Goal: Navigation & Orientation: Find specific page/section

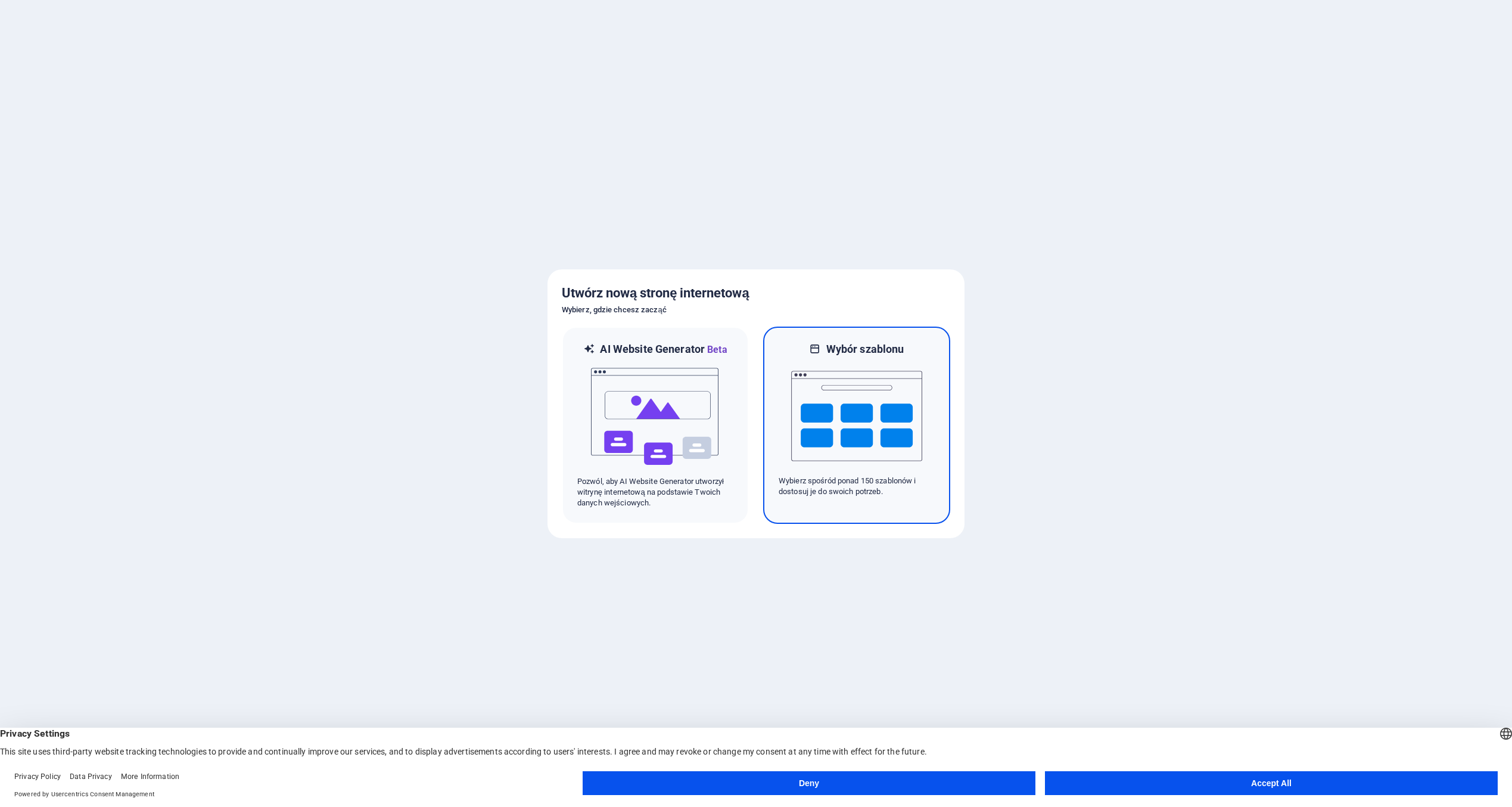
click at [844, 461] on img at bounding box center [857, 416] width 131 height 119
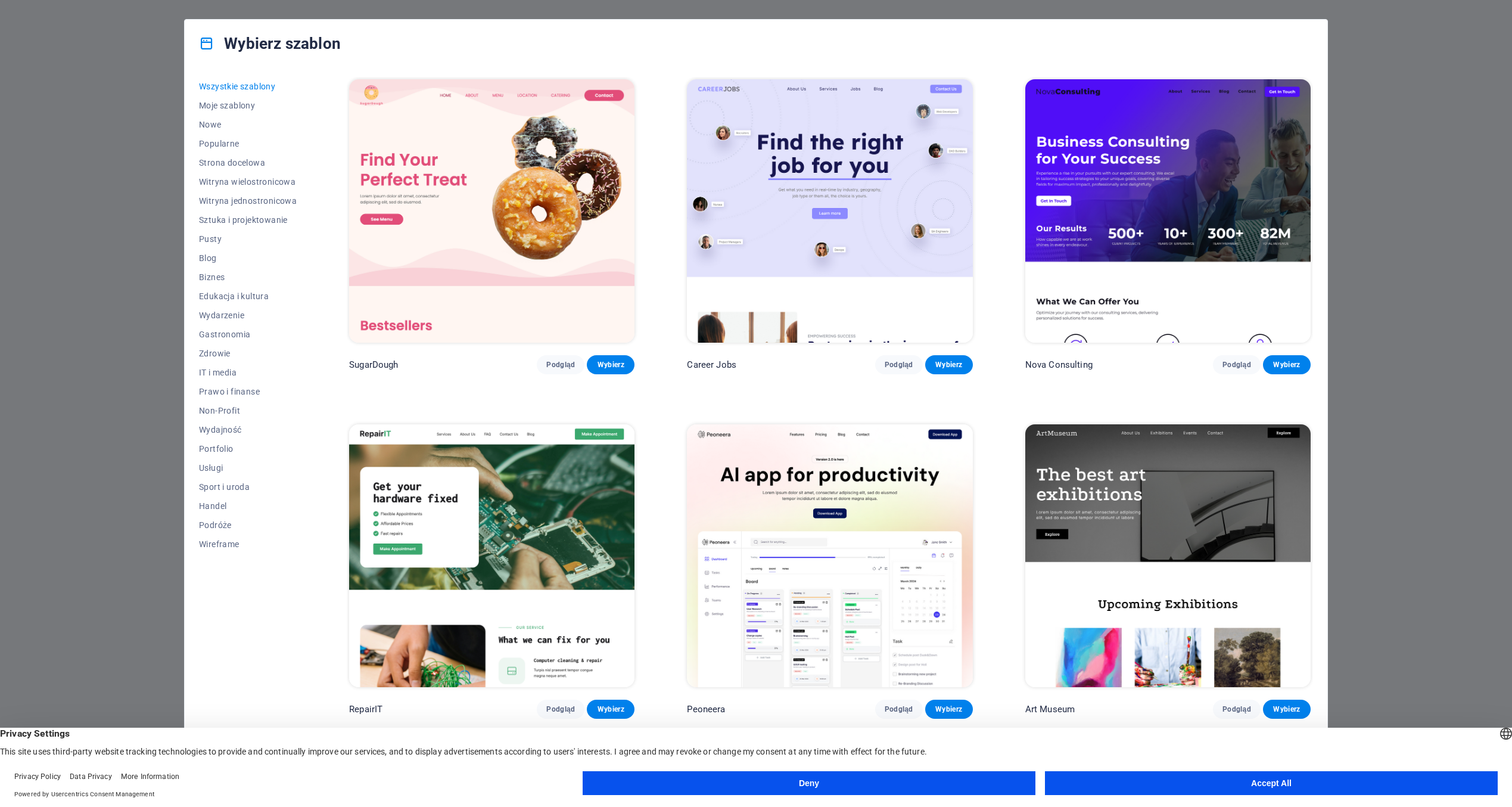
click at [1157, 38] on div "Wybierz szablon" at bounding box center [756, 43] width 1143 height 48
click at [814, 780] on button "Deny" at bounding box center [809, 783] width 453 height 24
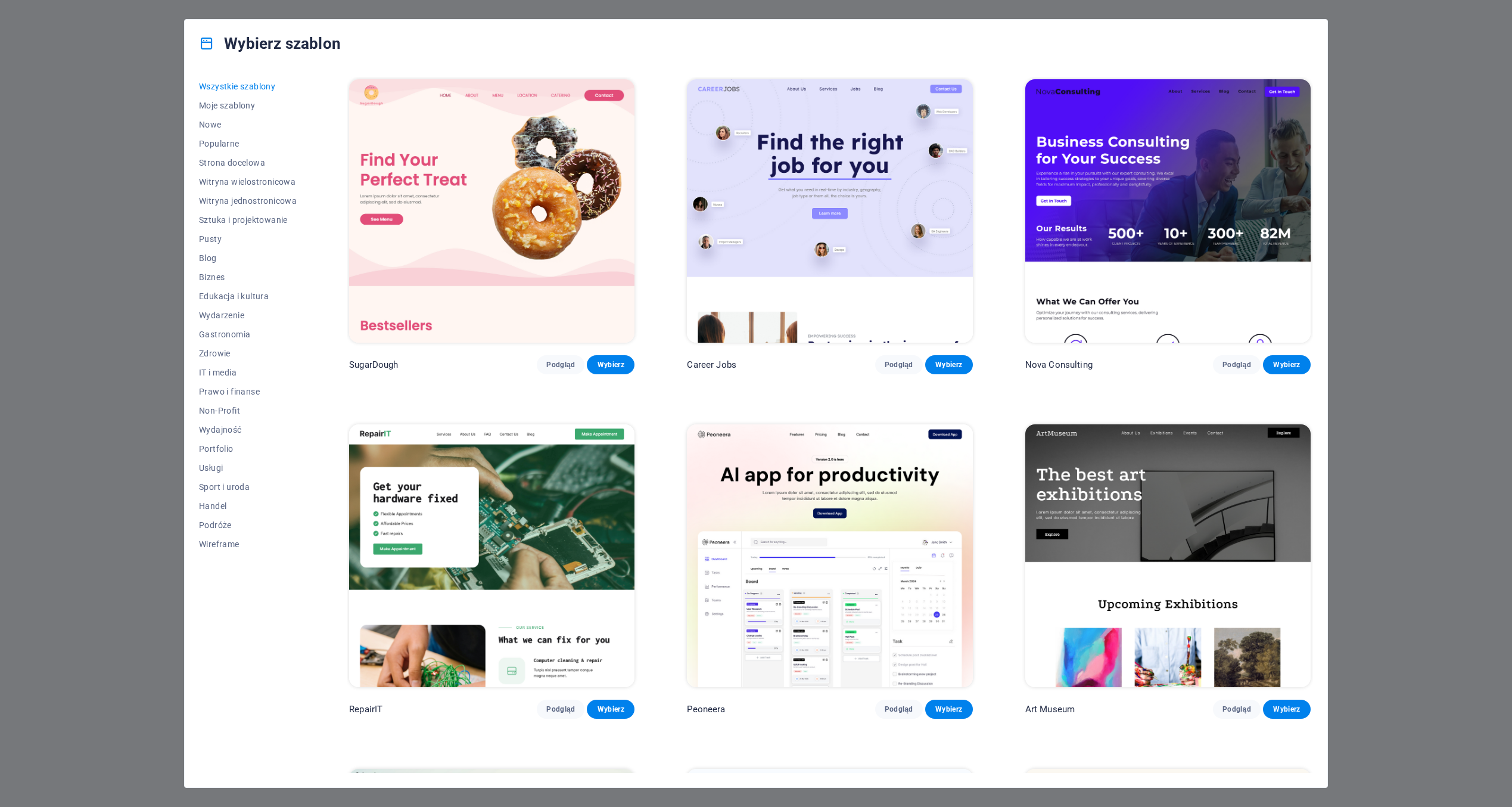
click at [498, 48] on div "Wybierz szablon" at bounding box center [756, 43] width 1143 height 48
drag, startPoint x: 570, startPoint y: 53, endPoint x: 584, endPoint y: 52, distance: 14.0
click at [576, 52] on div "Wybierz szablon" at bounding box center [756, 43] width 1143 height 48
drag, startPoint x: 642, startPoint y: 50, endPoint x: 668, endPoint y: 50, distance: 26.0
click at [651, 50] on div "Wybierz szablon" at bounding box center [756, 43] width 1143 height 48
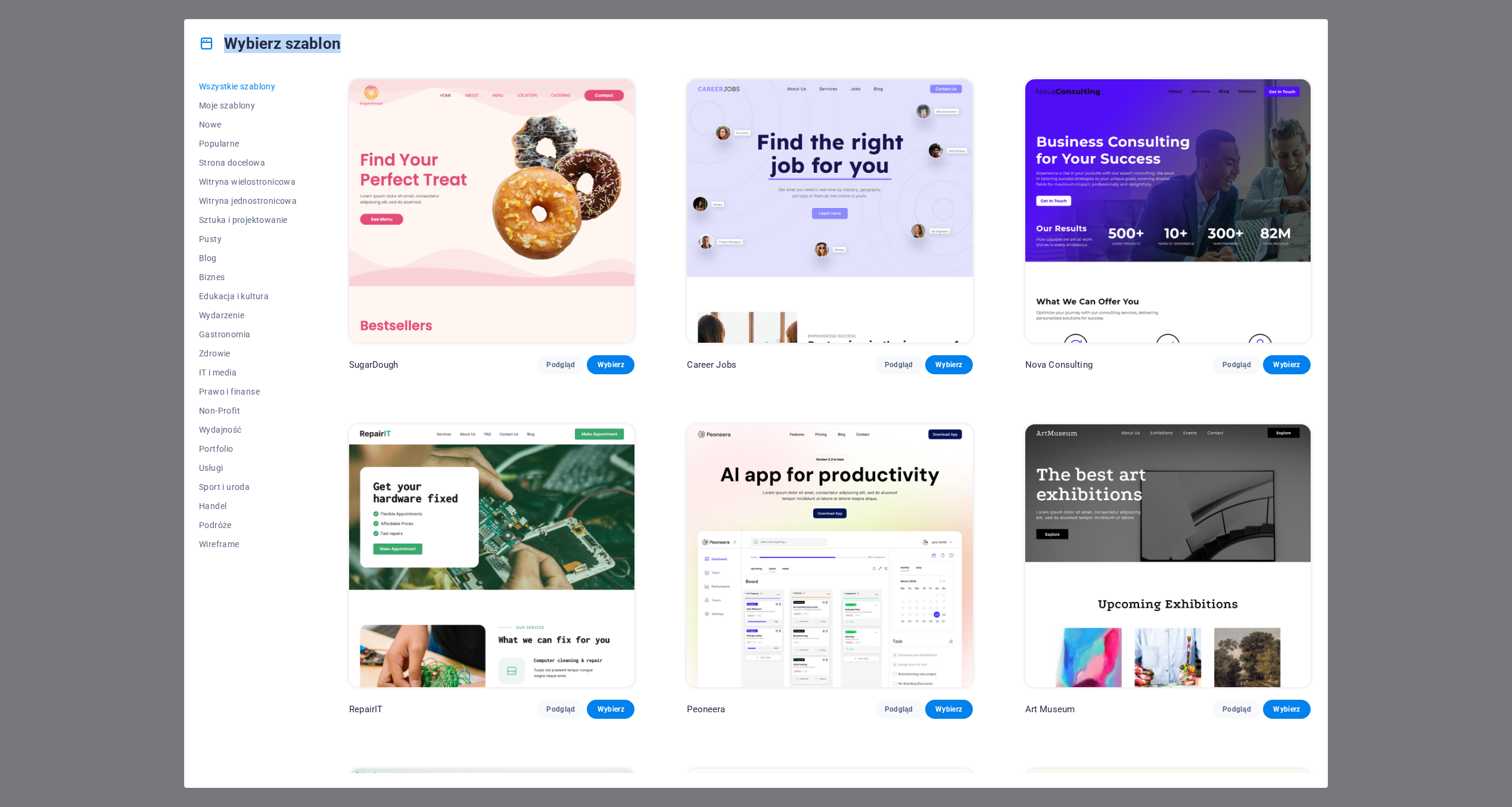
click at [689, 52] on div "Wybierz szablon" at bounding box center [756, 43] width 1143 height 48
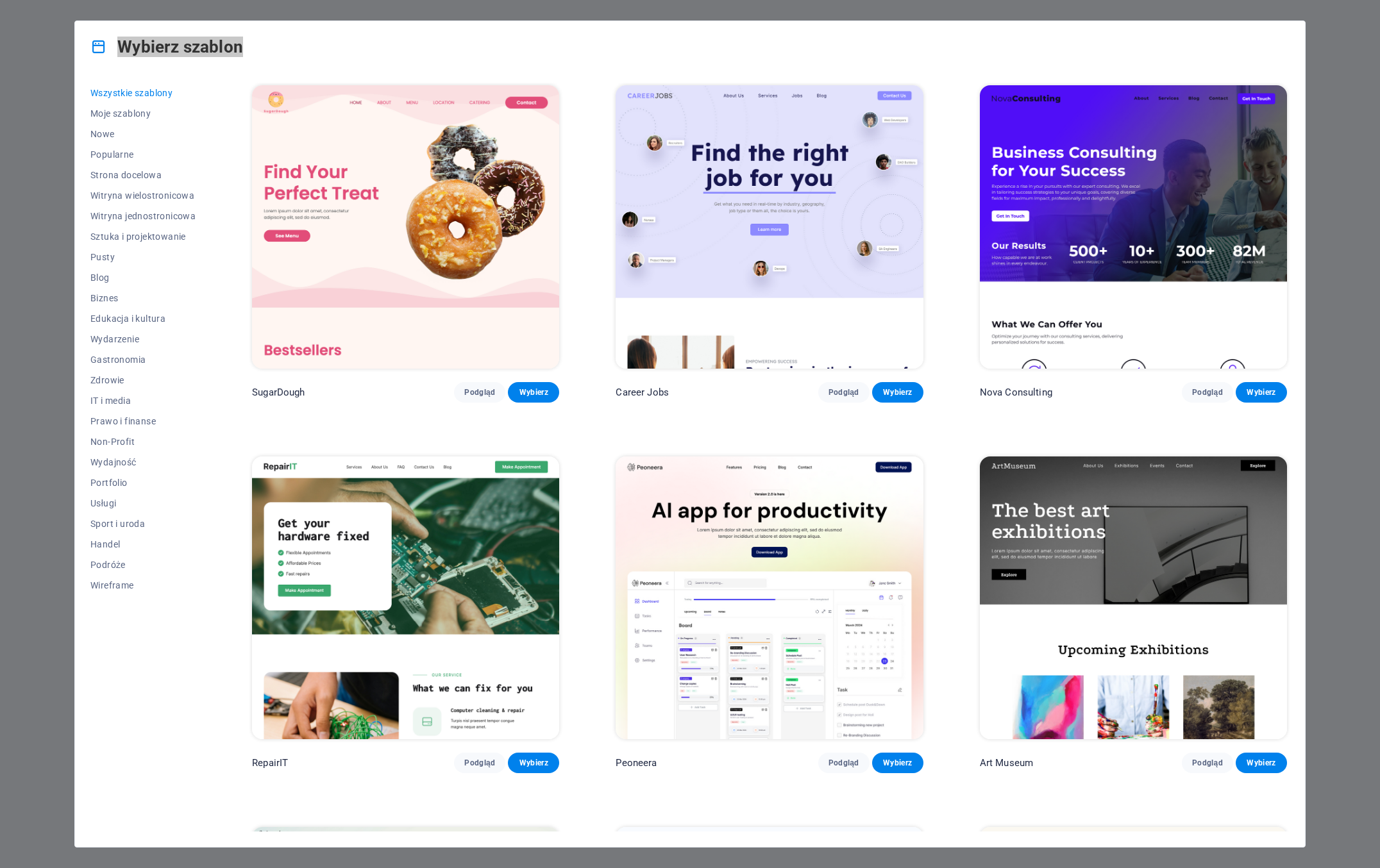
click at [819, 55] on div "Wybierz szablon" at bounding box center [690, 46] width 1230 height 52
click at [820, 55] on div "Wybierz szablon" at bounding box center [690, 46] width 1230 height 52
click at [821, 55] on div "Wybierz szablon" at bounding box center [690, 46] width 1230 height 52
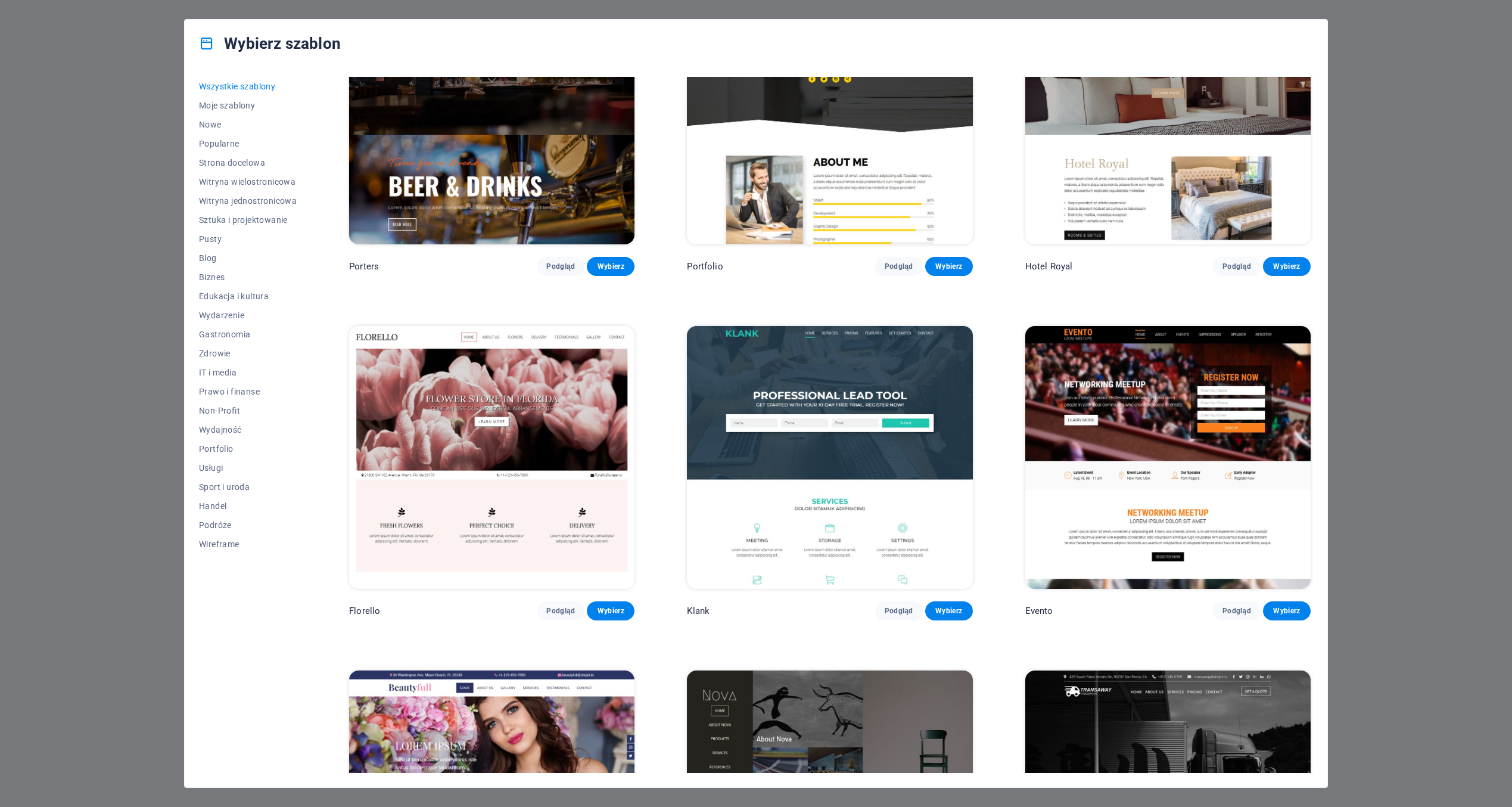
scroll to position [12869, 0]
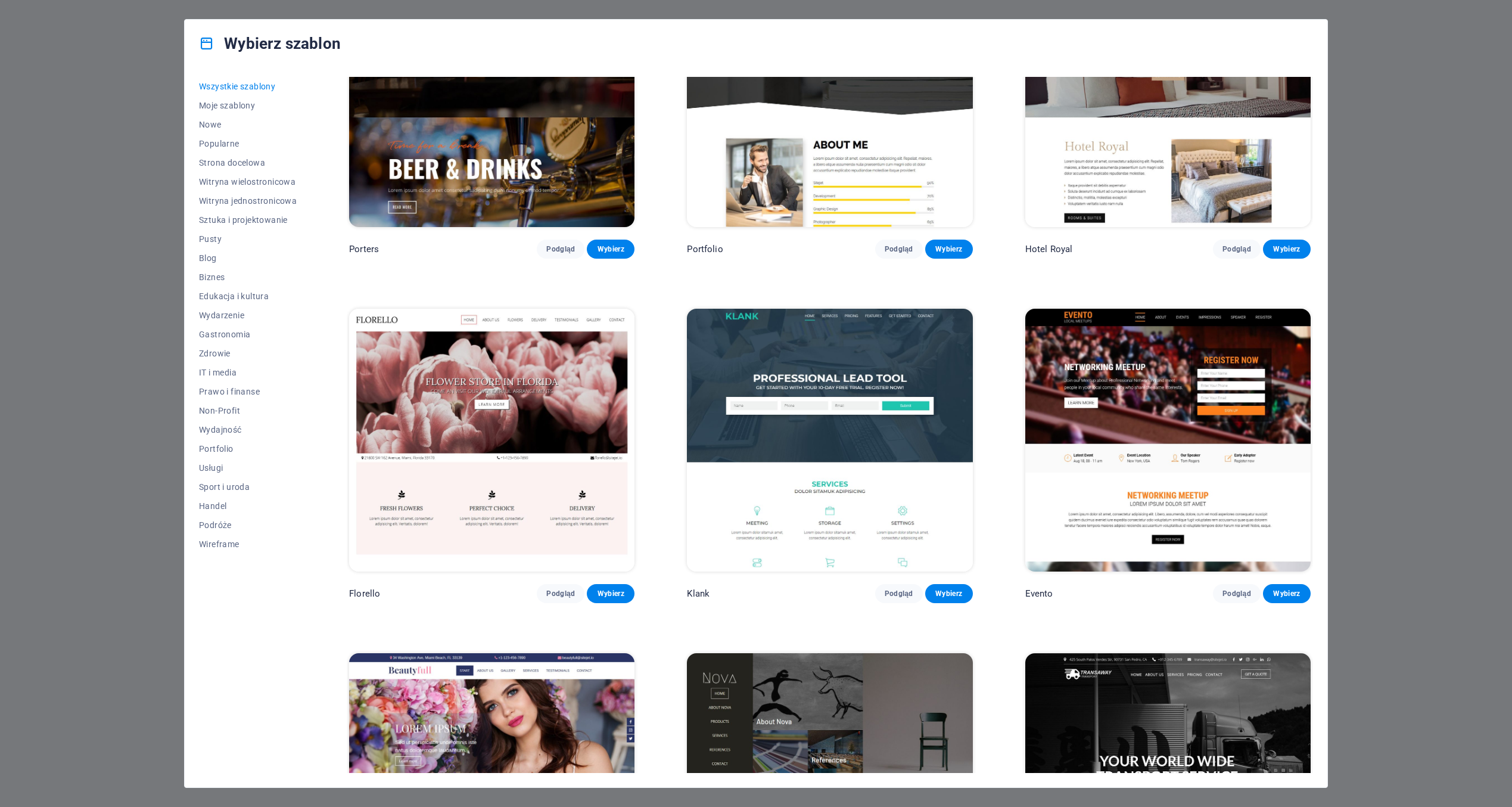
click at [225, 86] on span "Wszystkie szablony" at bounding box center [247, 87] width 98 height 10
click at [225, 136] on button "Popularne" at bounding box center [247, 143] width 98 height 19
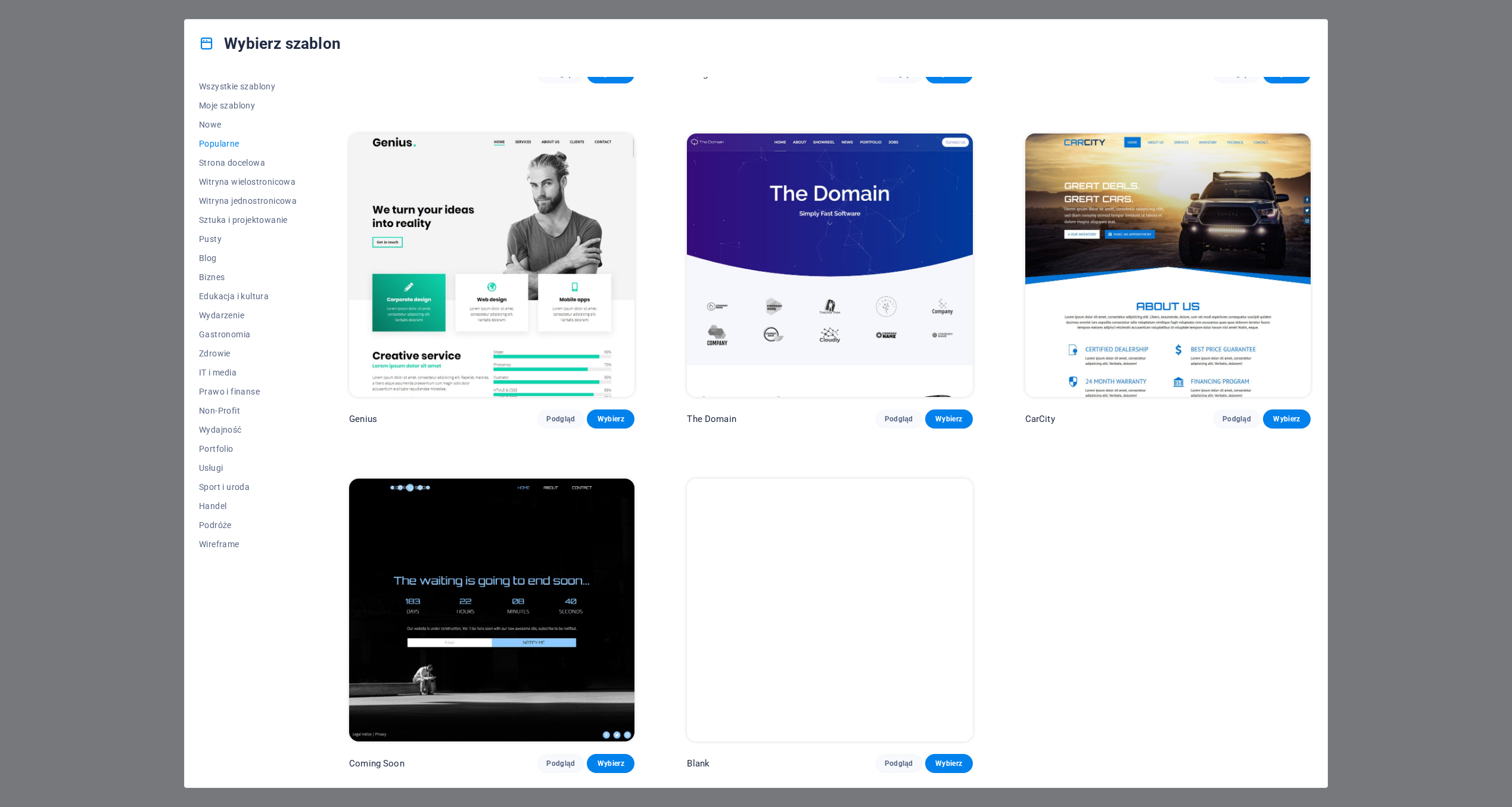
scroll to position [1316, 0]
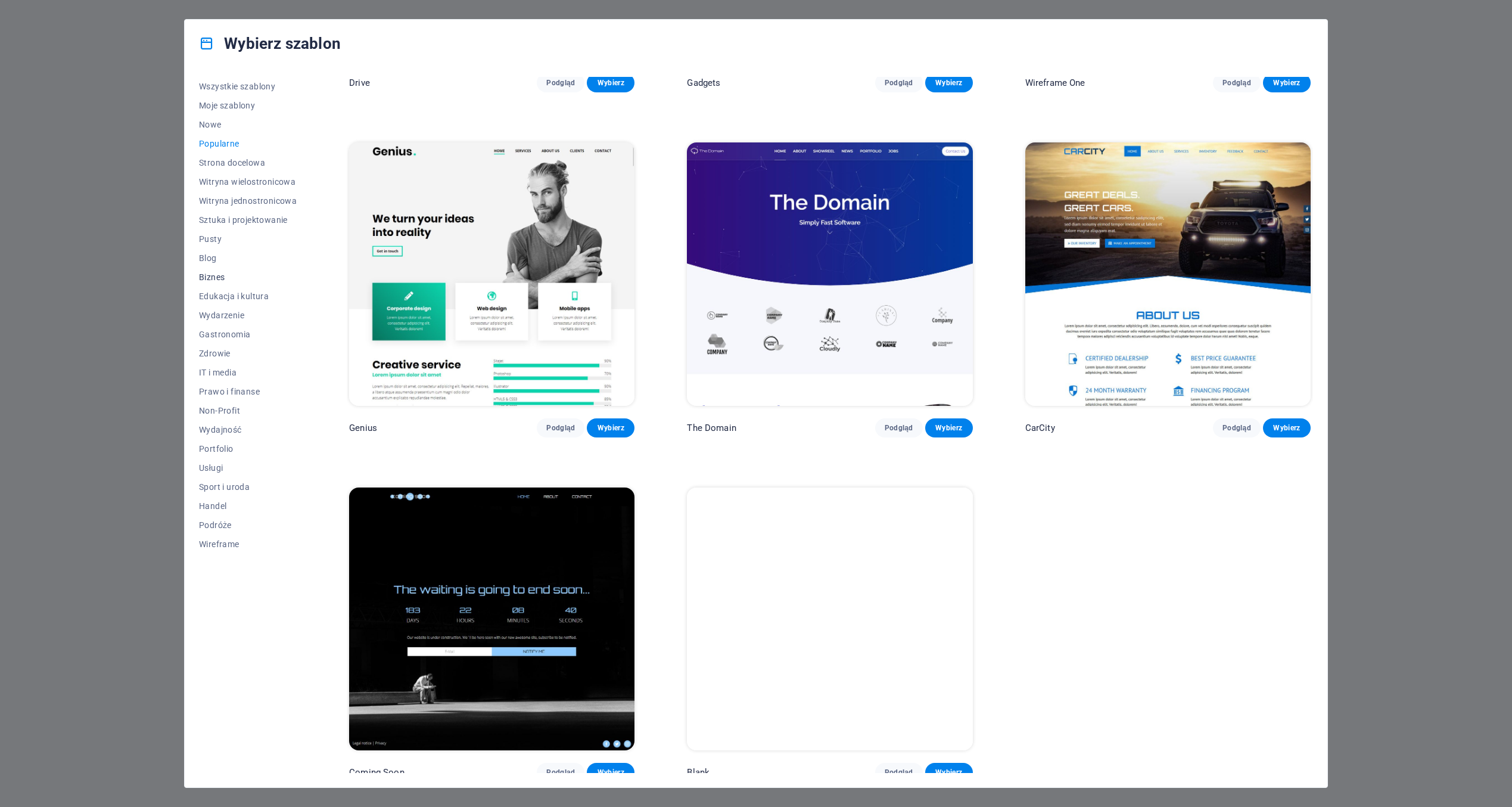
click at [217, 275] on span "Biznes" at bounding box center [247, 277] width 98 height 10
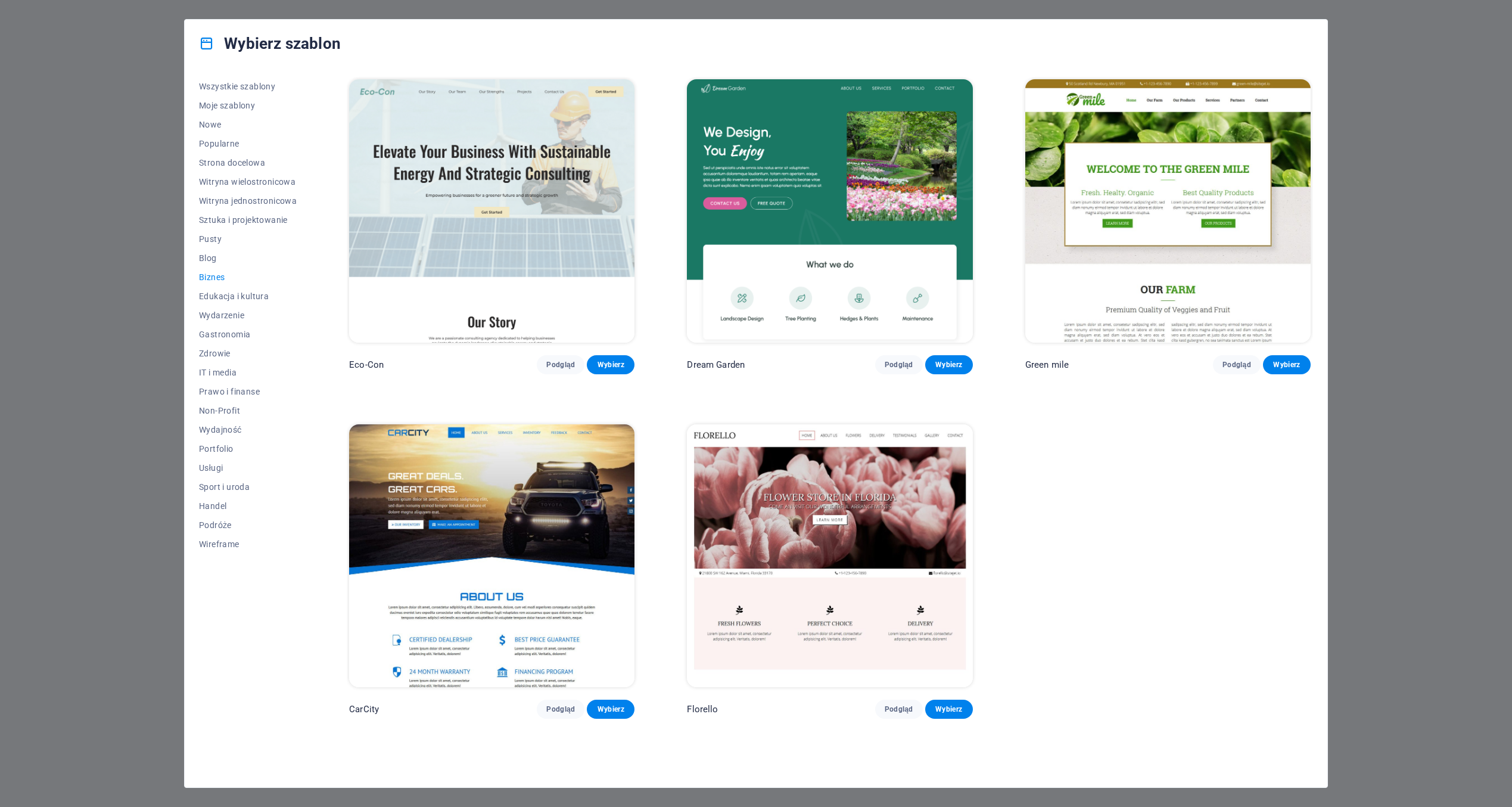
scroll to position [0, 0]
click at [223, 107] on span "Moje szablony" at bounding box center [247, 105] width 98 height 10
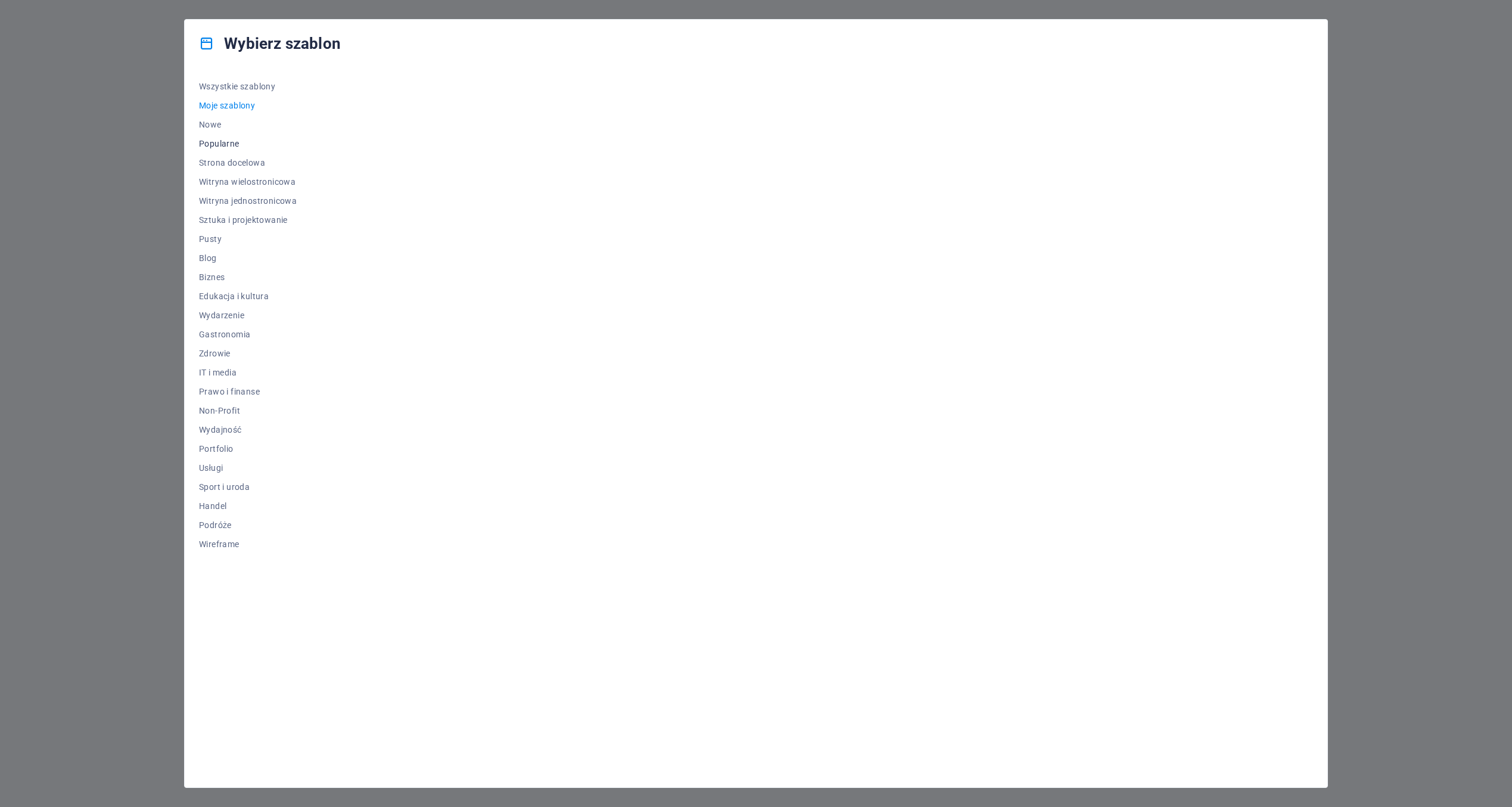
click at [233, 145] on span "Popularne" at bounding box center [247, 144] width 98 height 10
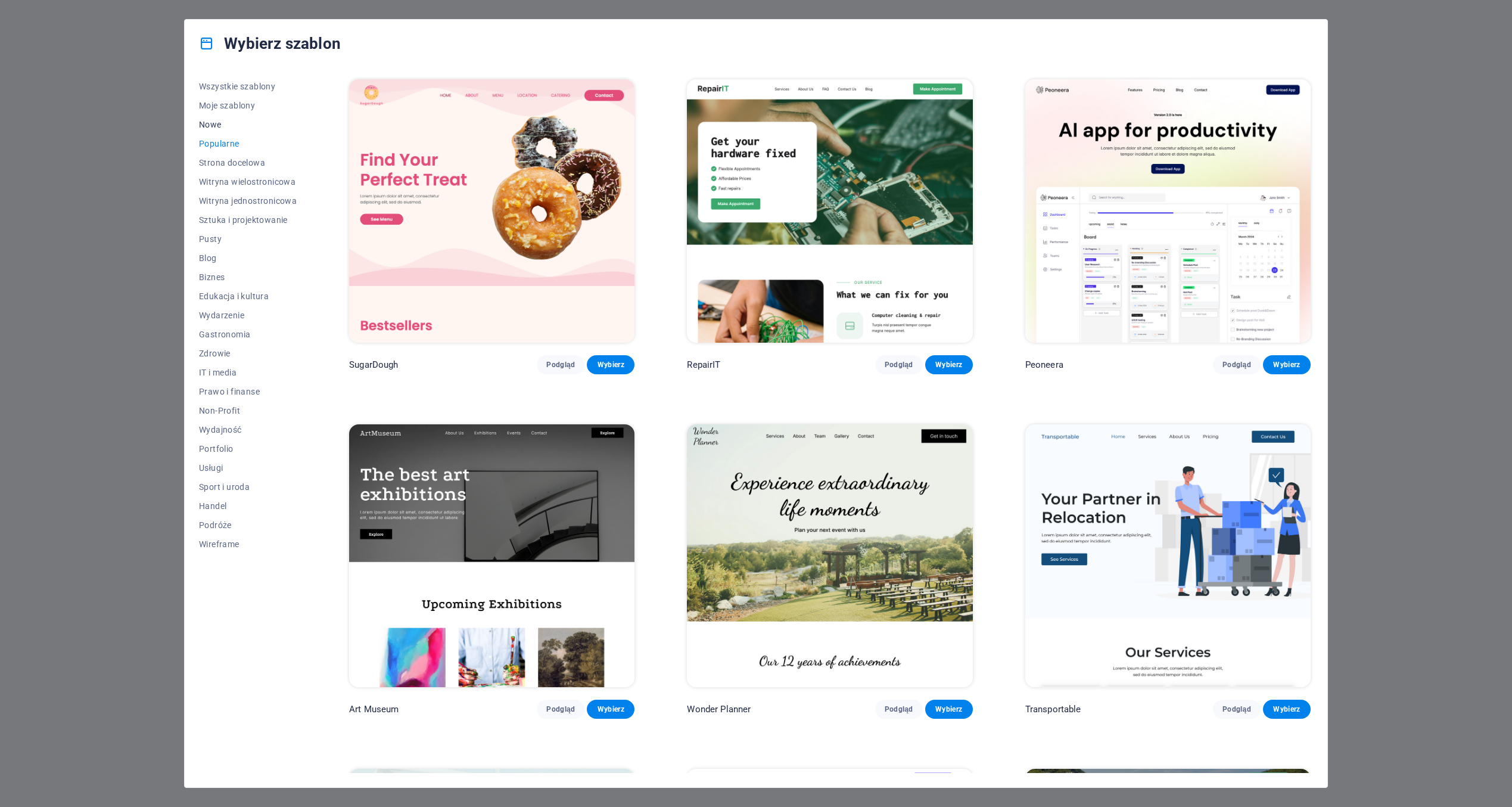
click at [218, 127] on span "Nowe" at bounding box center [247, 125] width 98 height 10
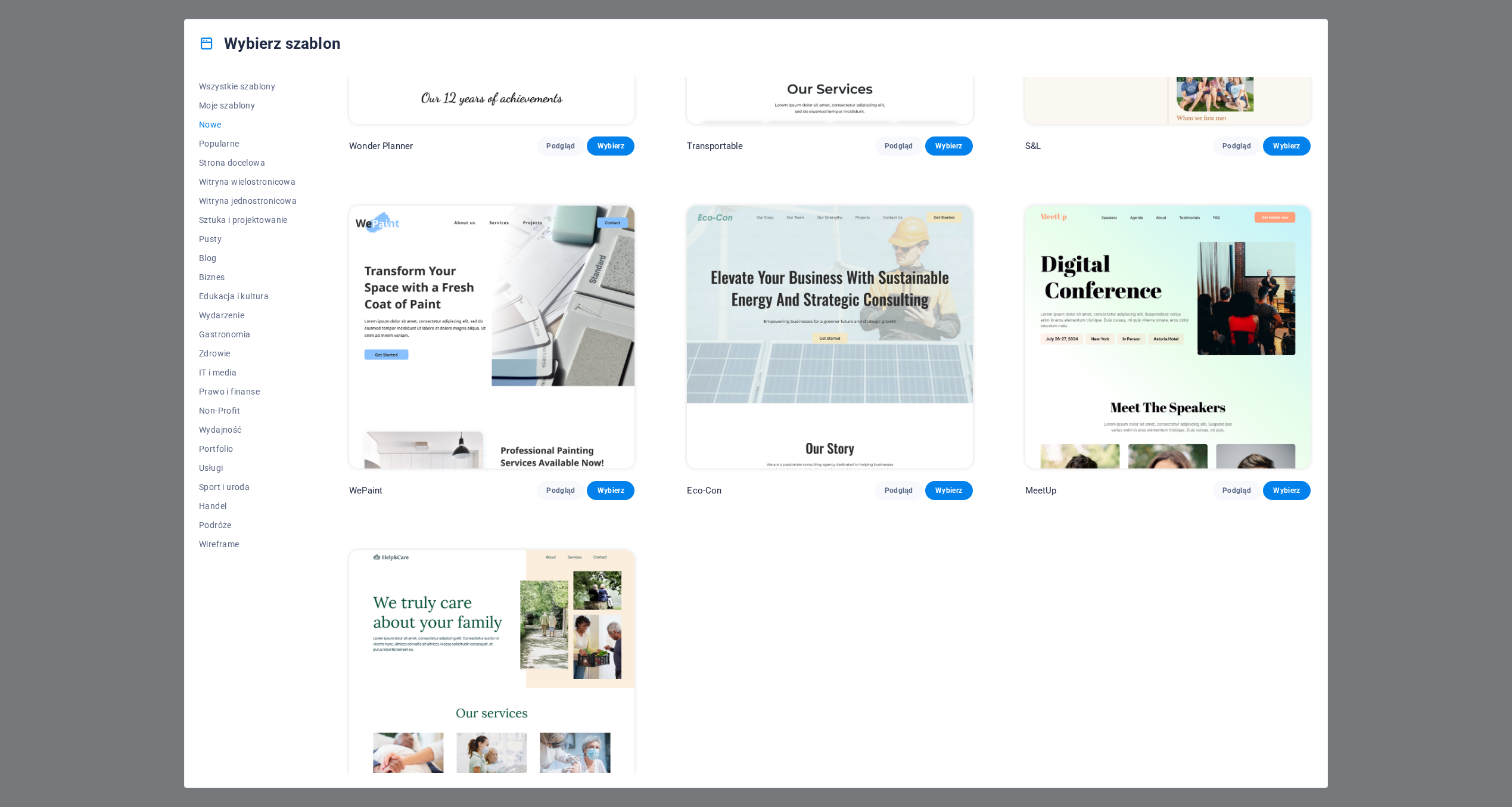
scroll to position [973, 0]
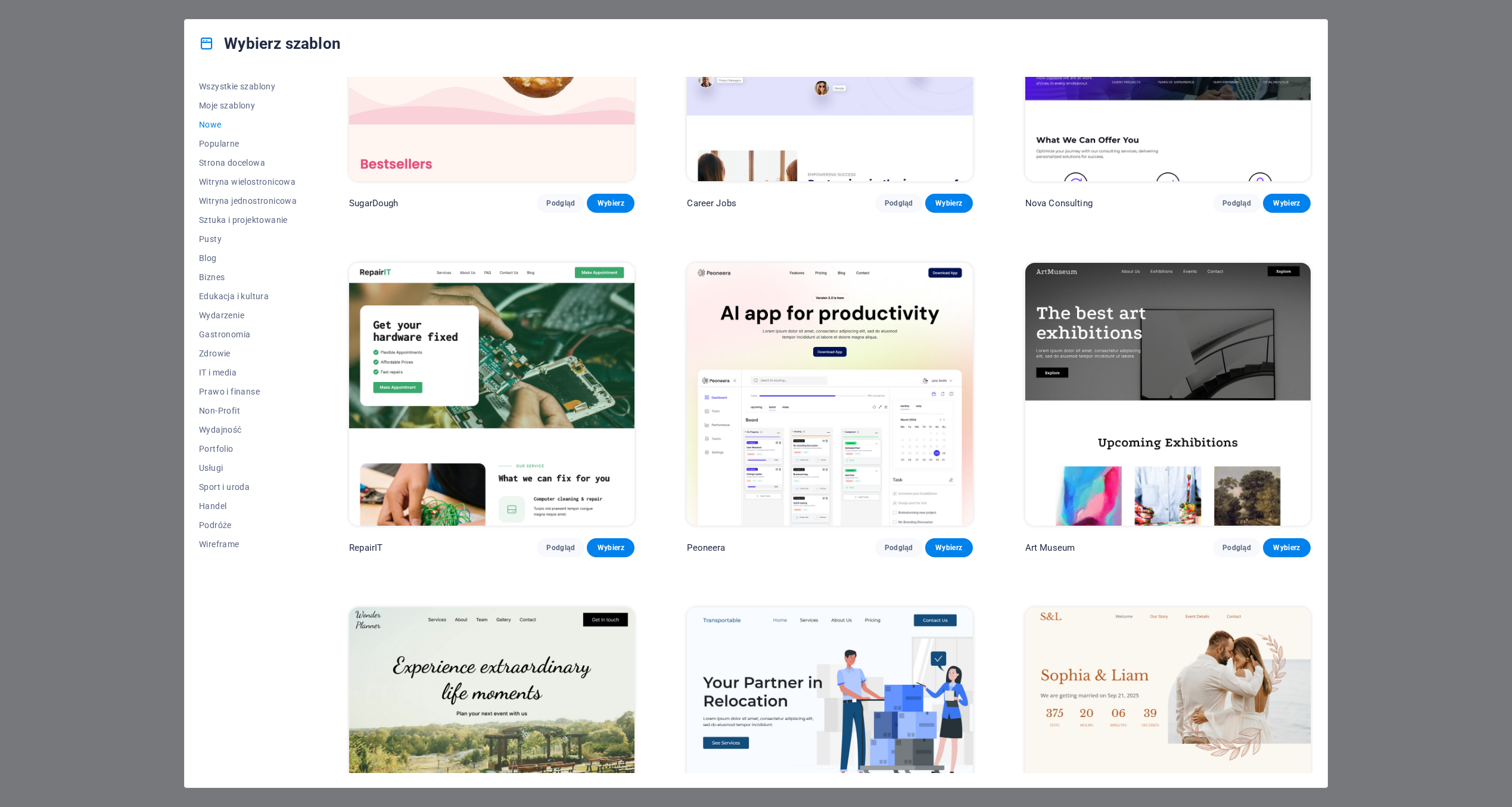
scroll to position [79, 0]
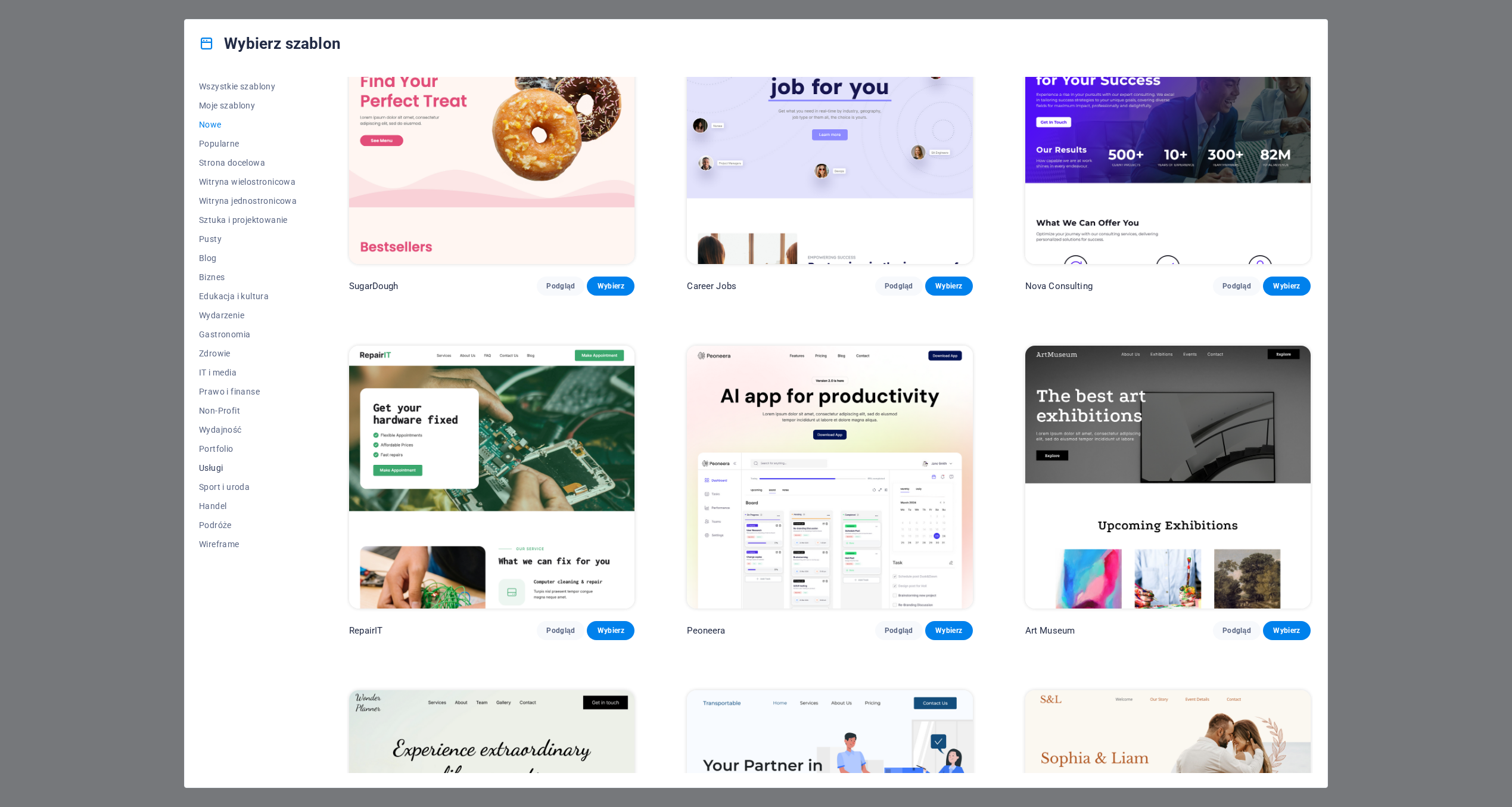
click at [218, 472] on span "Usługi" at bounding box center [247, 468] width 98 height 10
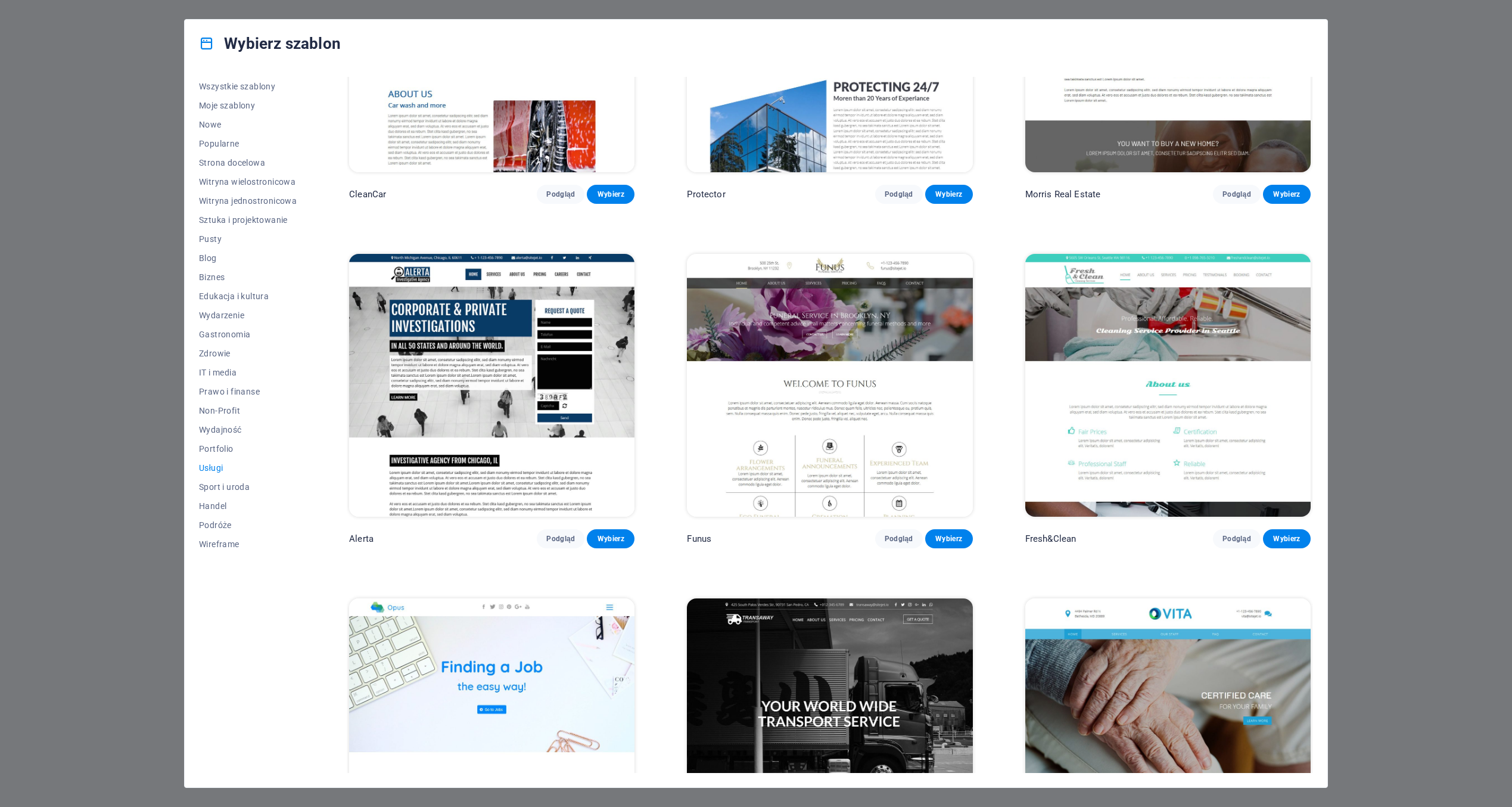
scroll to position [1609, 0]
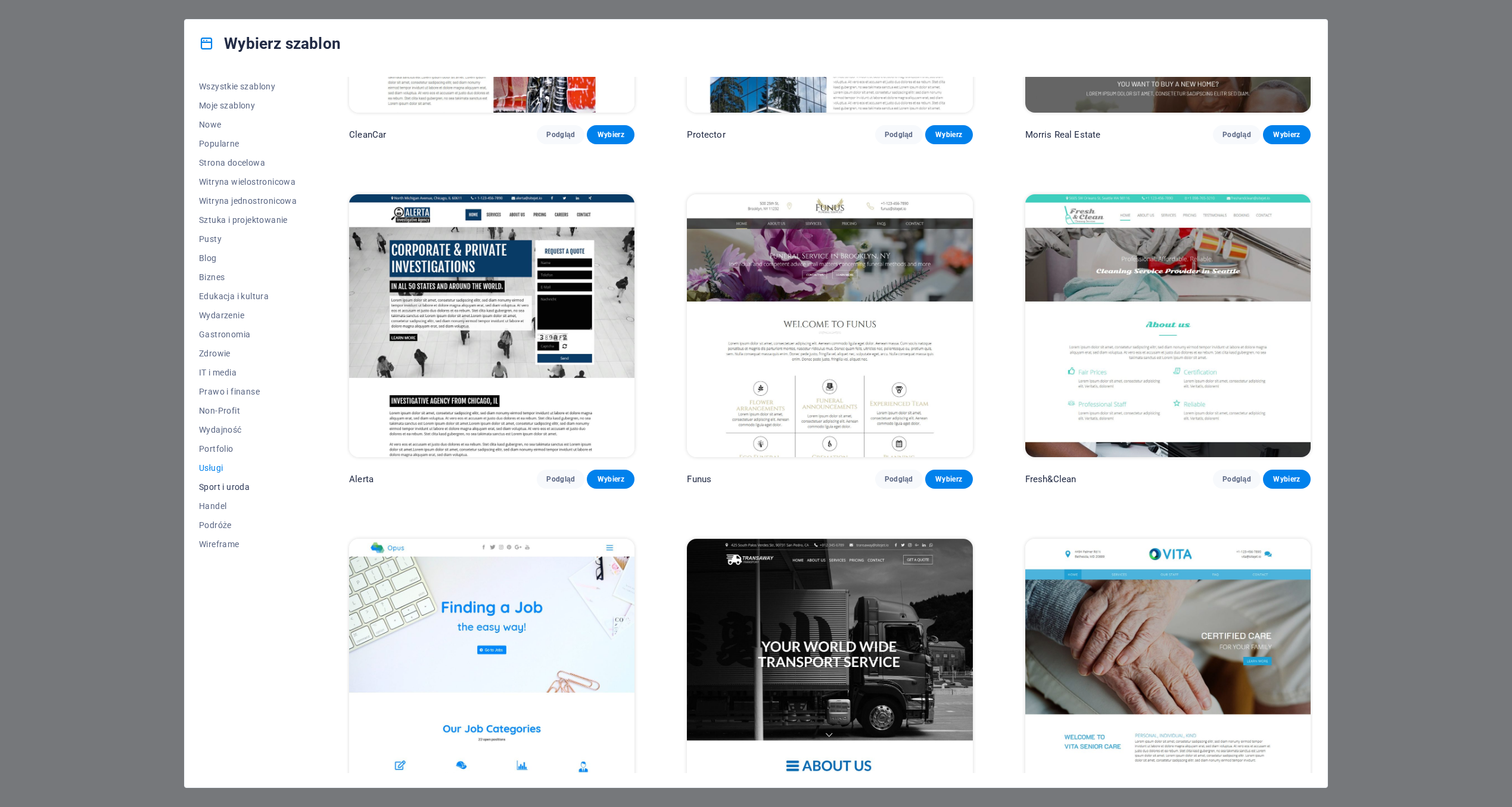
click at [219, 489] on span "Sport i uroda" at bounding box center [247, 487] width 98 height 10
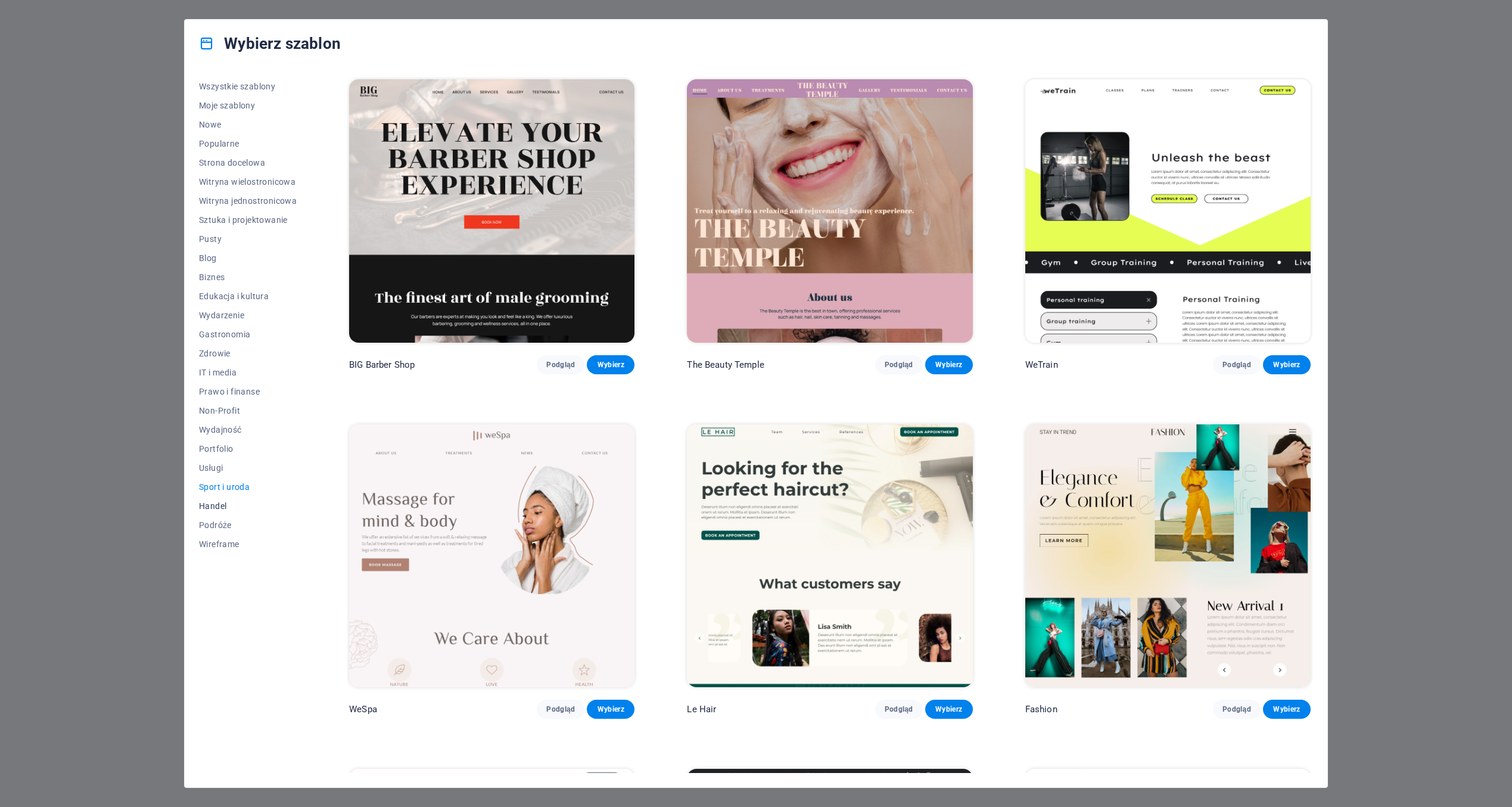
click at [216, 506] on span "Handel" at bounding box center [247, 506] width 98 height 10
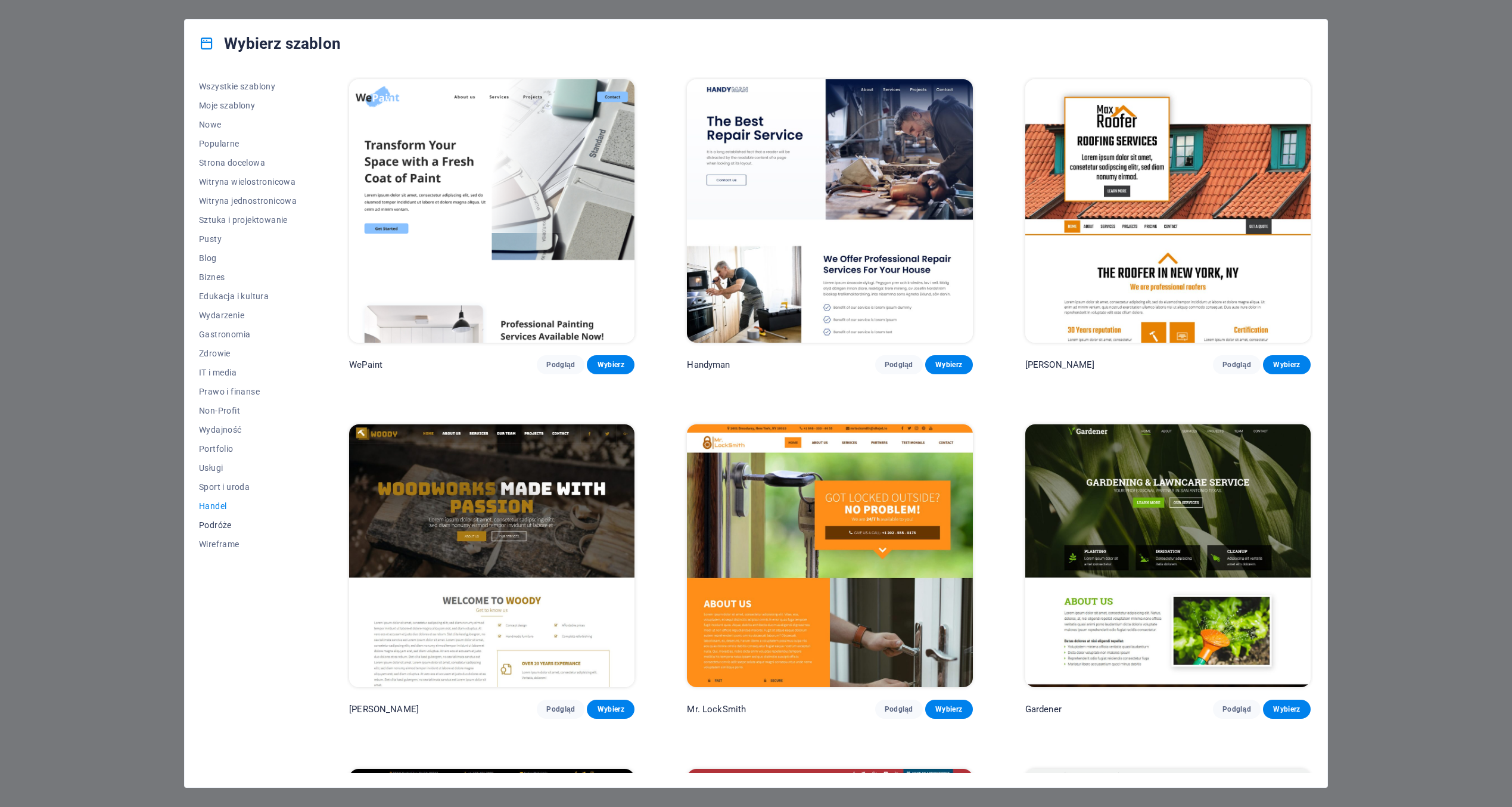
click at [221, 524] on span "Podróże" at bounding box center [247, 525] width 98 height 10
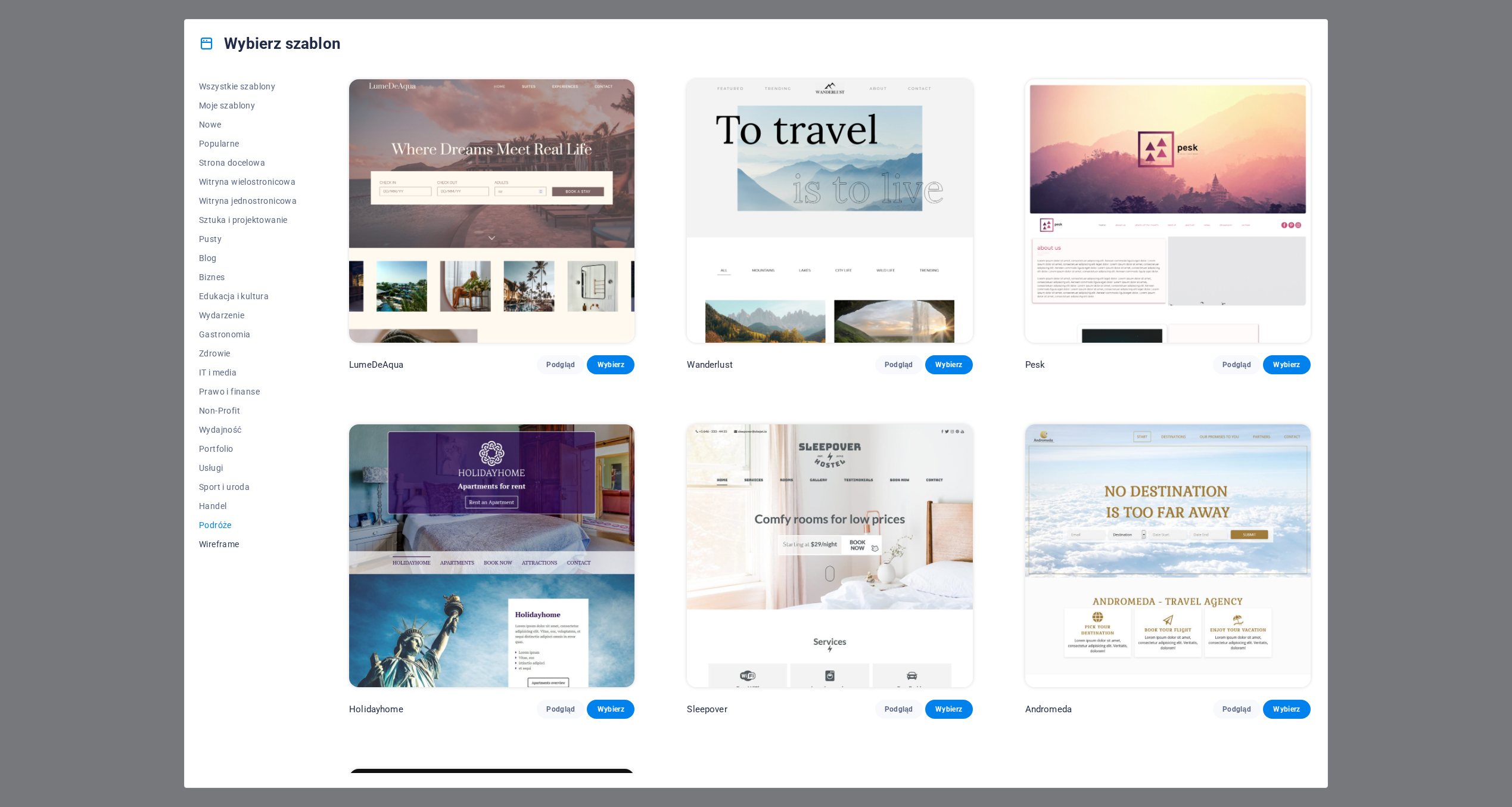
click at [218, 546] on span "Wireframe" at bounding box center [247, 544] width 98 height 10
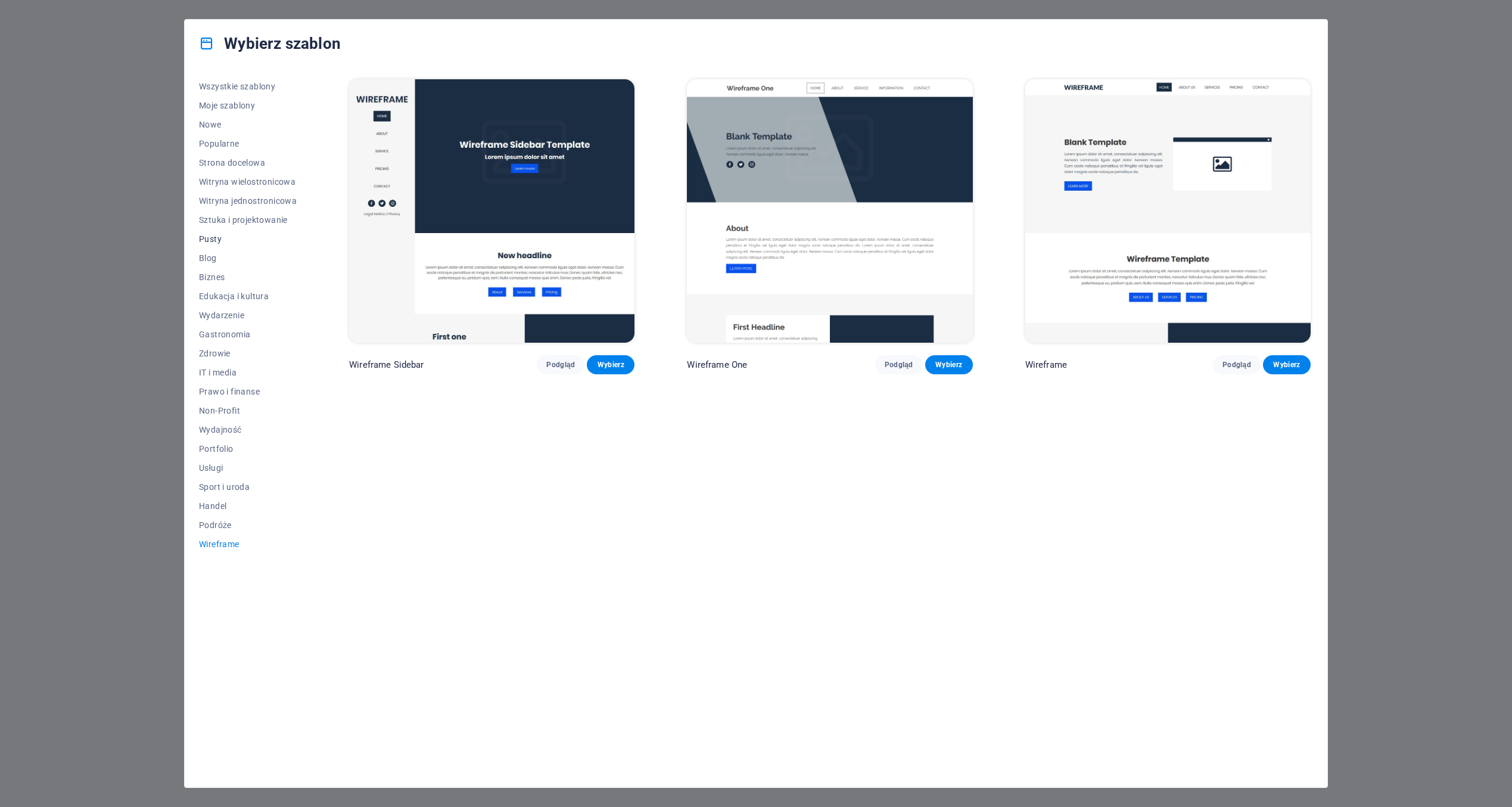
click at [219, 238] on span "Pusty" at bounding box center [247, 239] width 98 height 10
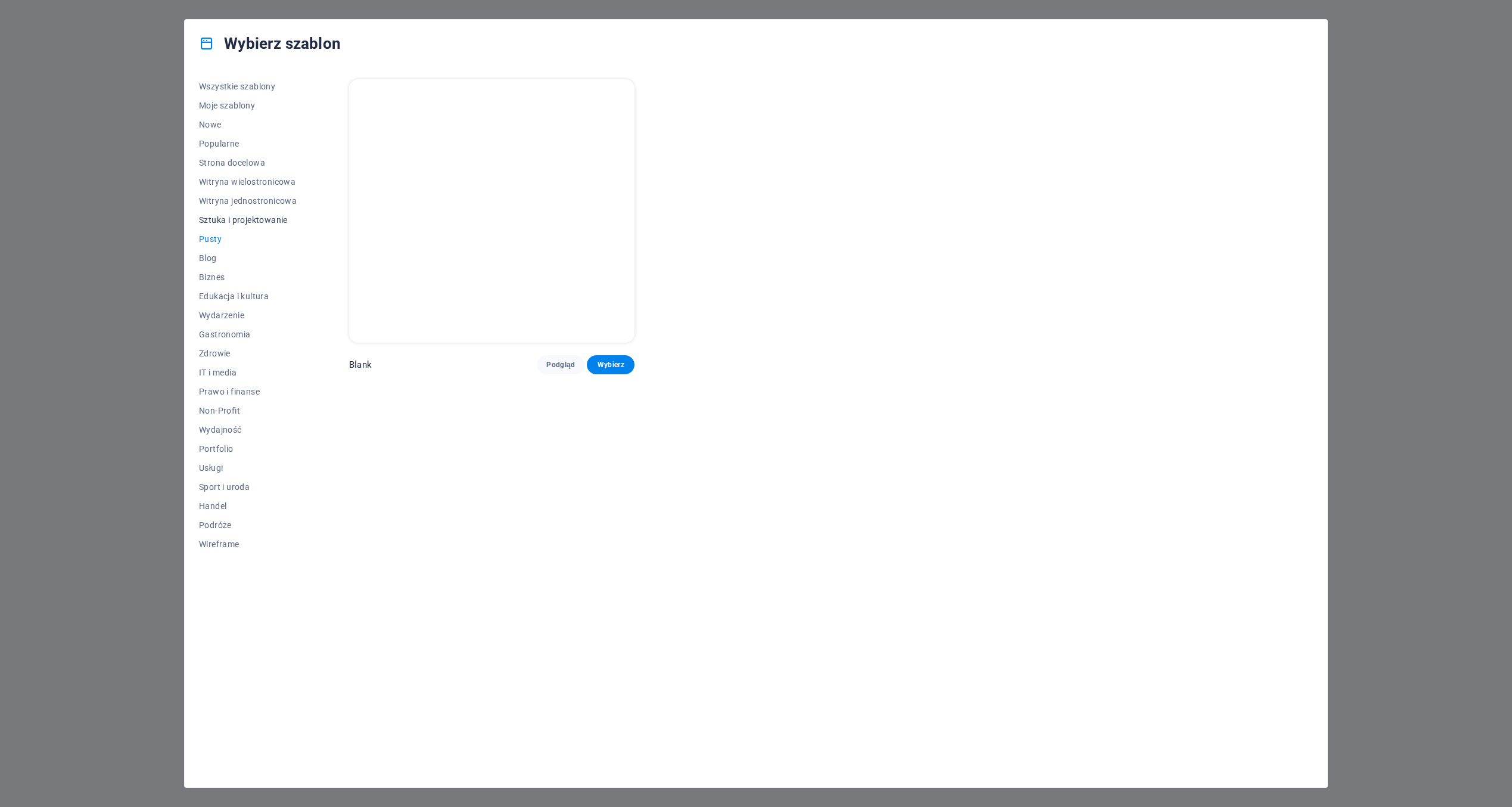
click at [222, 223] on span "Sztuka i projektowanie" at bounding box center [247, 220] width 98 height 10
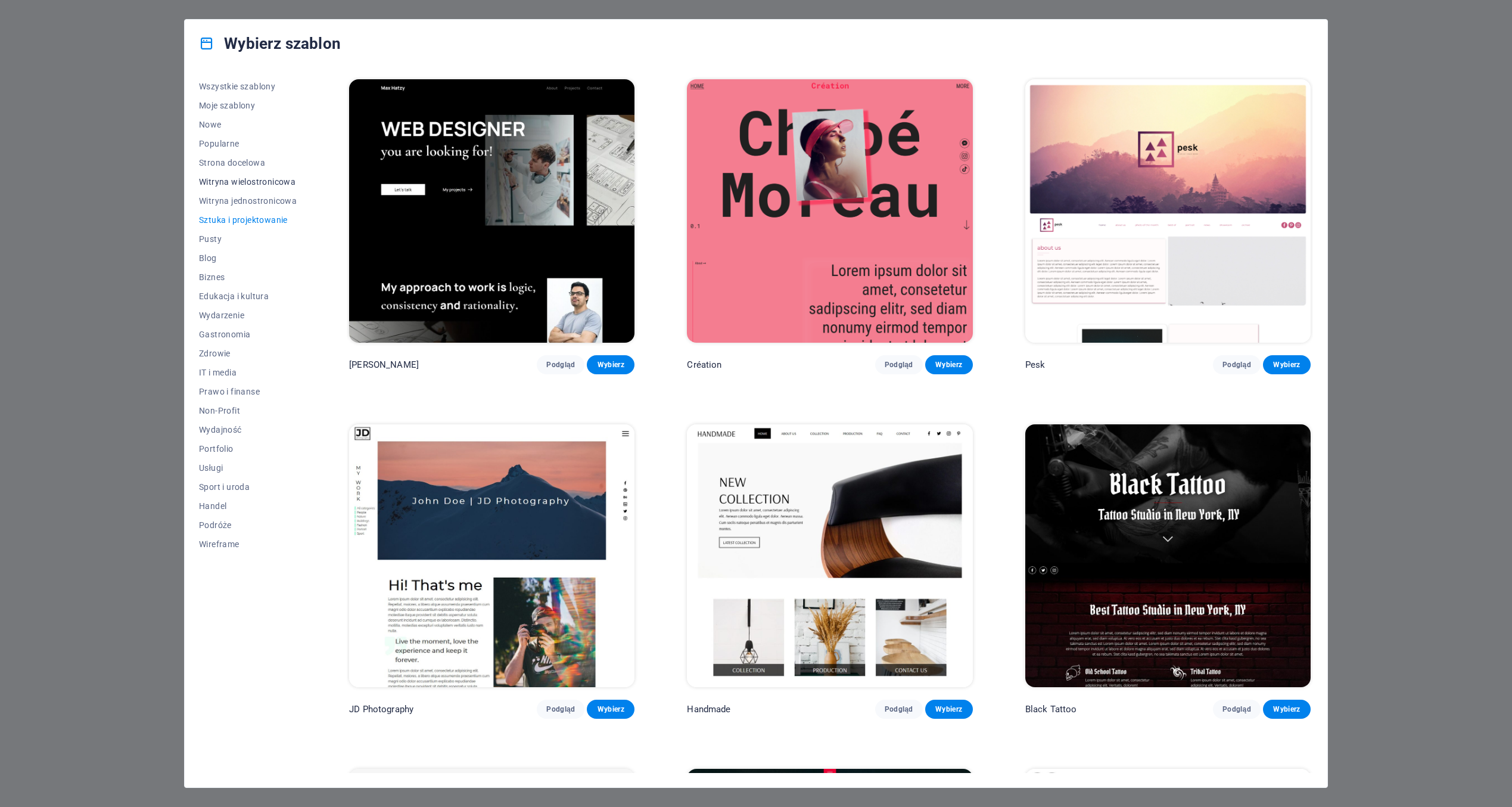
click at [221, 179] on span "Witryna wielostronicowa" at bounding box center [247, 182] width 98 height 10
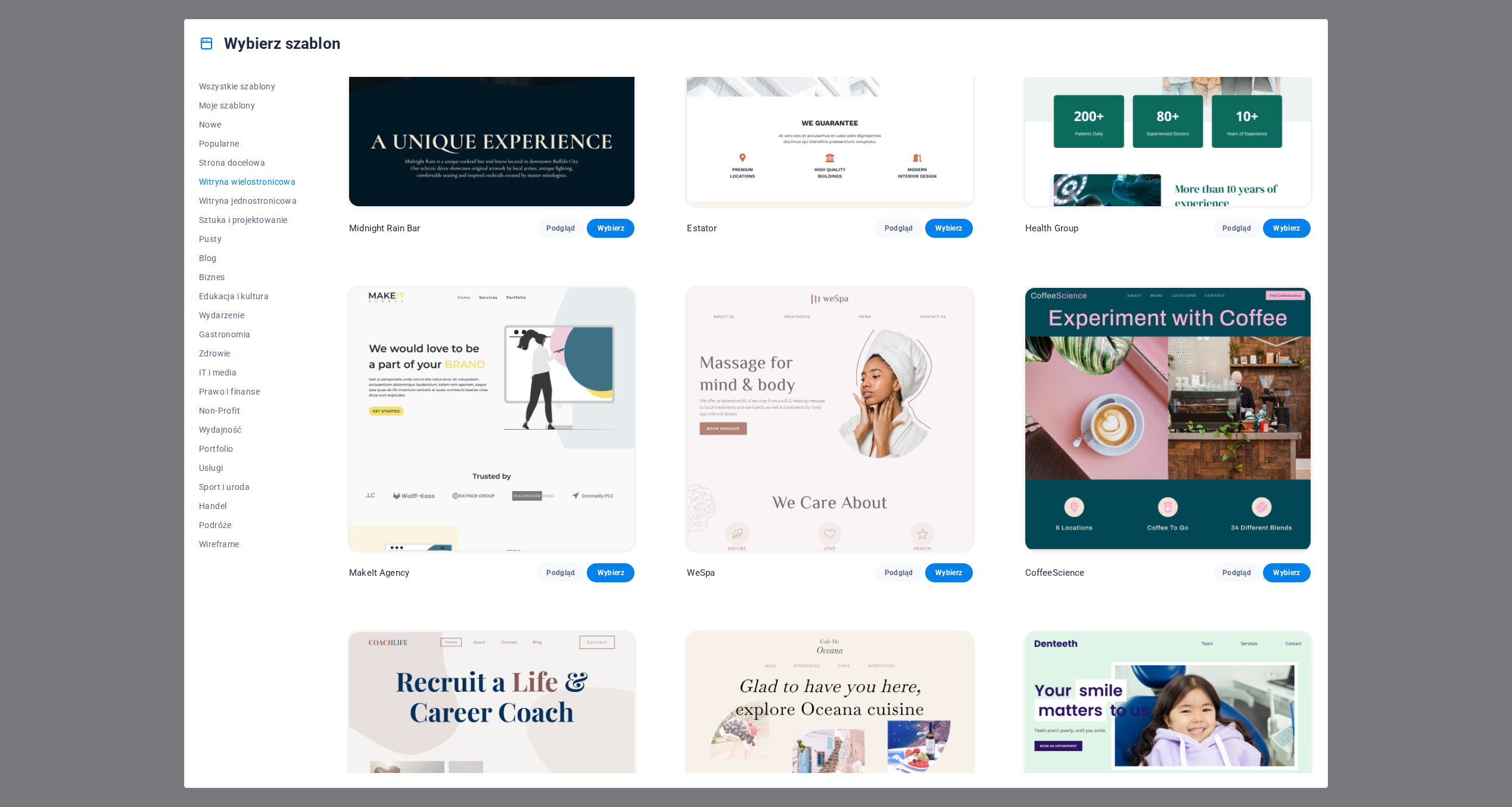
scroll to position [1906, 0]
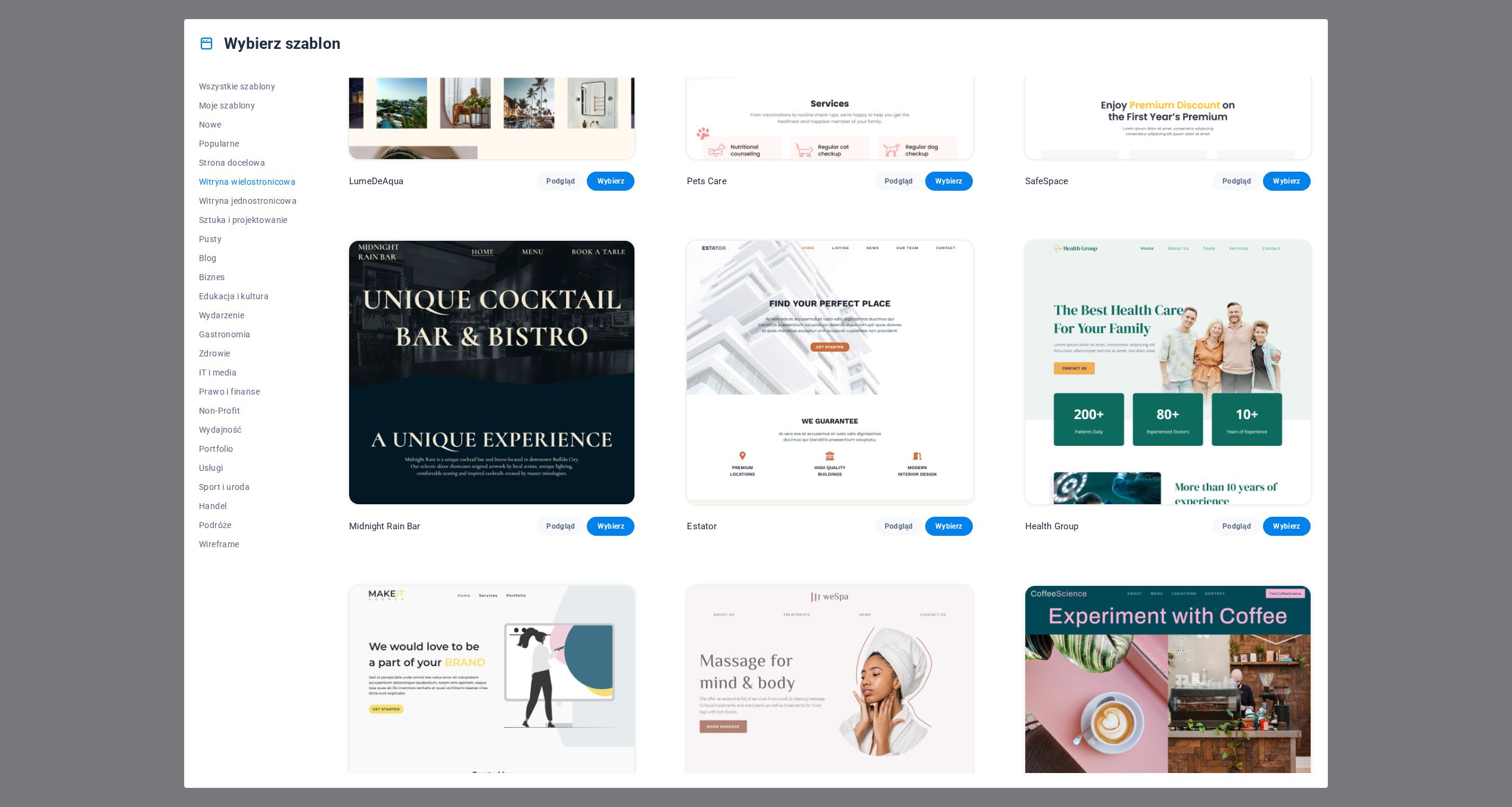
click at [204, 45] on icon at bounding box center [207, 44] width 16 height 16
click at [206, 45] on icon at bounding box center [207, 44] width 16 height 16
click at [267, 46] on h4 "Wybierz szablon" at bounding box center [270, 43] width 142 height 19
click at [287, 50] on h4 "Wybierz szablon" at bounding box center [270, 43] width 142 height 19
click at [291, 52] on h4 "Wybierz szablon" at bounding box center [270, 43] width 142 height 19
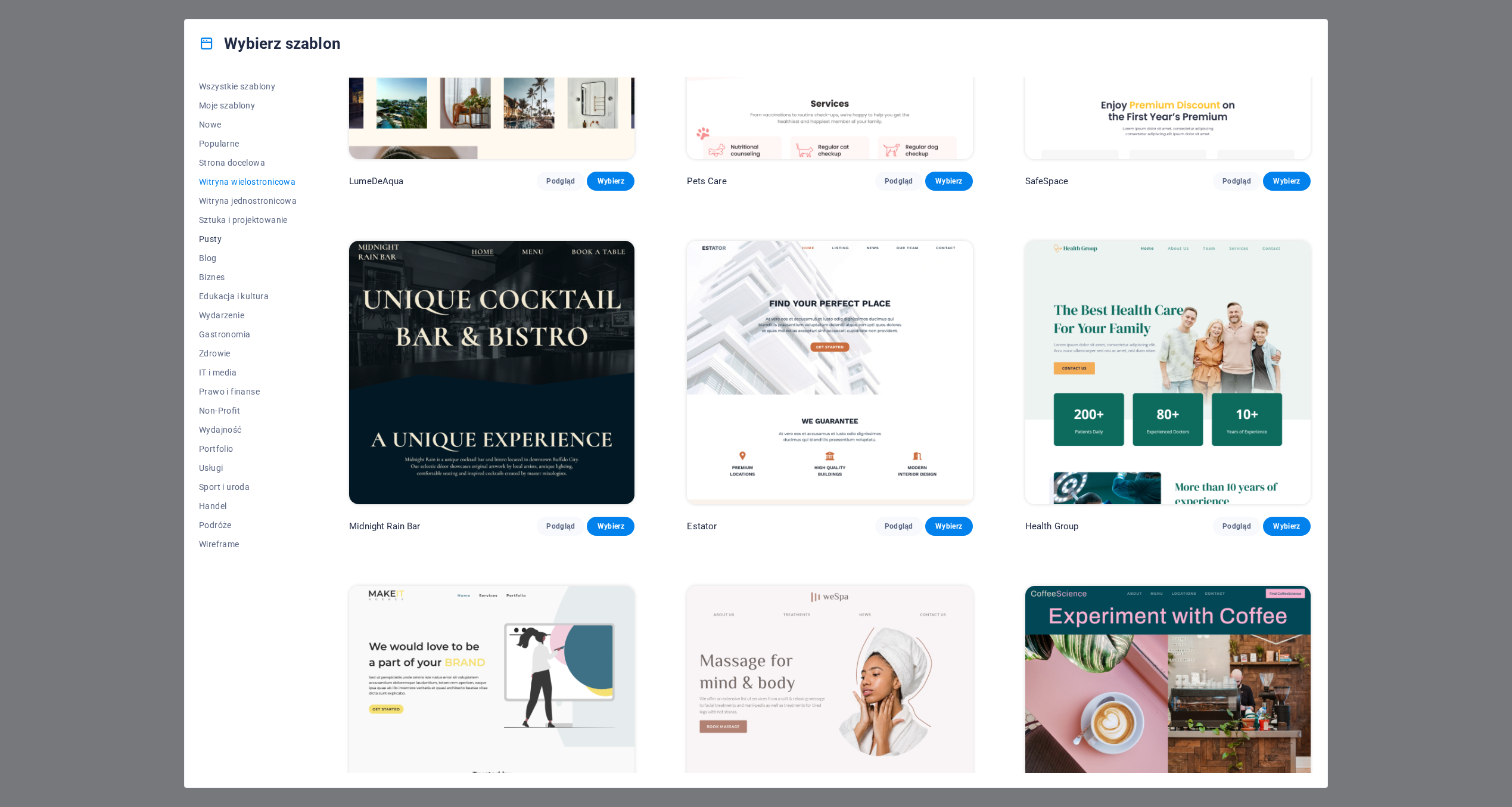
click at [211, 236] on span "Pusty" at bounding box center [247, 239] width 98 height 10
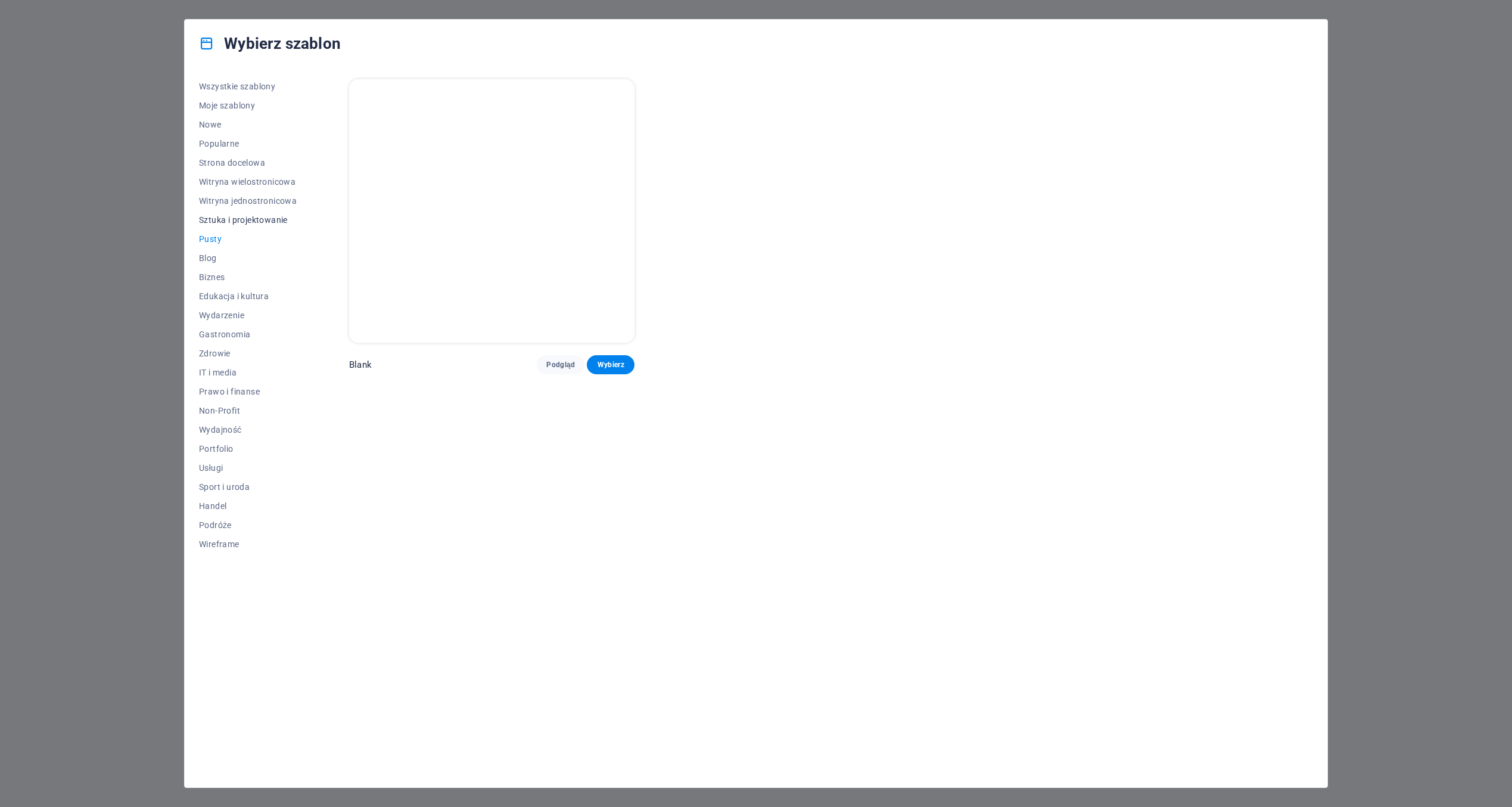
click at [225, 220] on span "Sztuka i projektowanie" at bounding box center [247, 220] width 98 height 10
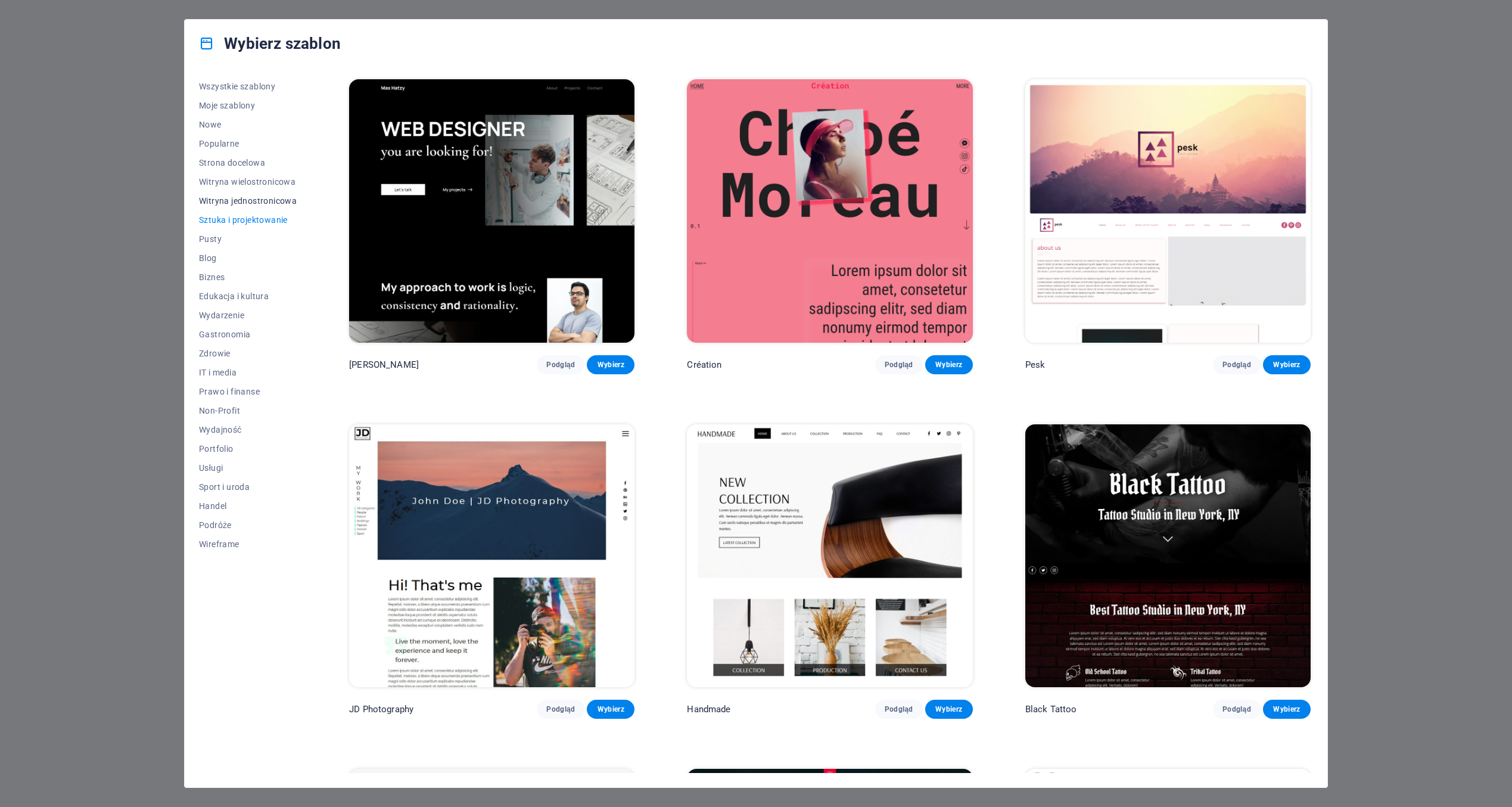
click at [262, 200] on span "Witryna jednostronicowa" at bounding box center [247, 201] width 98 height 10
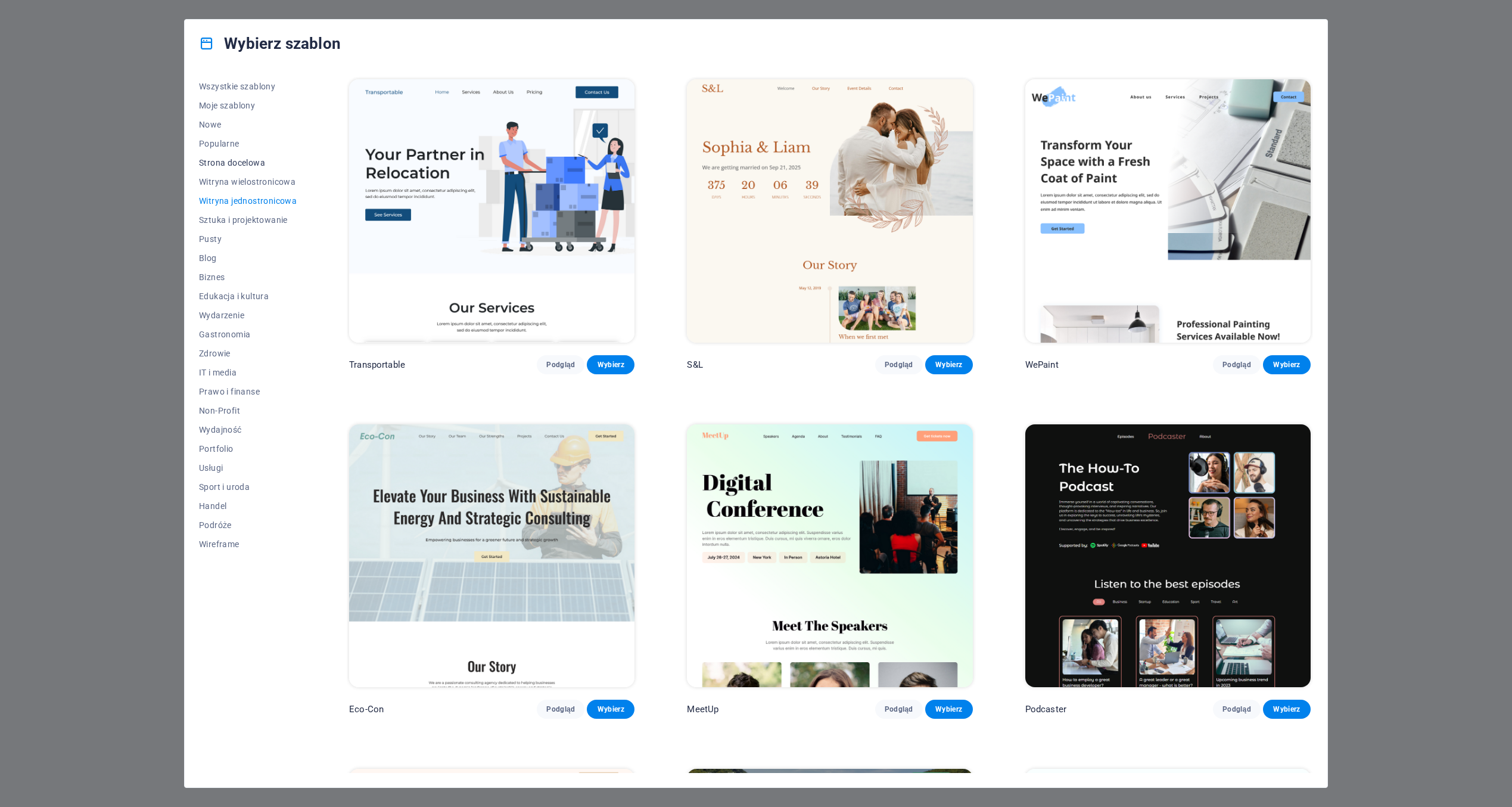
click at [215, 160] on span "Strona docelowa" at bounding box center [247, 162] width 98 height 10
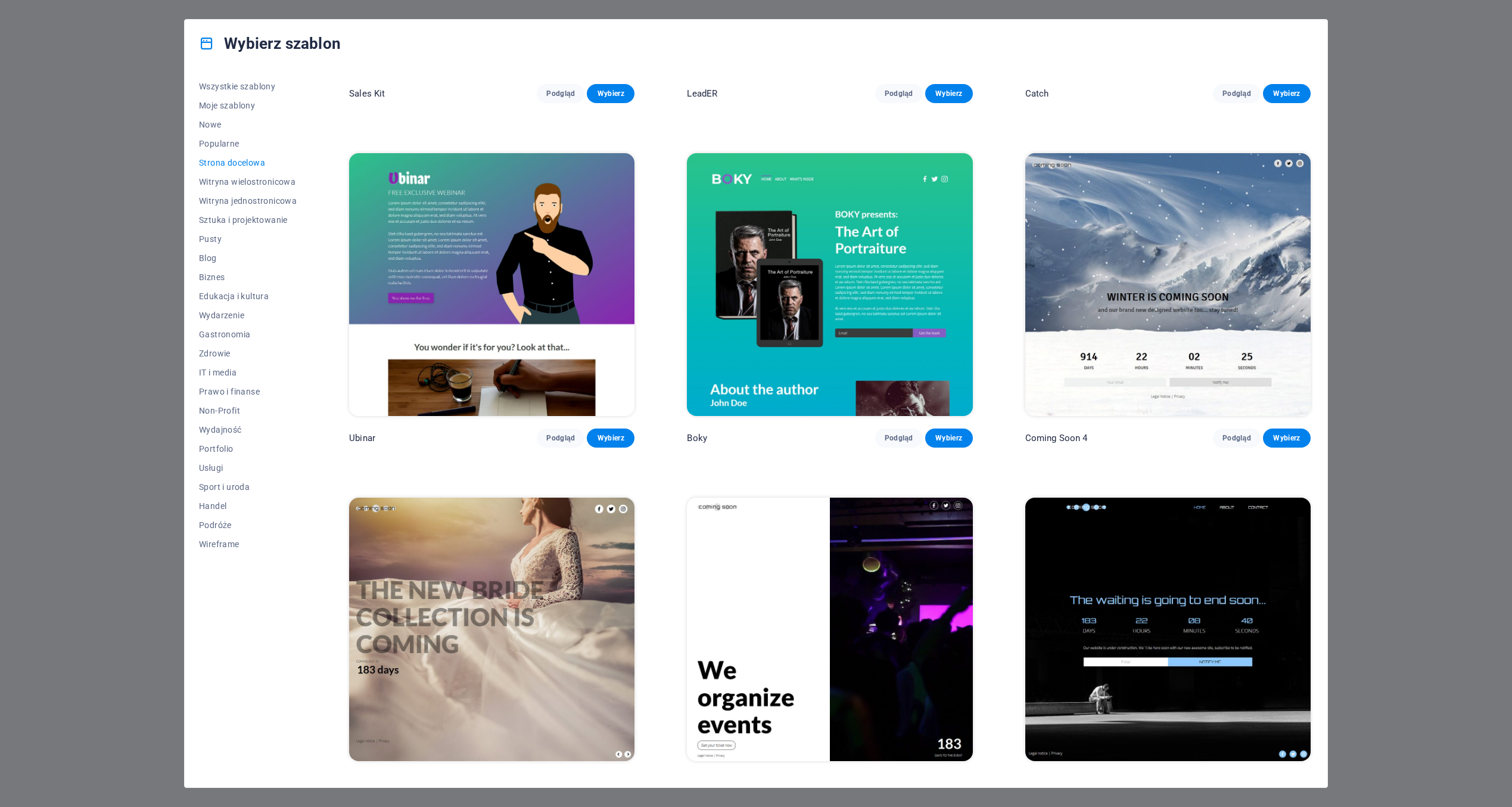
scroll to position [2346, 0]
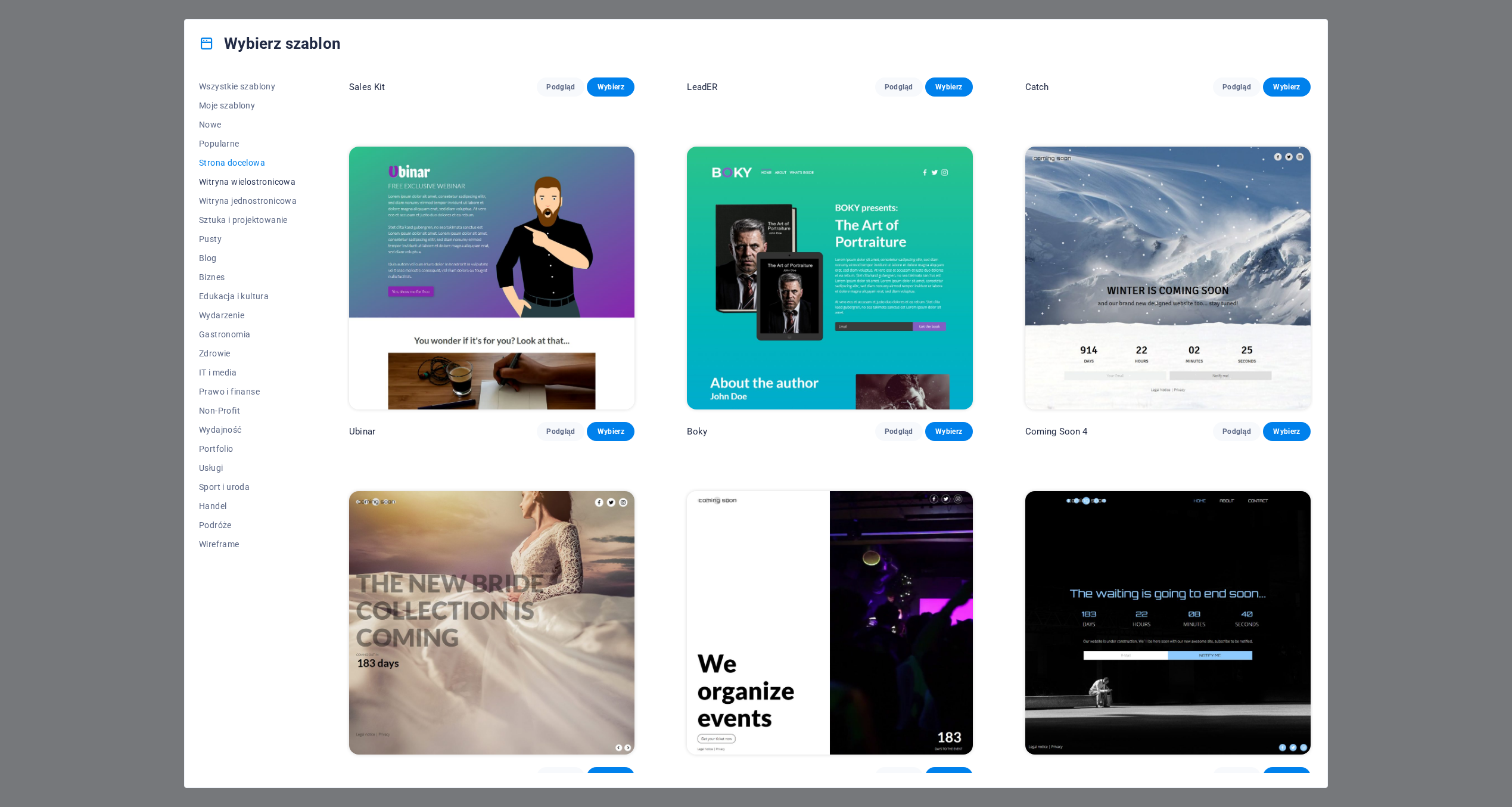
click at [229, 182] on span "Witryna wielostronicowa" at bounding box center [247, 182] width 98 height 10
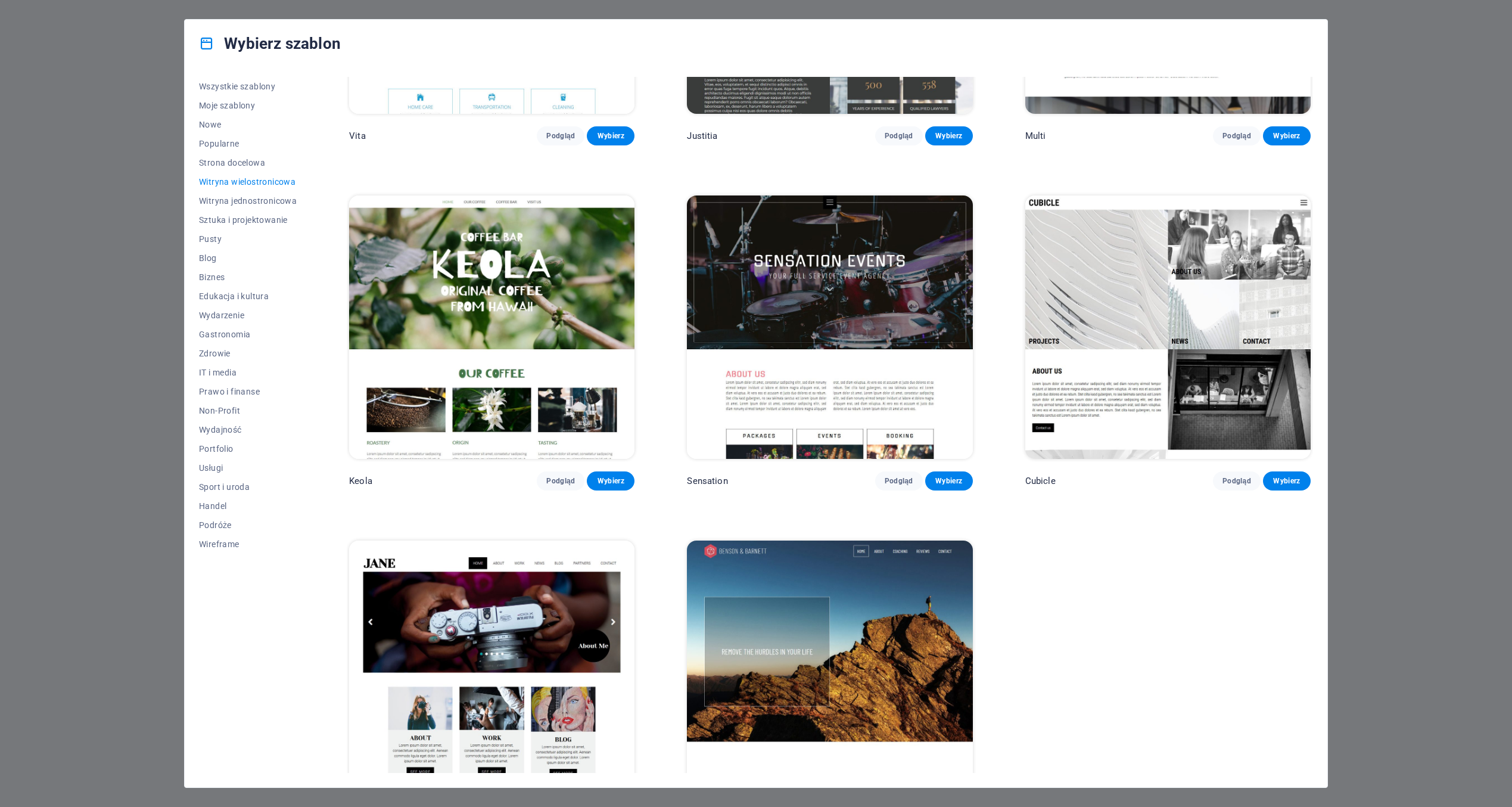
scroll to position [7153, 0]
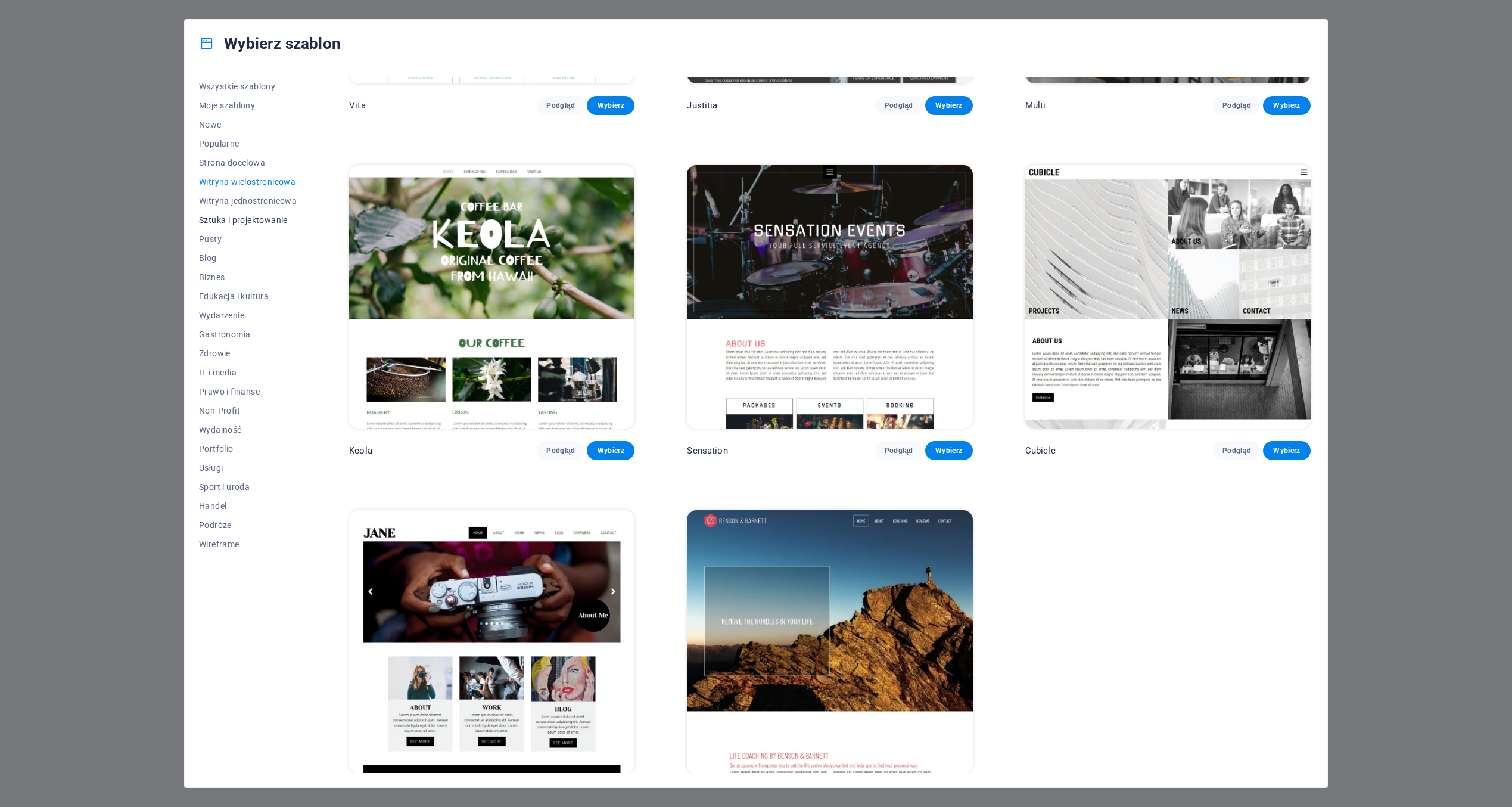
click at [267, 220] on span "Sztuka i projektowanie" at bounding box center [247, 220] width 98 height 10
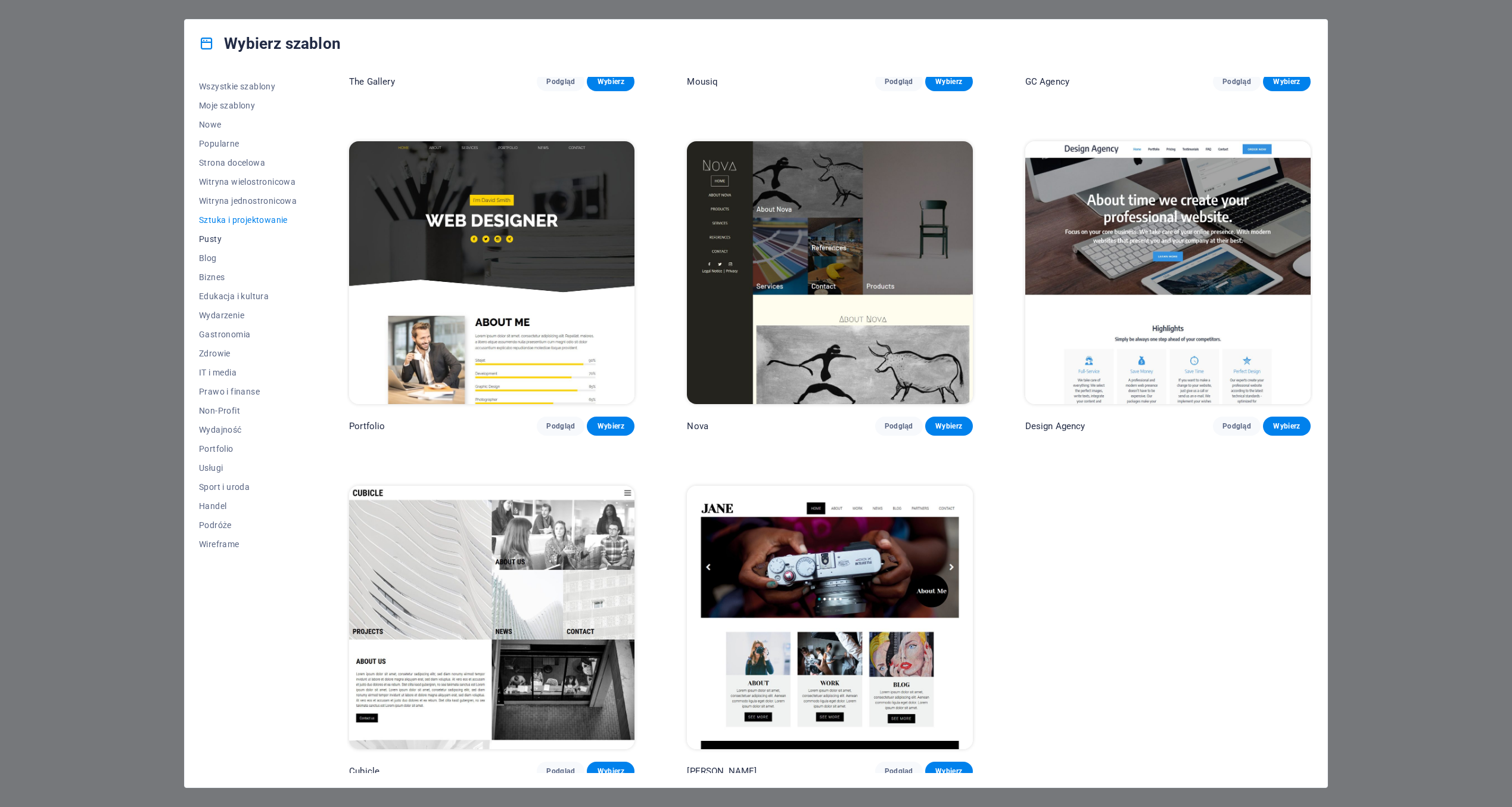
click at [212, 238] on span "Pusty" at bounding box center [247, 239] width 98 height 10
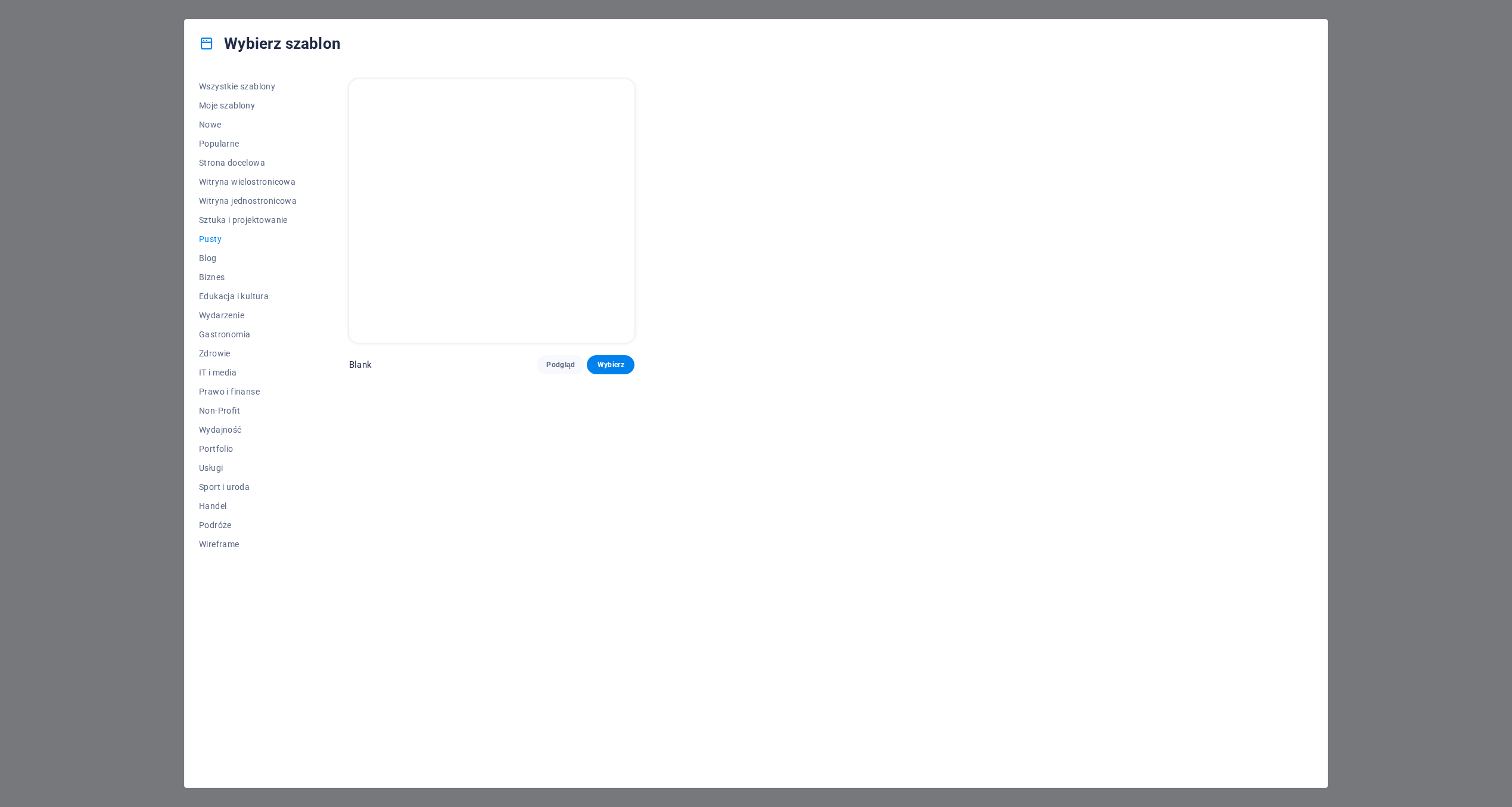
scroll to position [0, 0]
click at [211, 249] on button "Blog" at bounding box center [247, 258] width 98 height 19
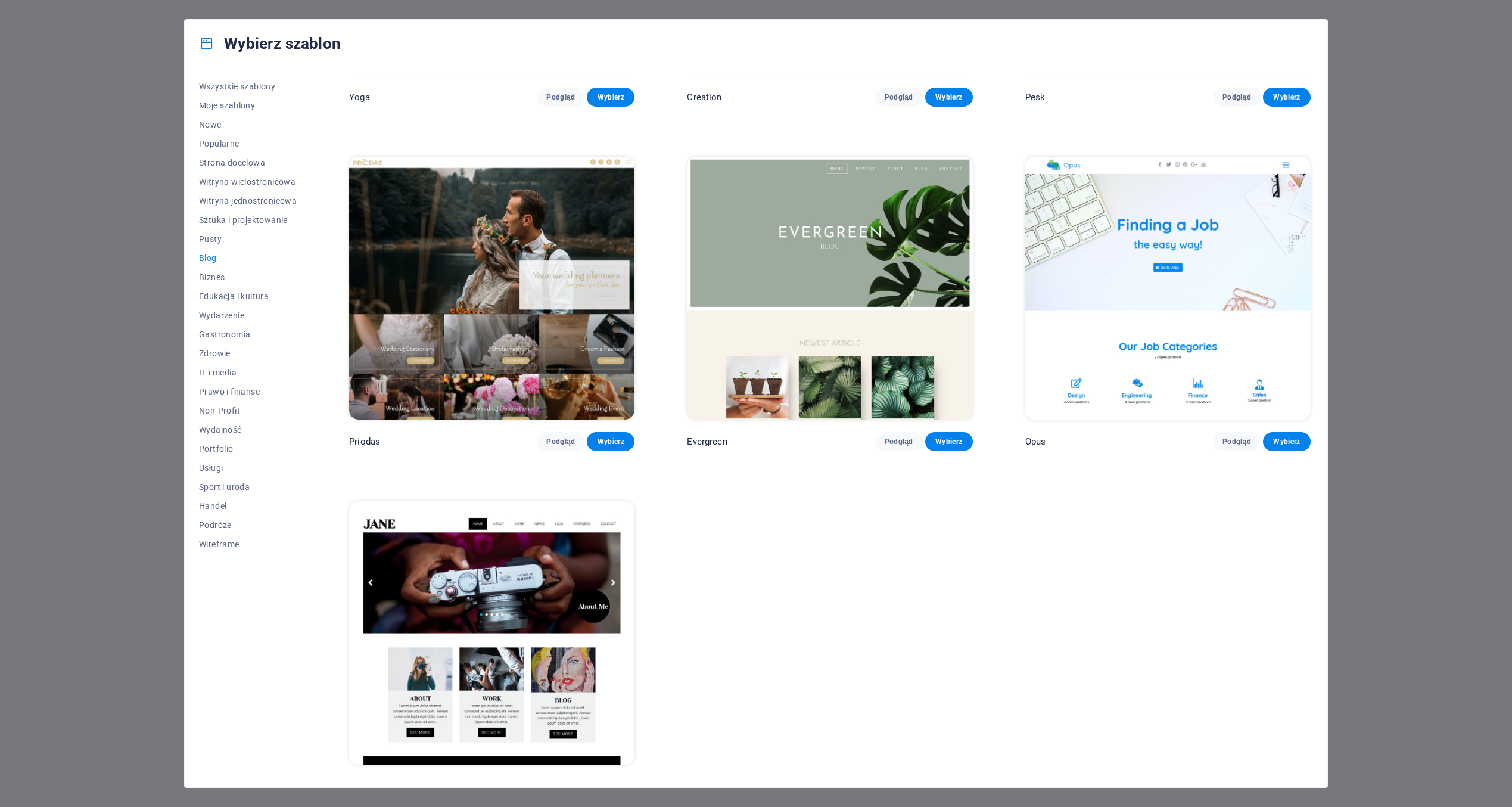
scroll to position [2346, 0]
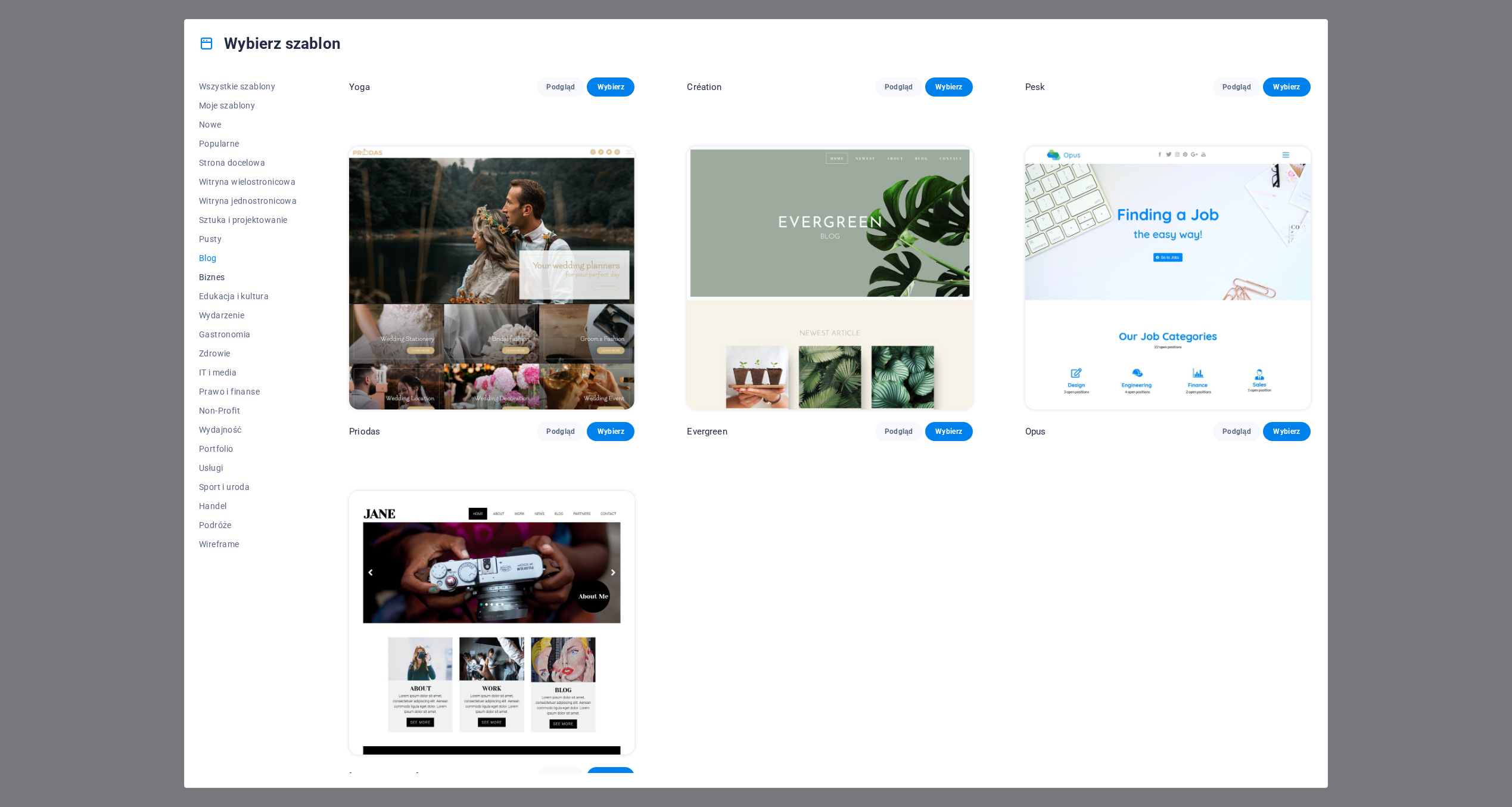
click at [218, 278] on span "Biznes" at bounding box center [247, 277] width 98 height 10
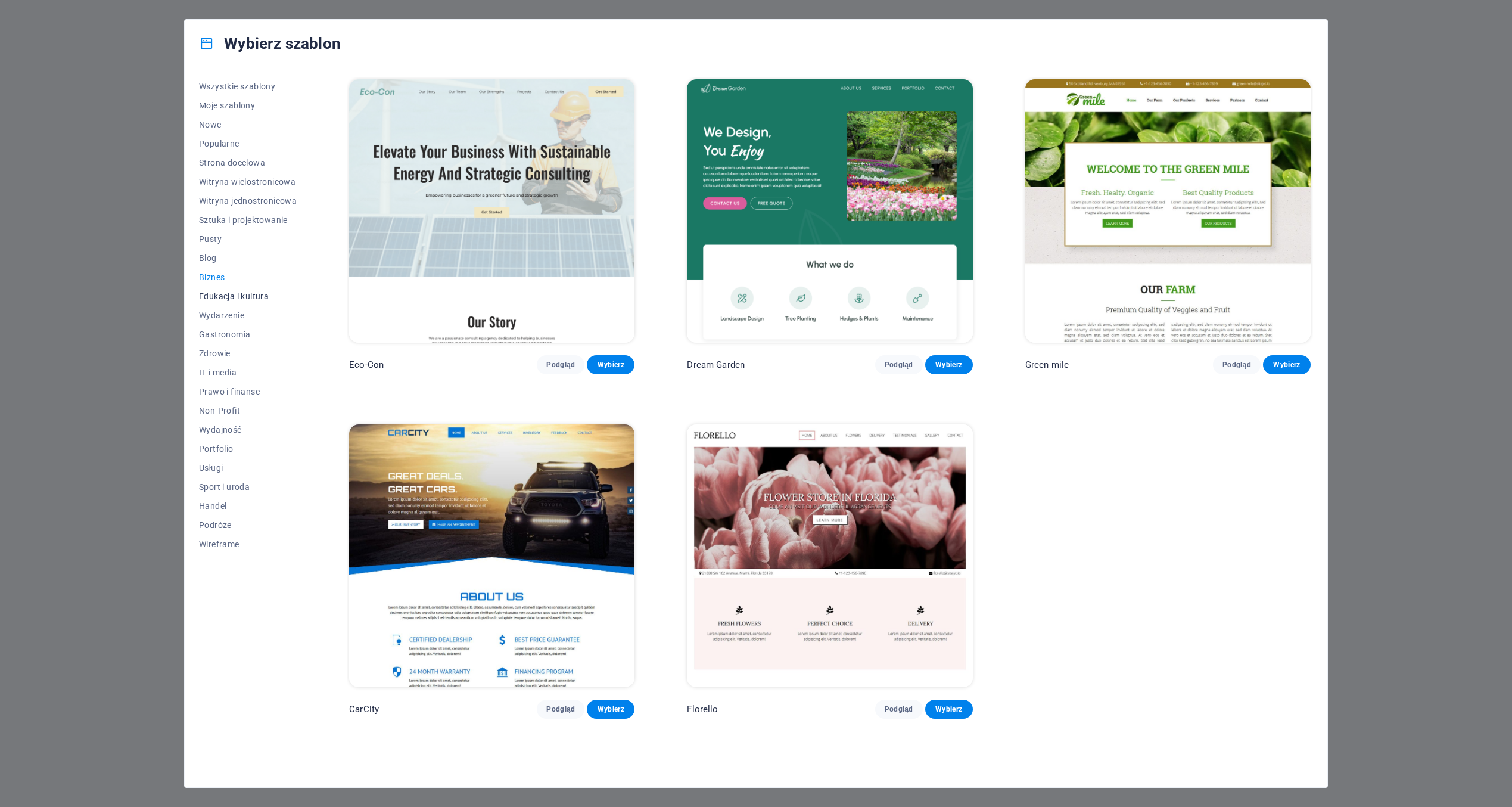
click at [264, 296] on span "Edukacja i kultura" at bounding box center [247, 296] width 98 height 10
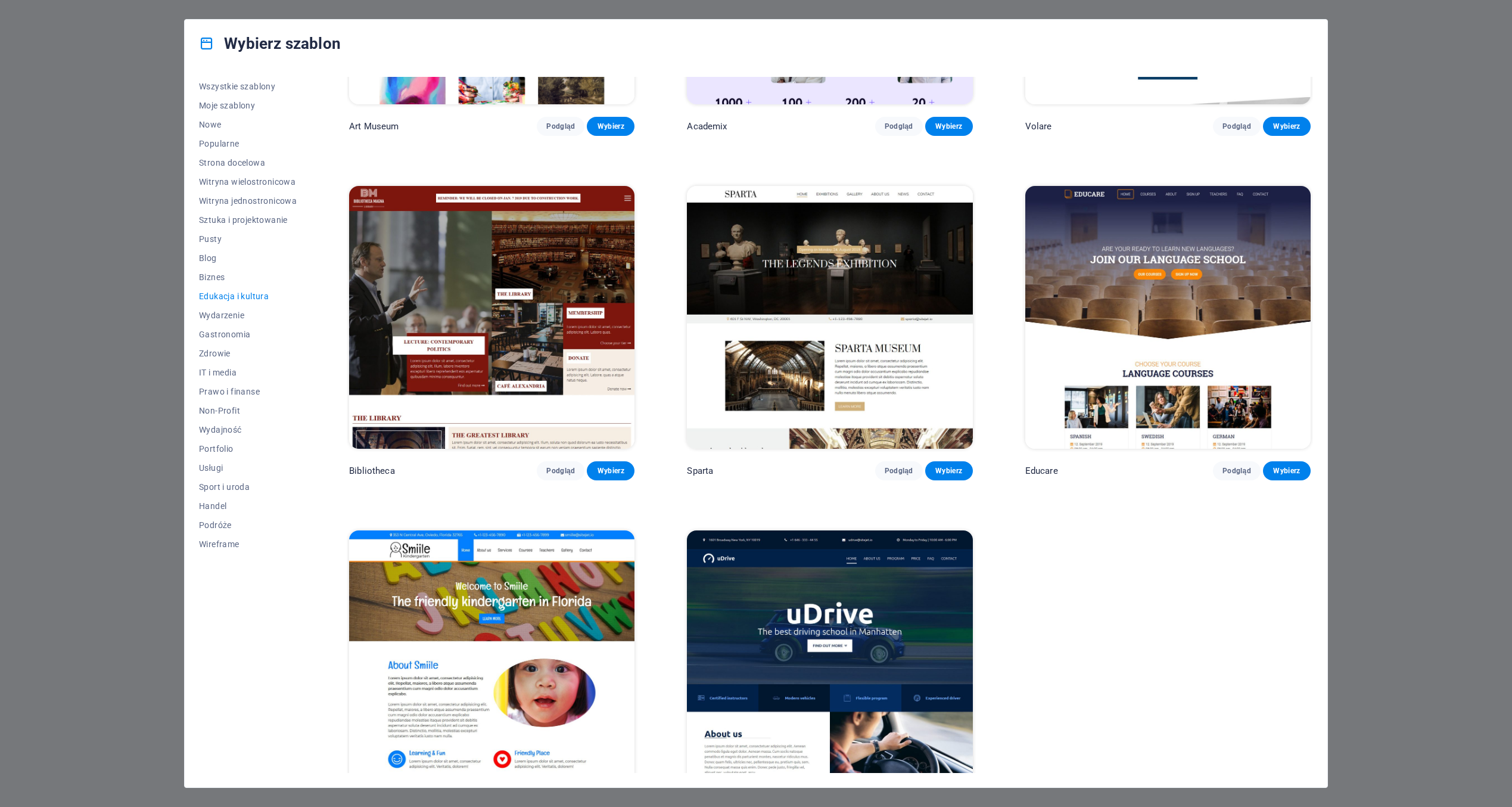
scroll to position [286, 0]
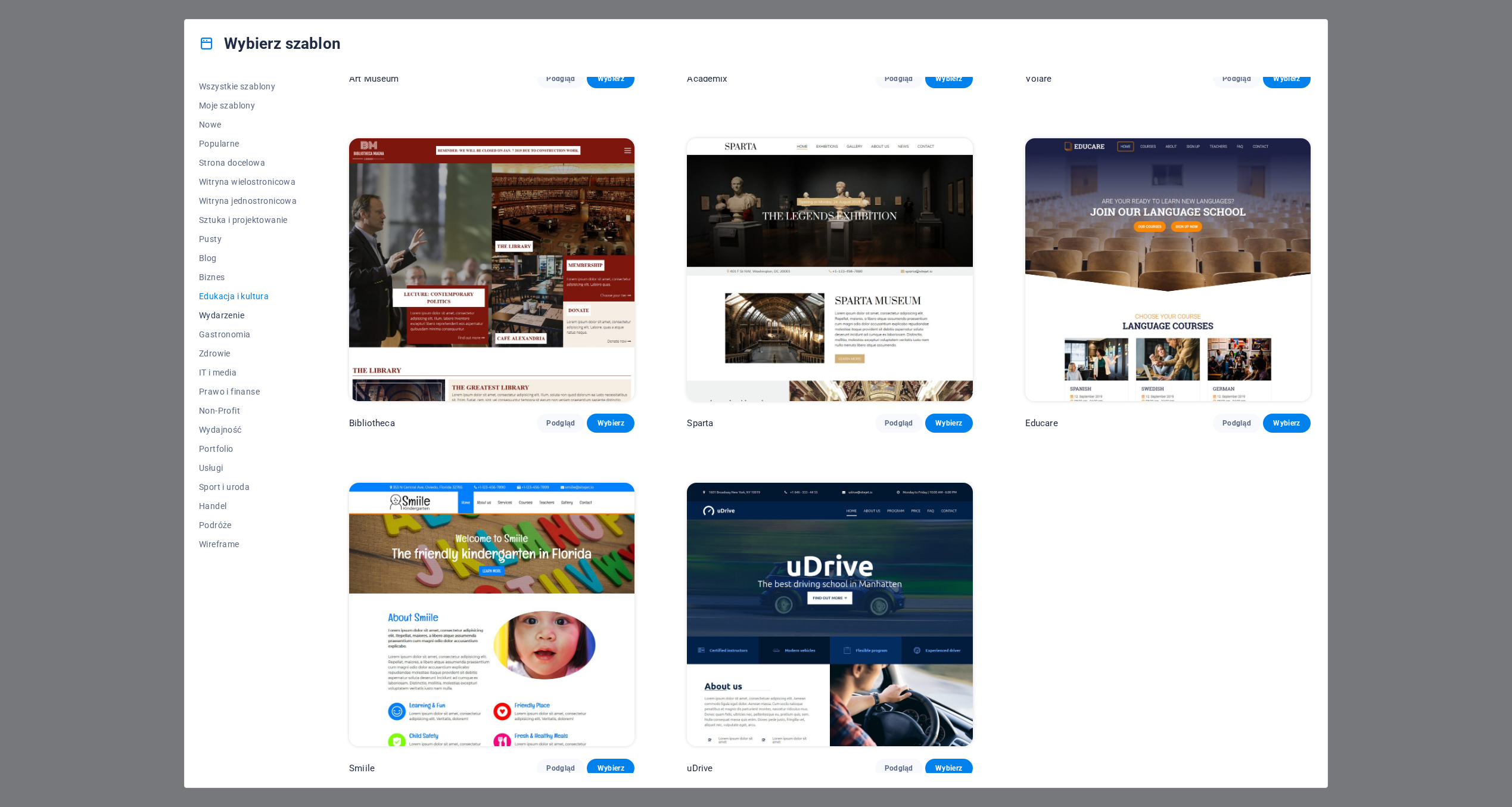
click at [222, 316] on span "Wydarzenie" at bounding box center [247, 315] width 98 height 10
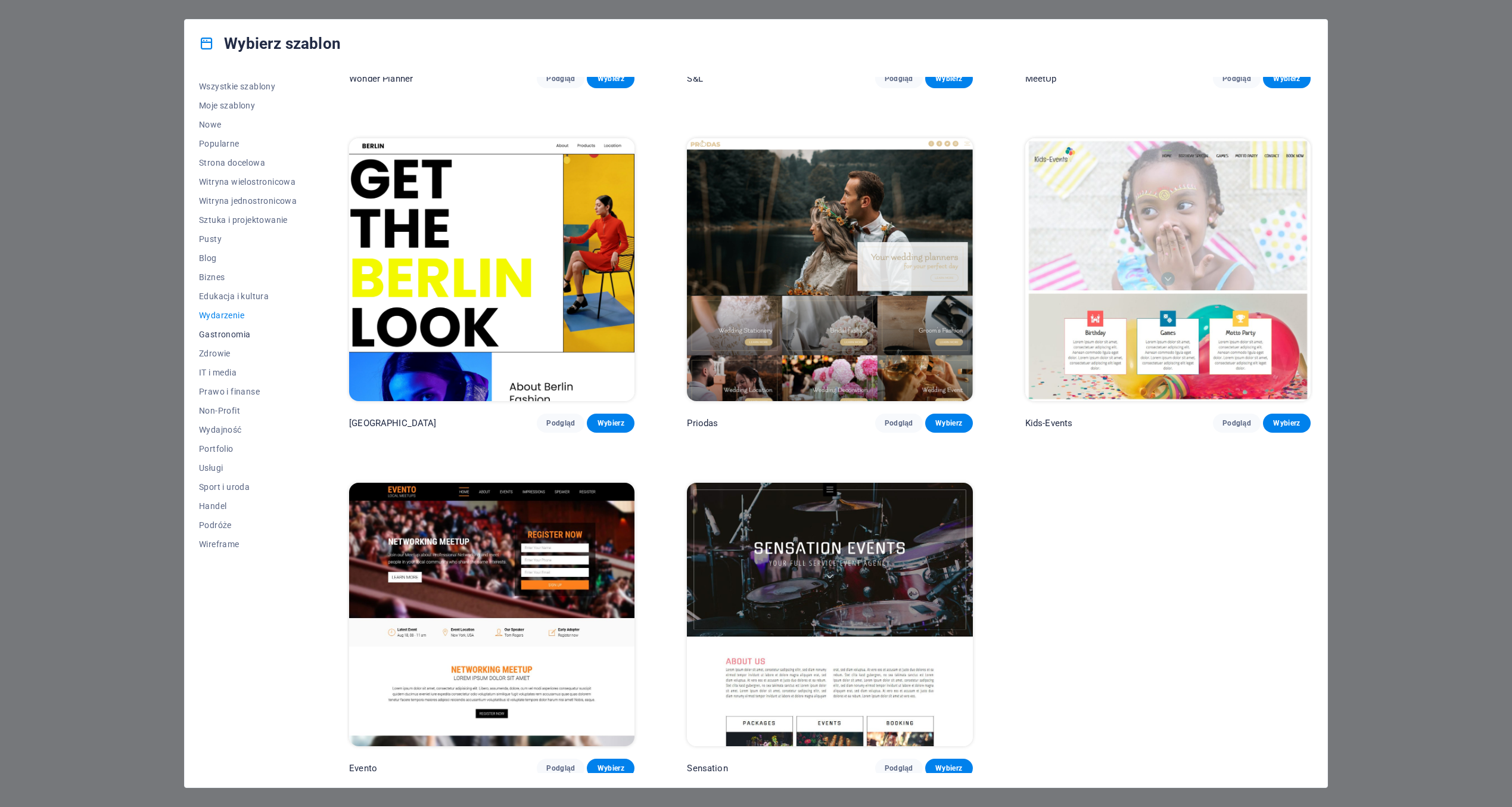
click at [226, 335] on span "Gastronomia" at bounding box center [247, 334] width 98 height 10
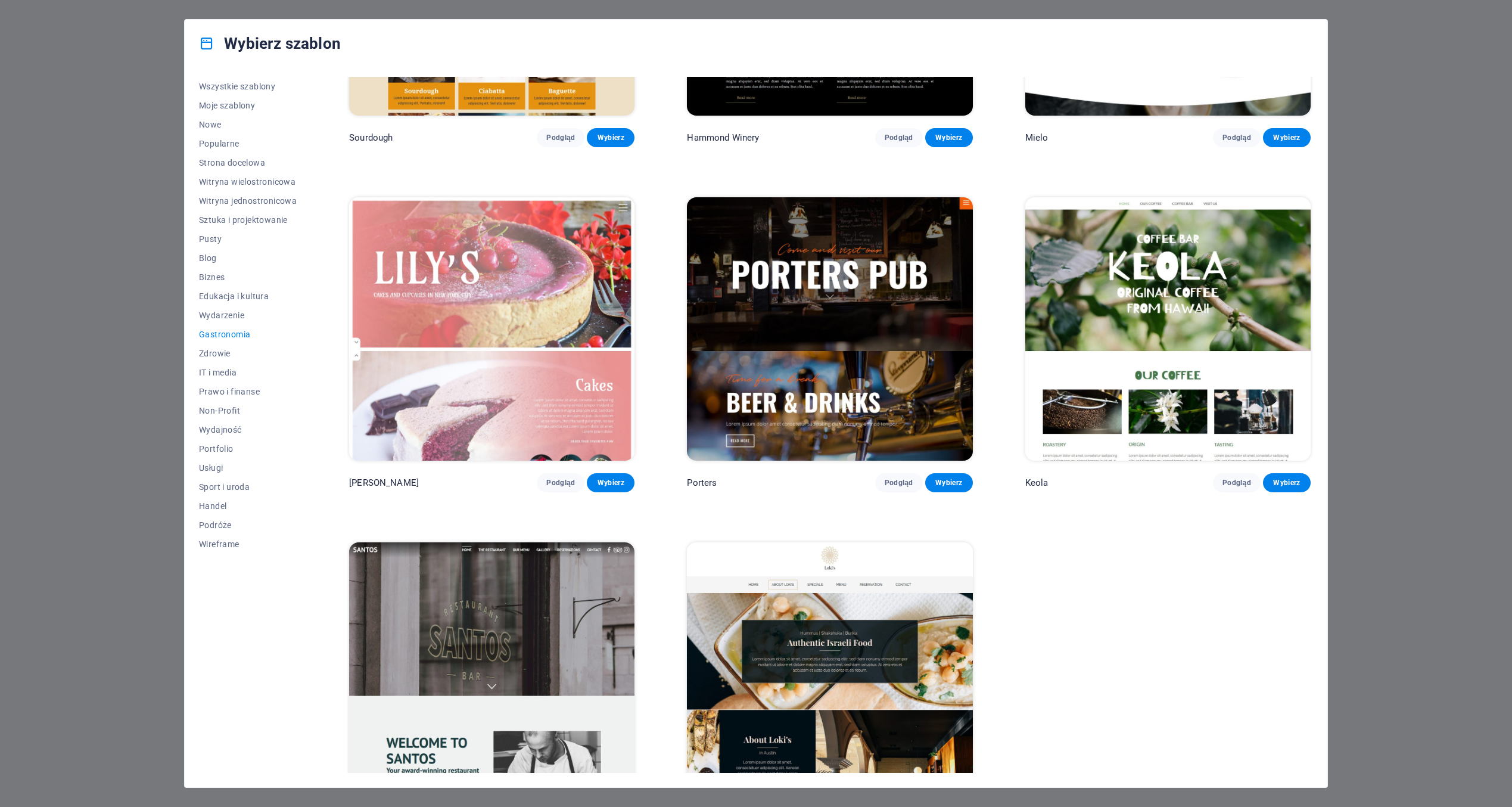
scroll to position [1316, 0]
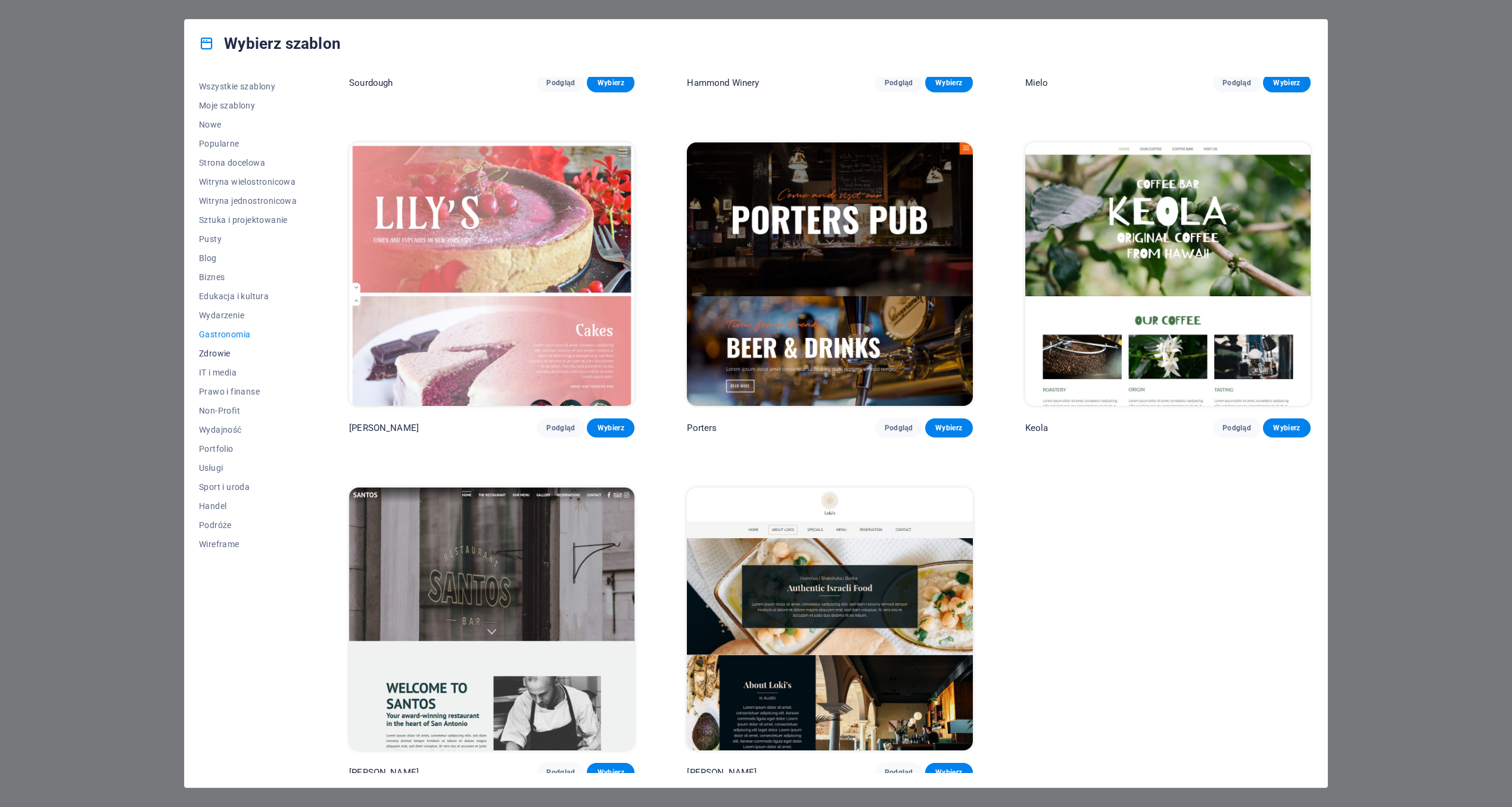
click at [215, 350] on span "Zdrowie" at bounding box center [247, 353] width 98 height 10
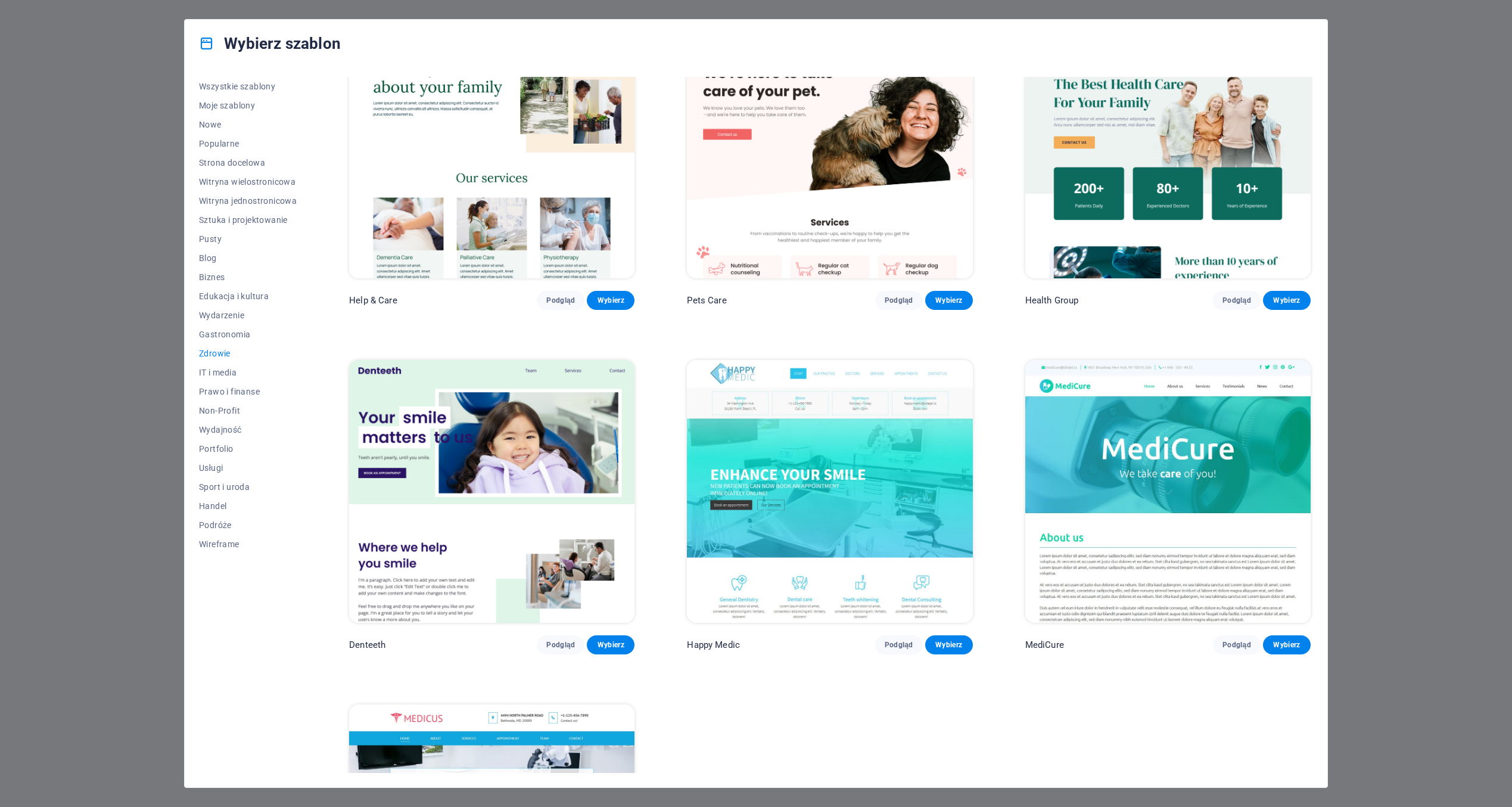
scroll to position [286, 0]
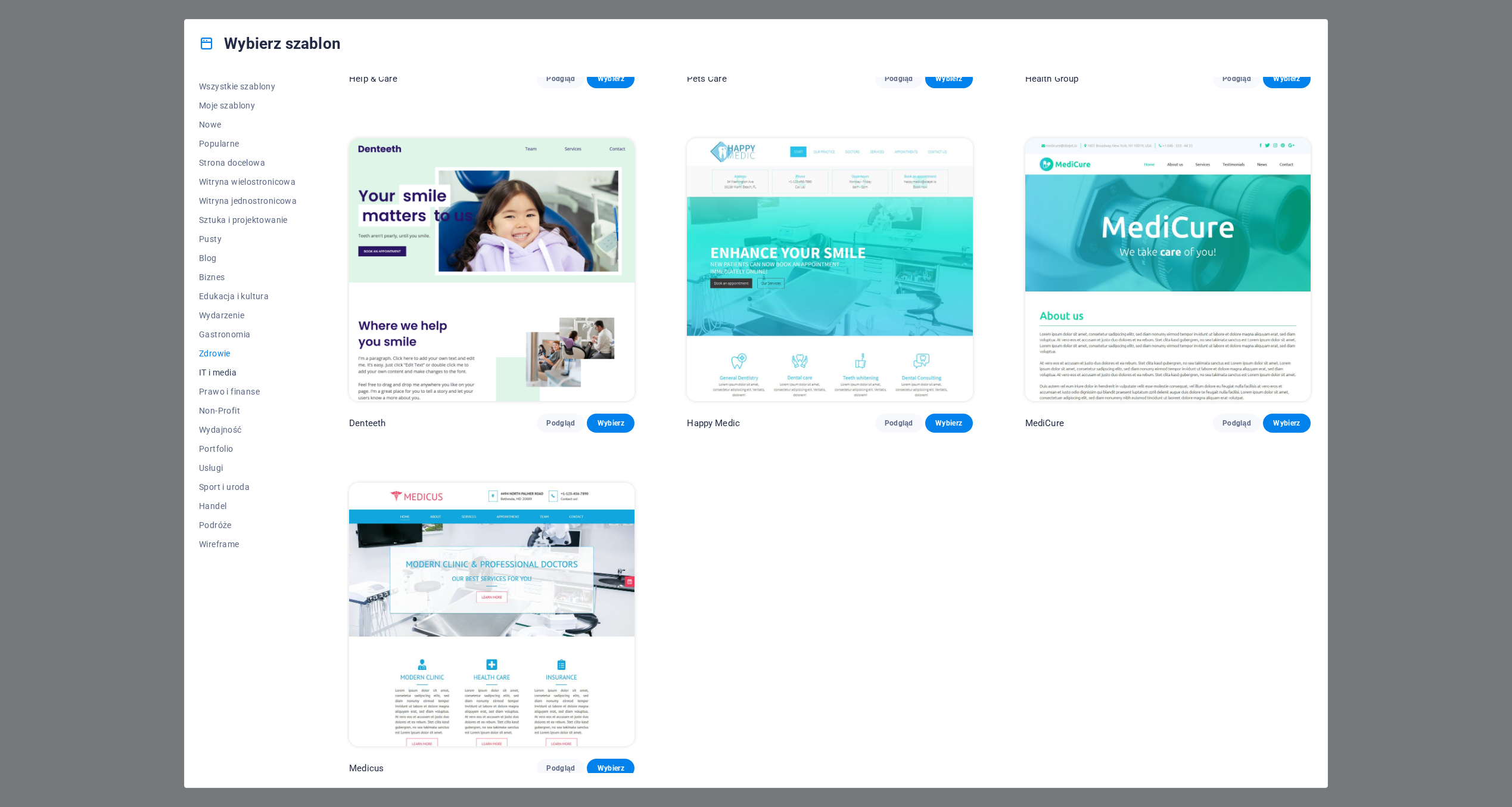
click at [219, 369] on span "IT i media" at bounding box center [247, 372] width 98 height 10
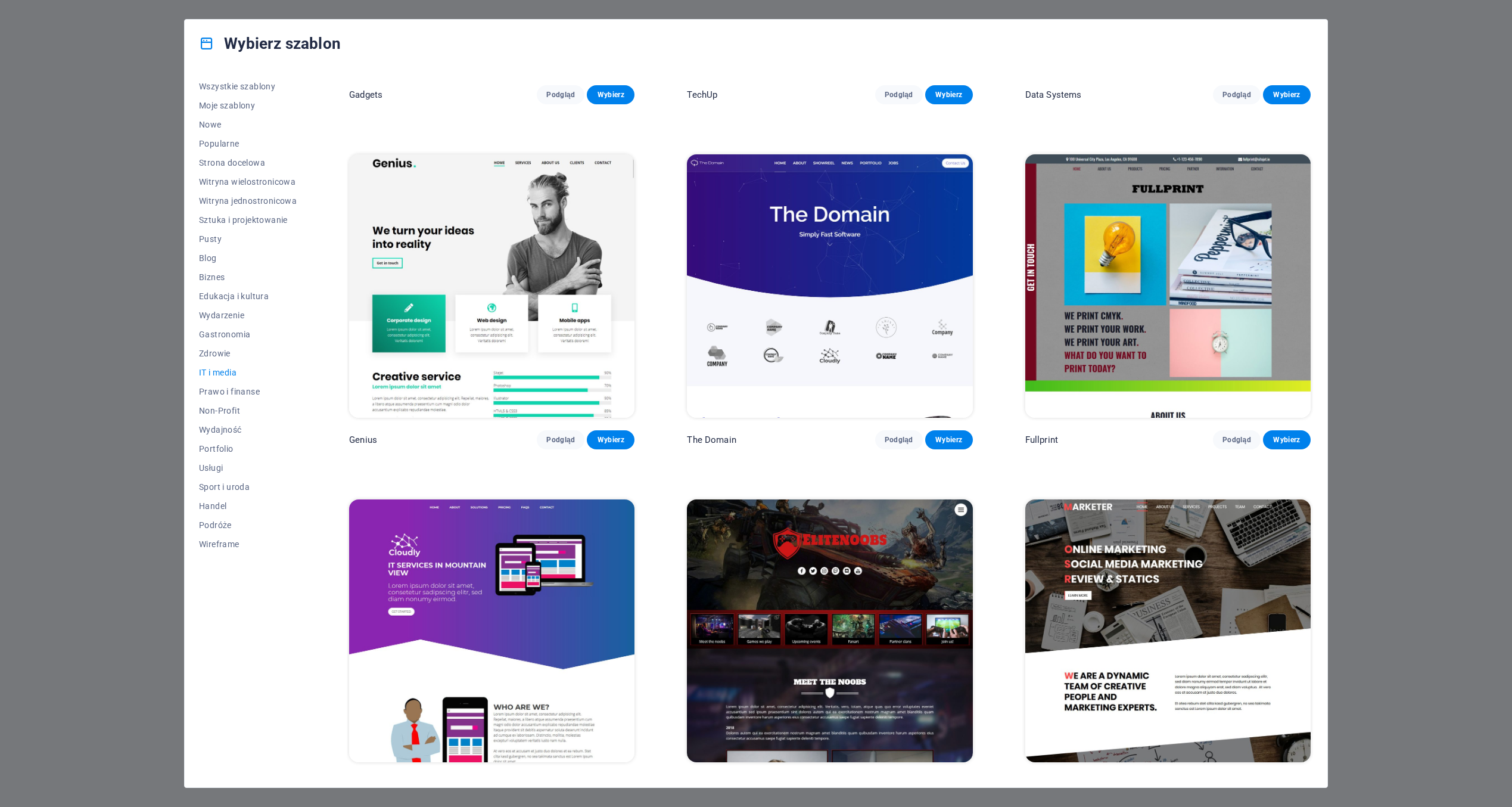
scroll to position [629, 0]
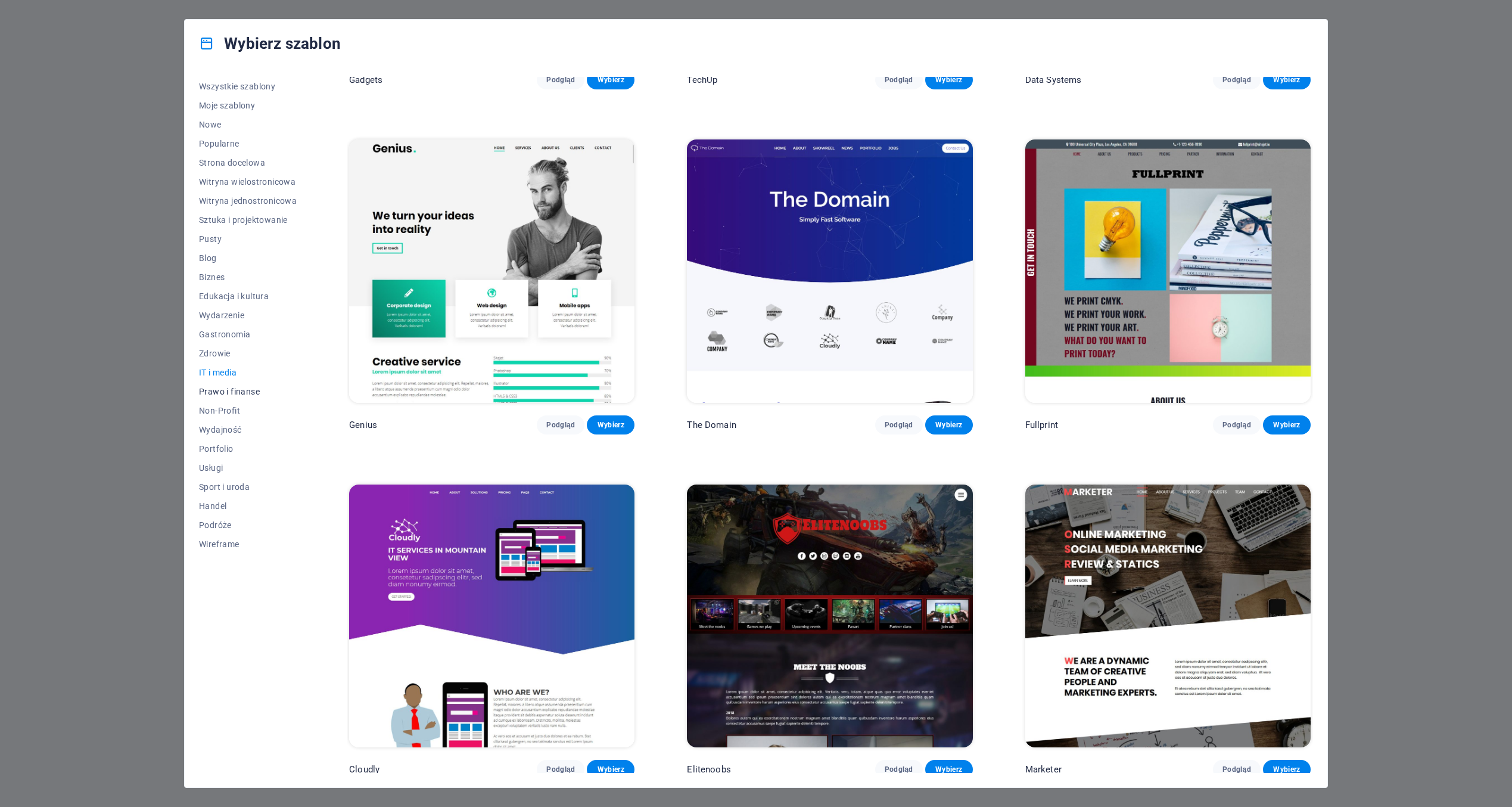
click at [238, 392] on span "Prawo i finanse" at bounding box center [247, 392] width 98 height 10
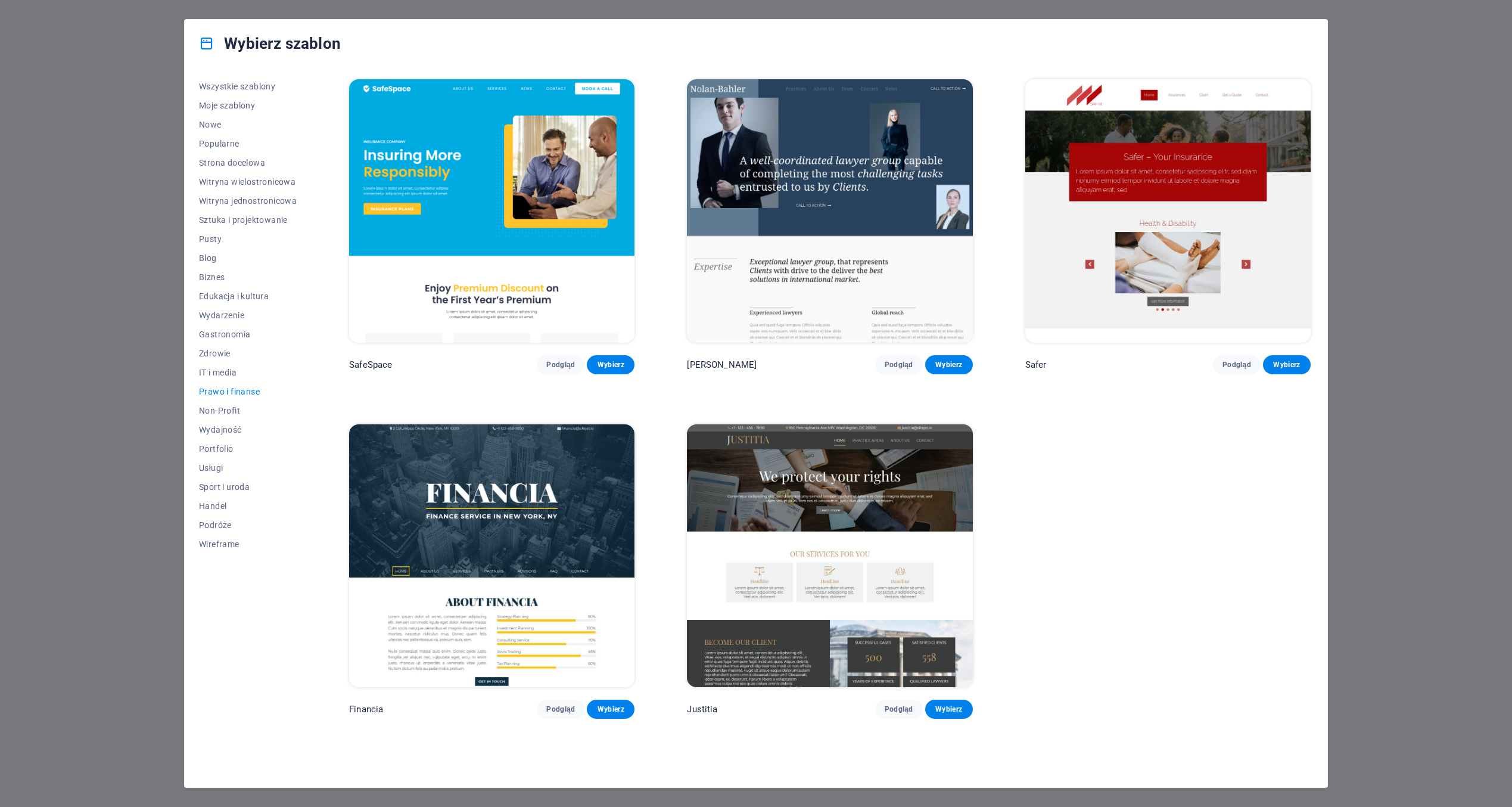
scroll to position [0, 0]
click at [223, 406] on span "Non-Profit" at bounding box center [247, 410] width 98 height 10
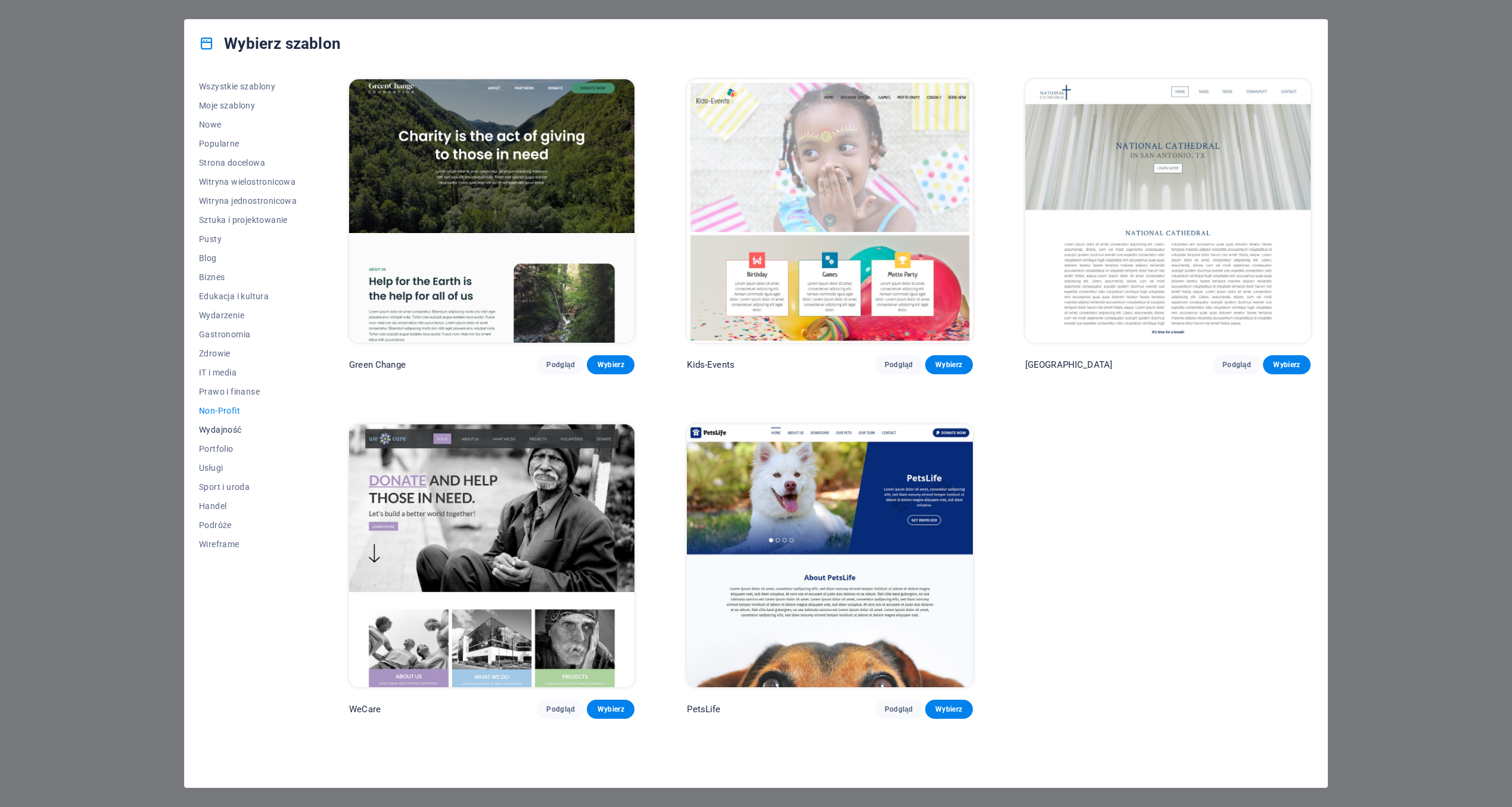
click at [235, 430] on span "Wydajność" at bounding box center [247, 430] width 98 height 10
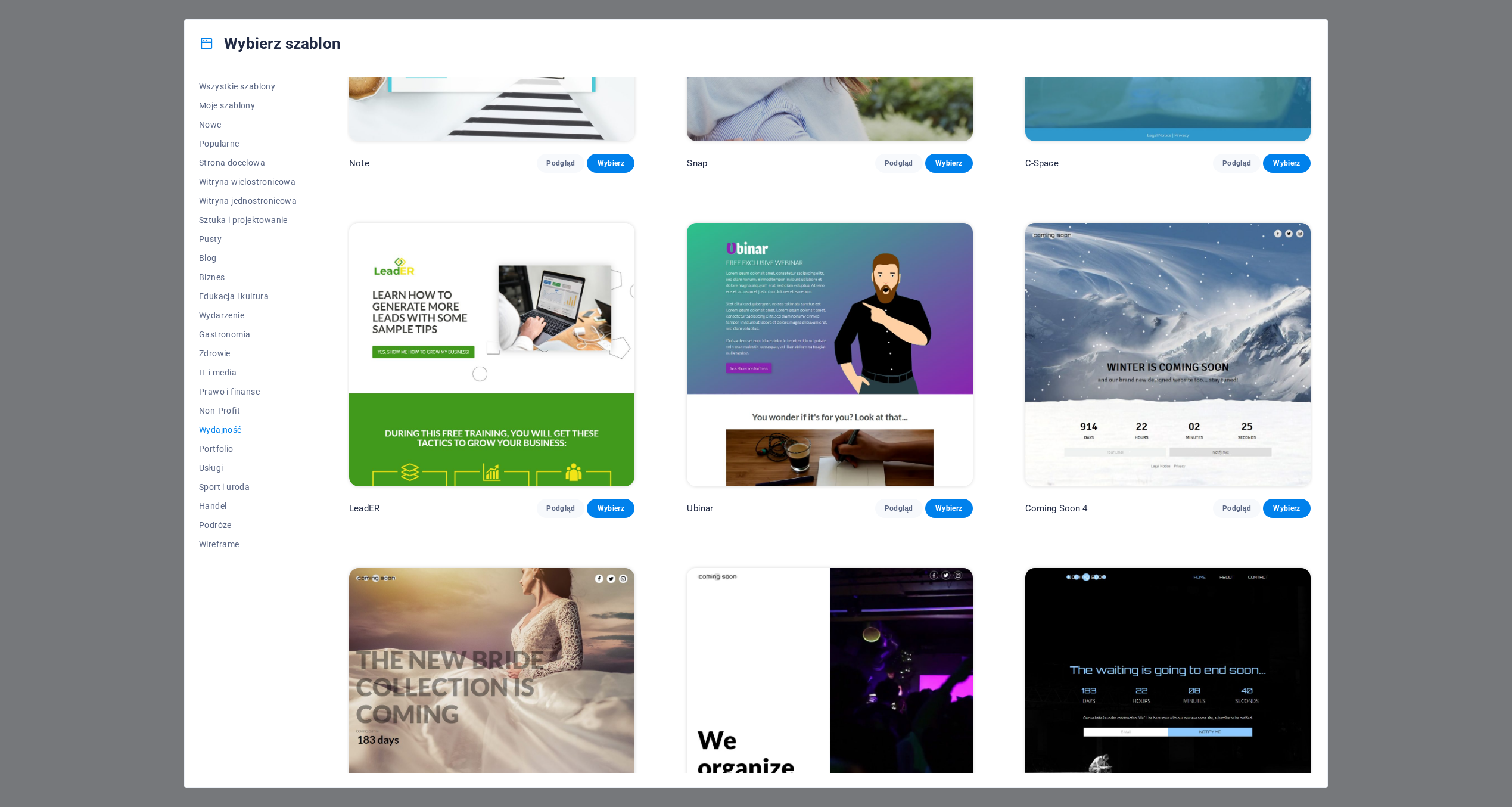
scroll to position [1316, 0]
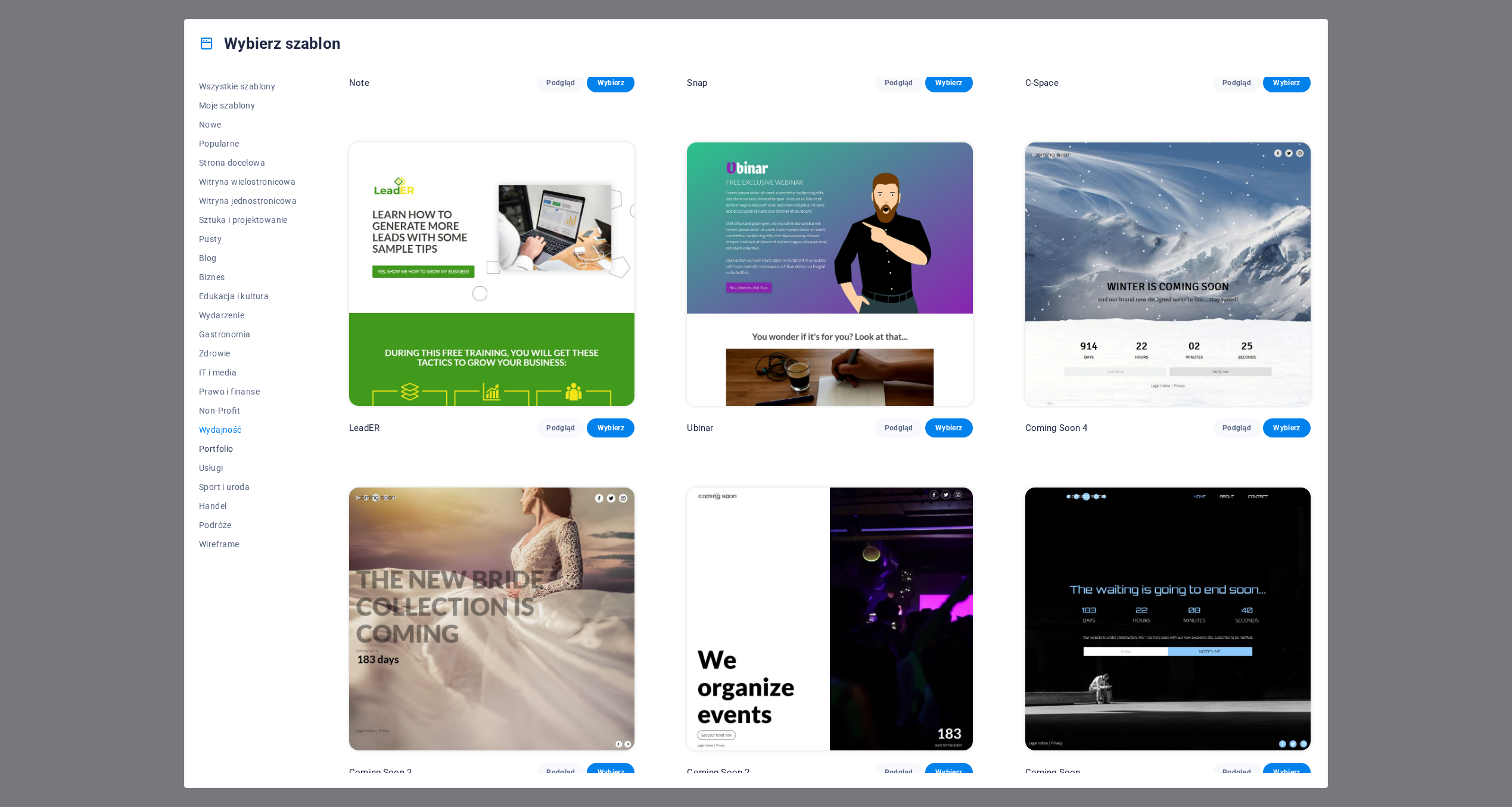
click at [222, 447] on span "Portfolio" at bounding box center [247, 449] width 98 height 10
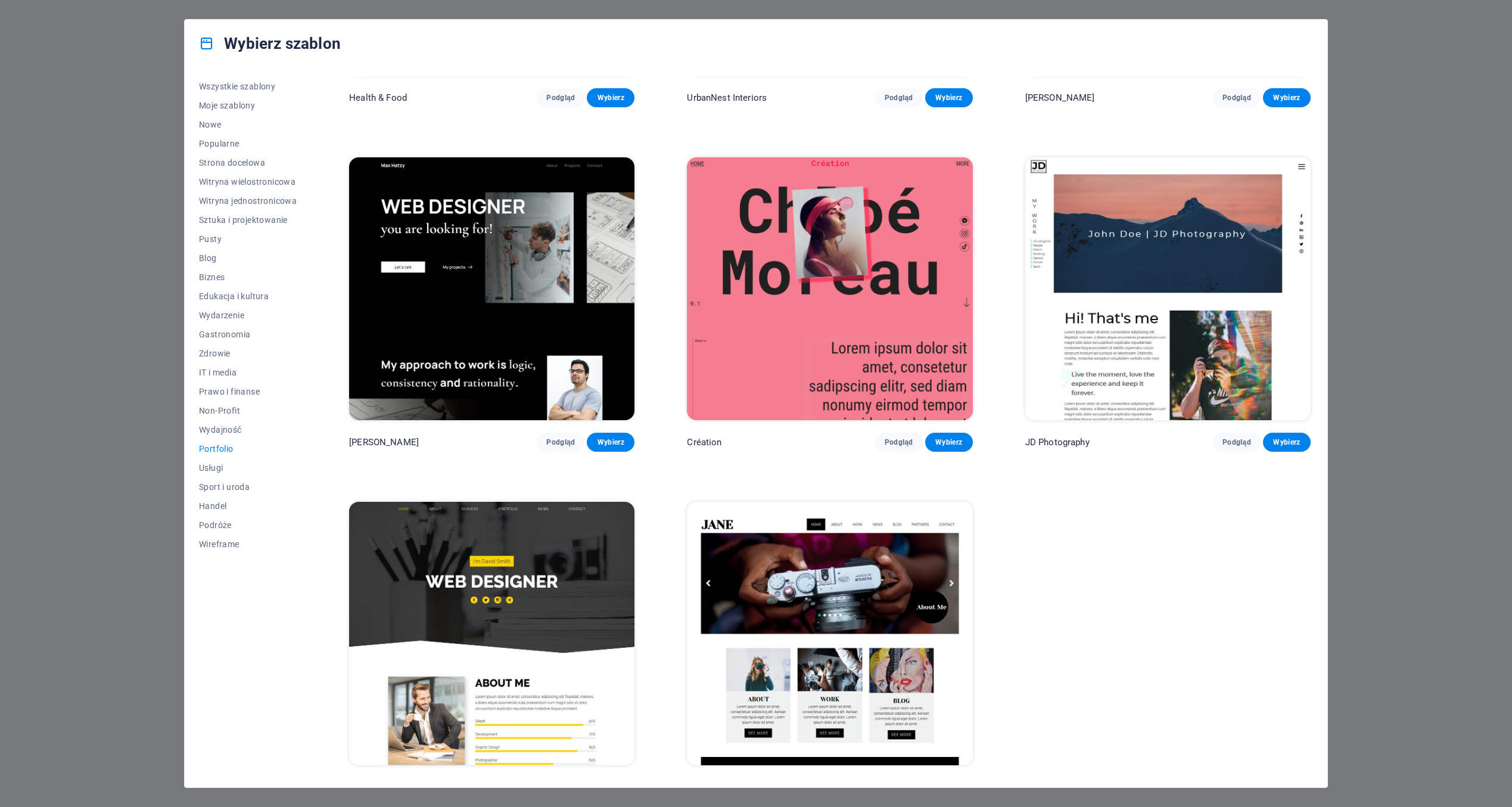
scroll to position [286, 0]
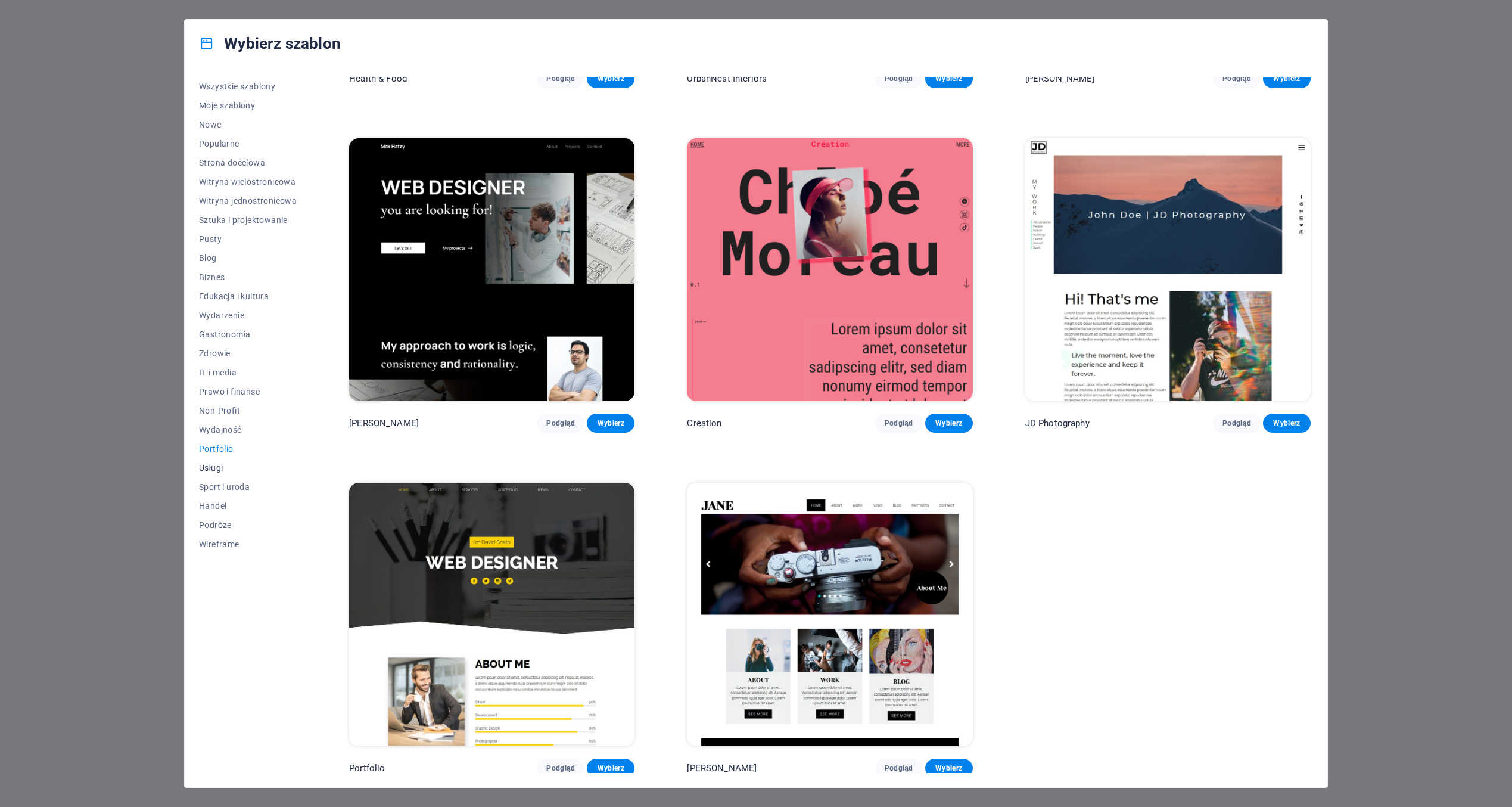
click at [211, 466] on span "Usługi" at bounding box center [247, 468] width 98 height 10
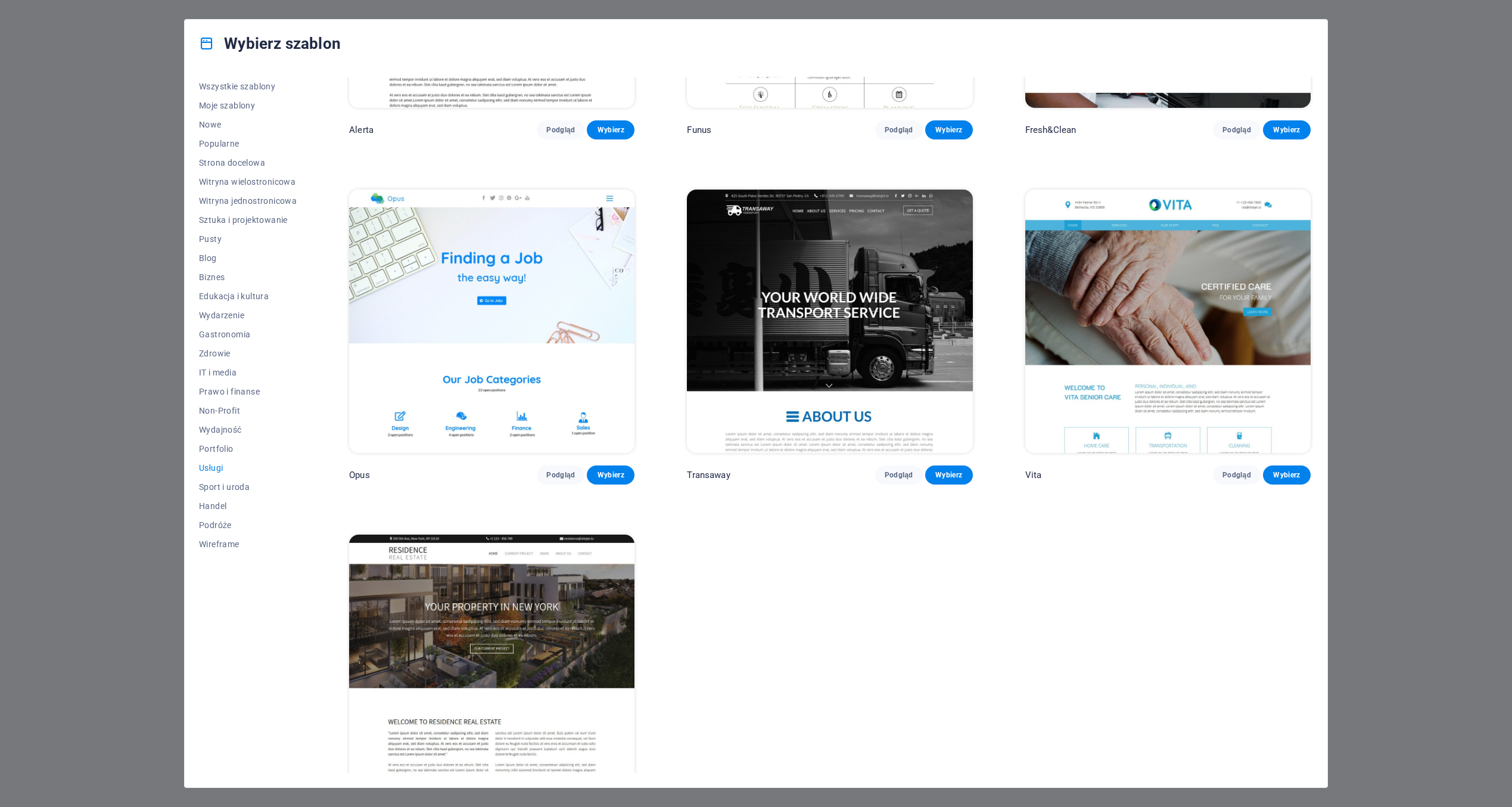
scroll to position [2003, 0]
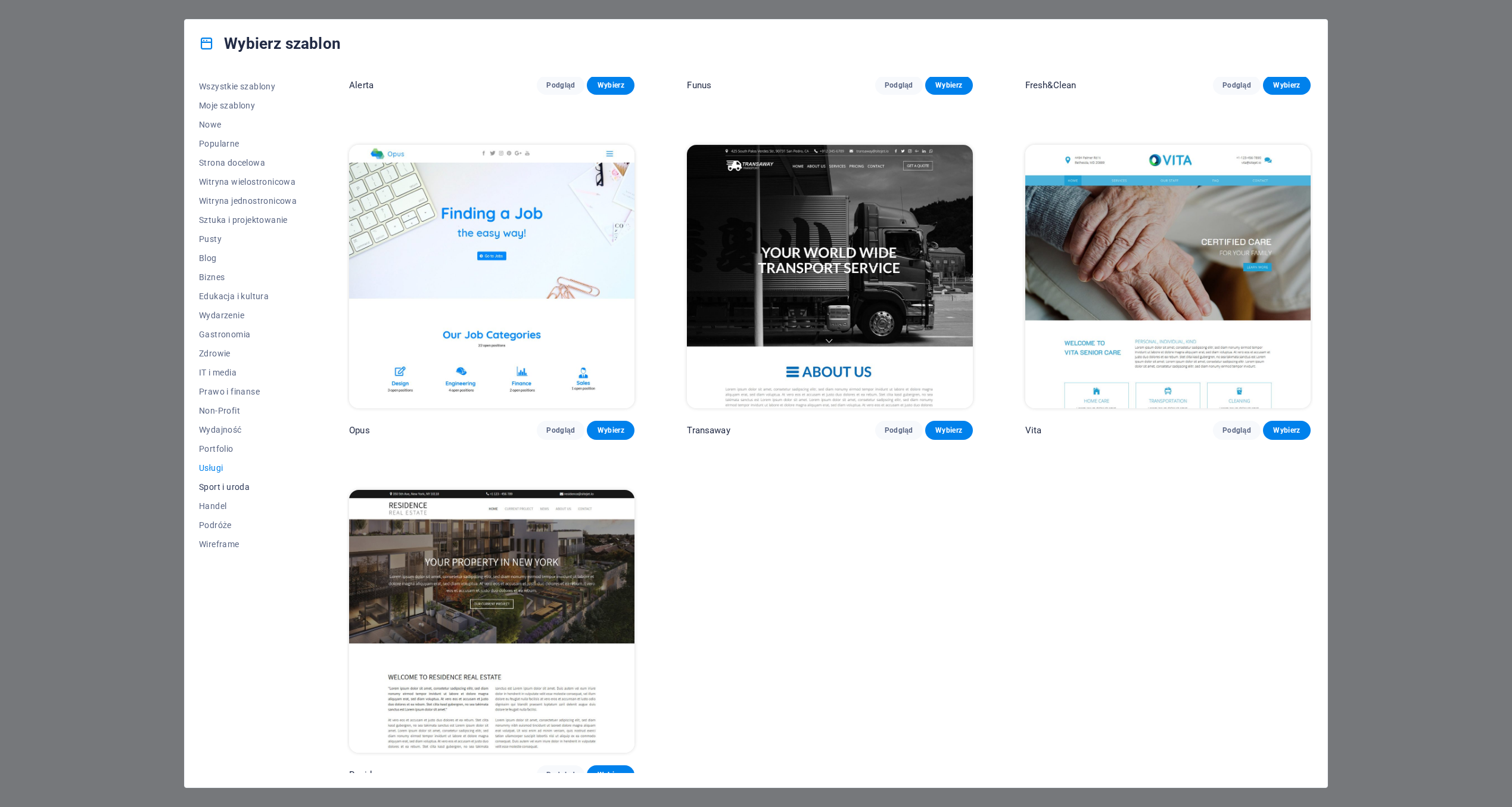
click at [201, 486] on span "Sport i uroda" at bounding box center [247, 487] width 98 height 10
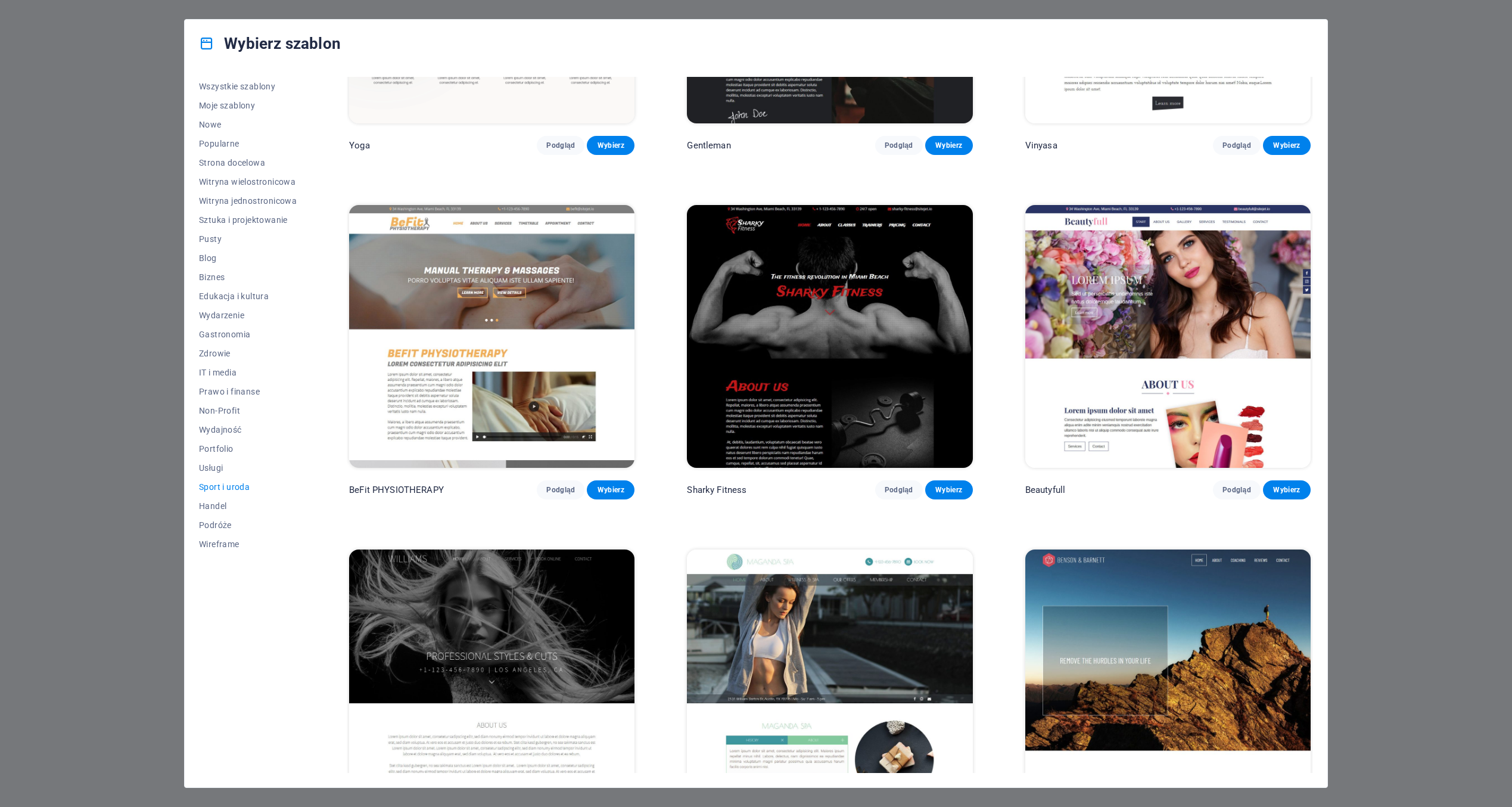
scroll to position [973, 0]
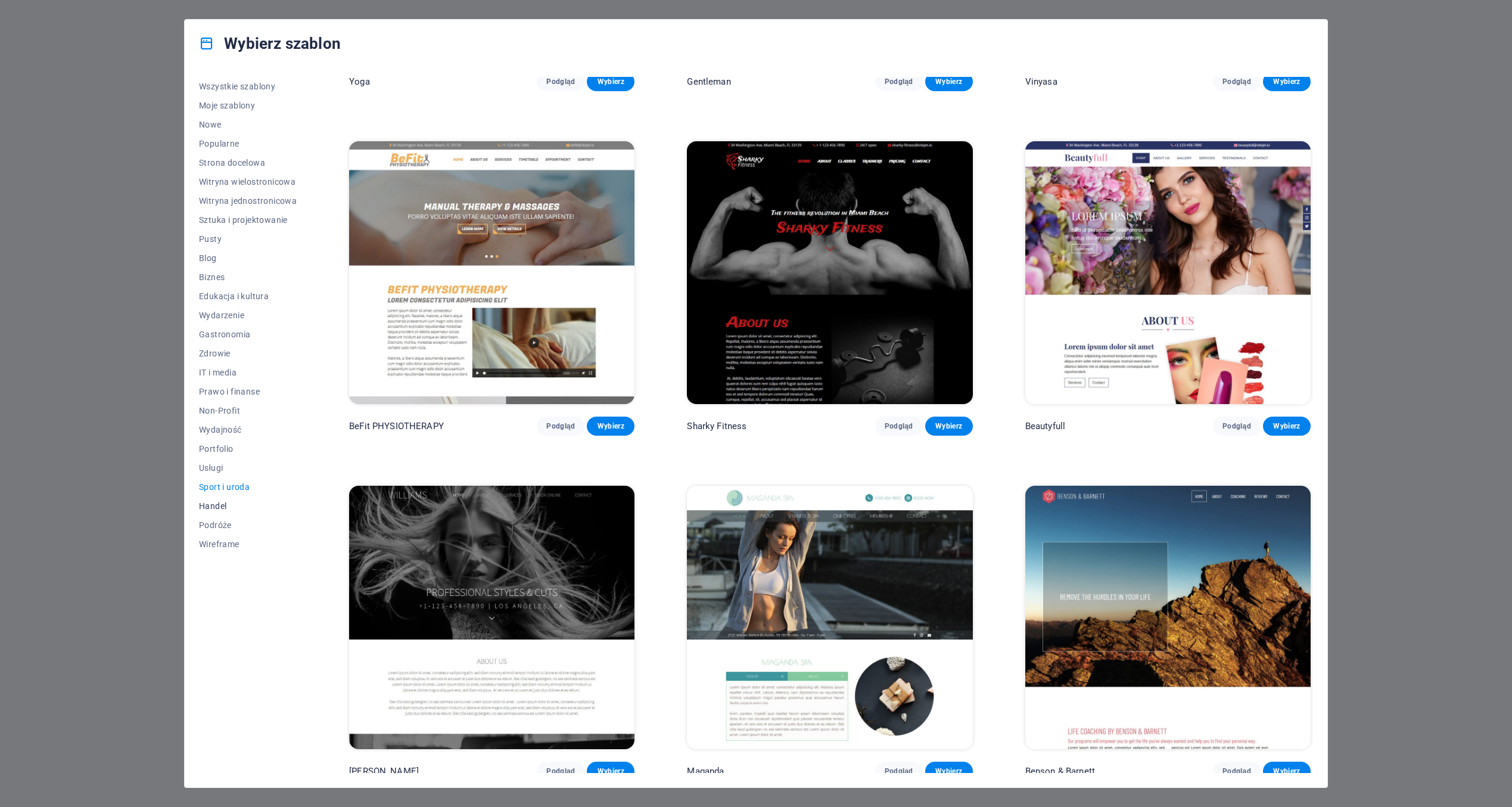
click at [221, 507] on span "Handel" at bounding box center [247, 506] width 98 height 10
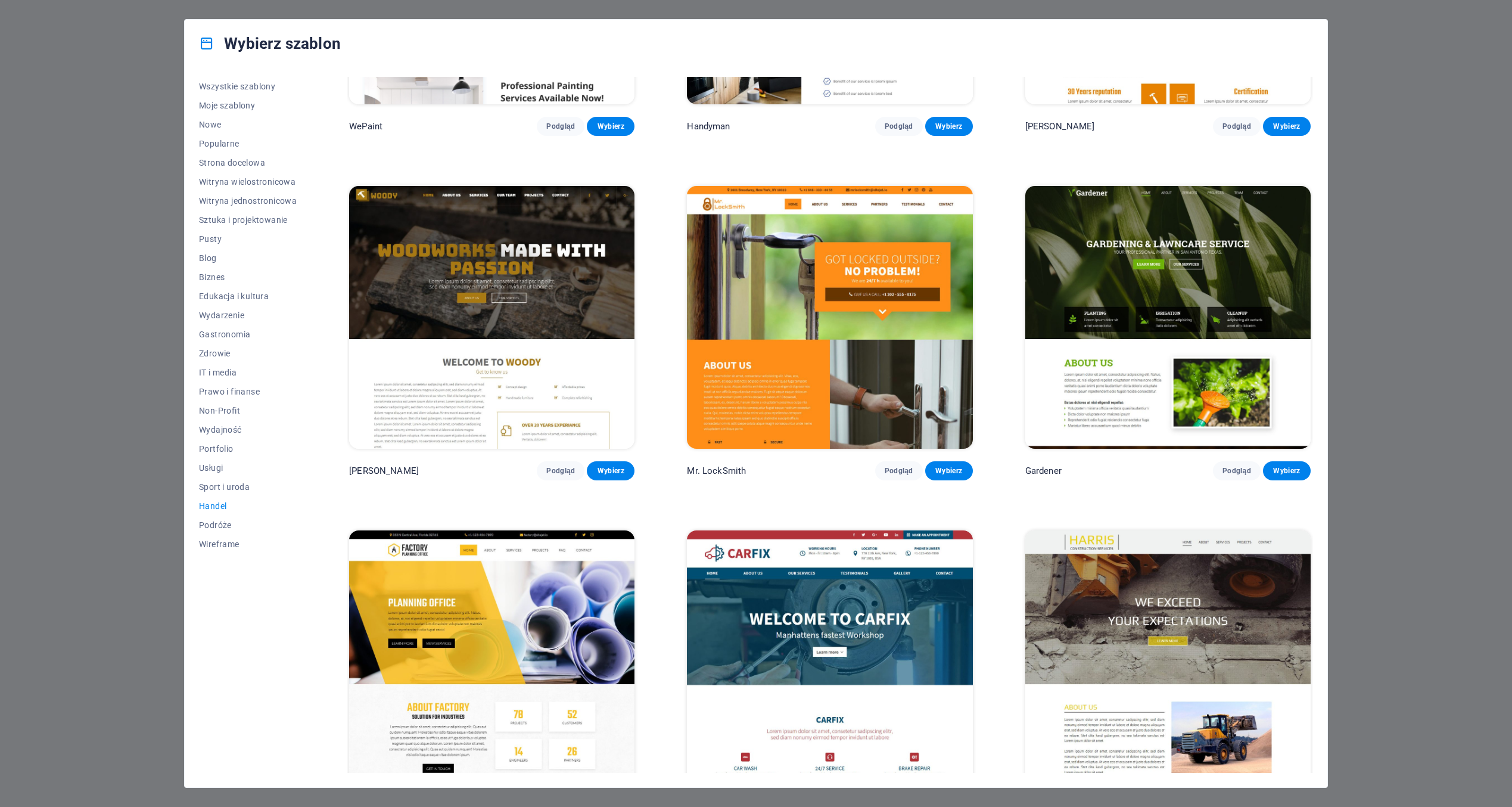
scroll to position [286, 0]
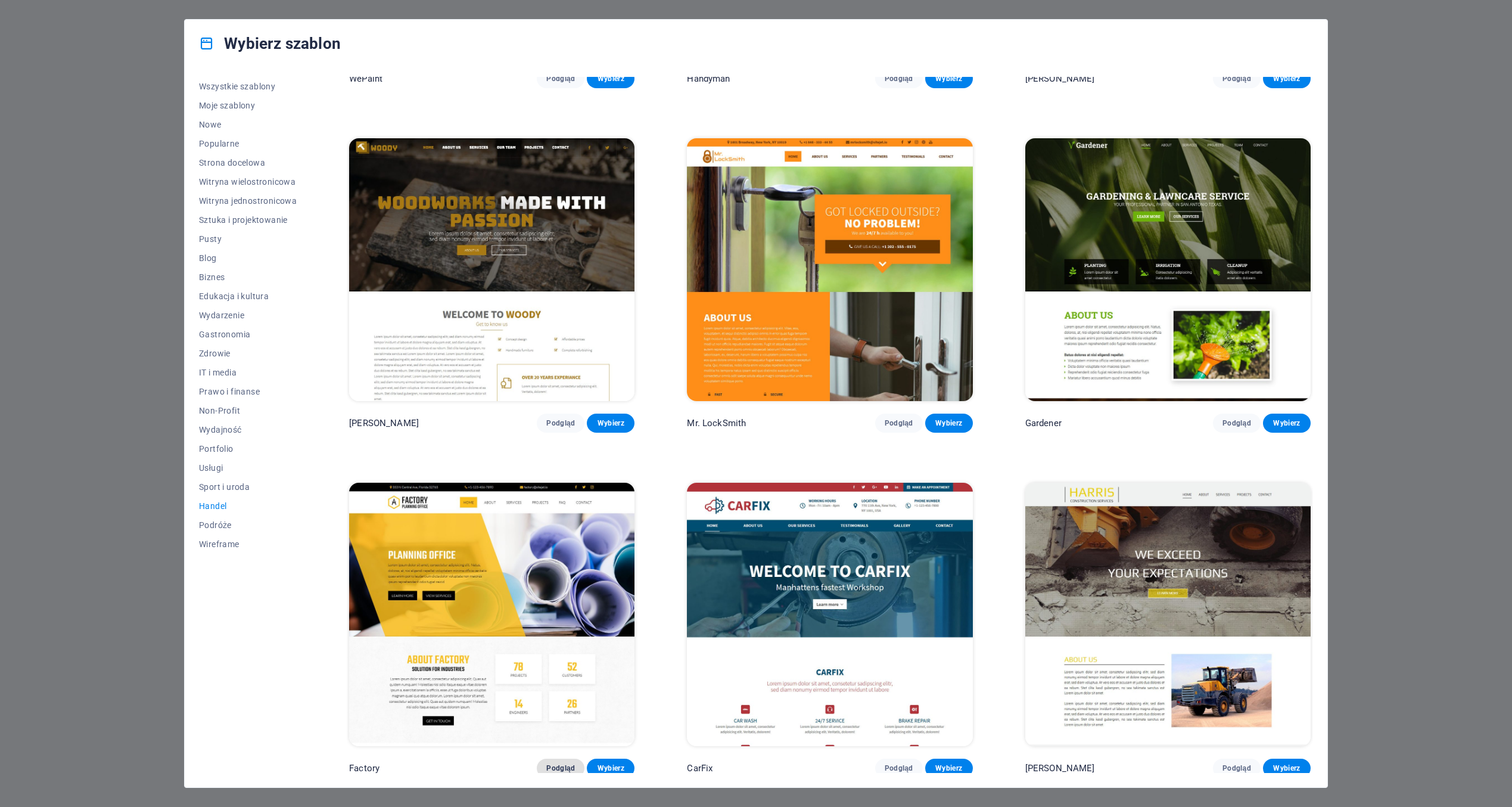
click at [566, 763] on span "Podgląd" at bounding box center [560, 768] width 28 height 10
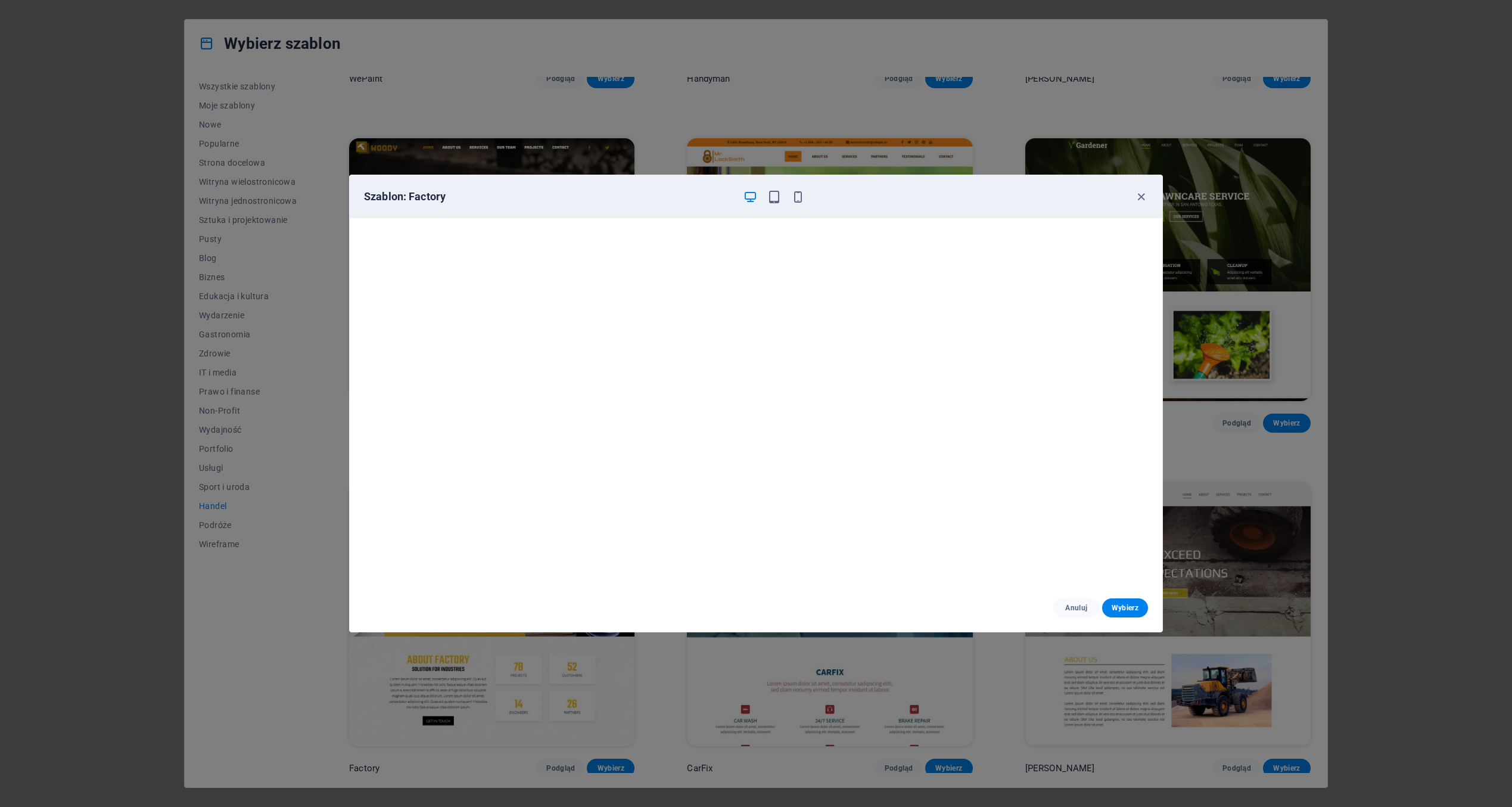
scroll to position [2, 0]
click at [1139, 197] on icon "button" at bounding box center [1141, 196] width 14 height 14
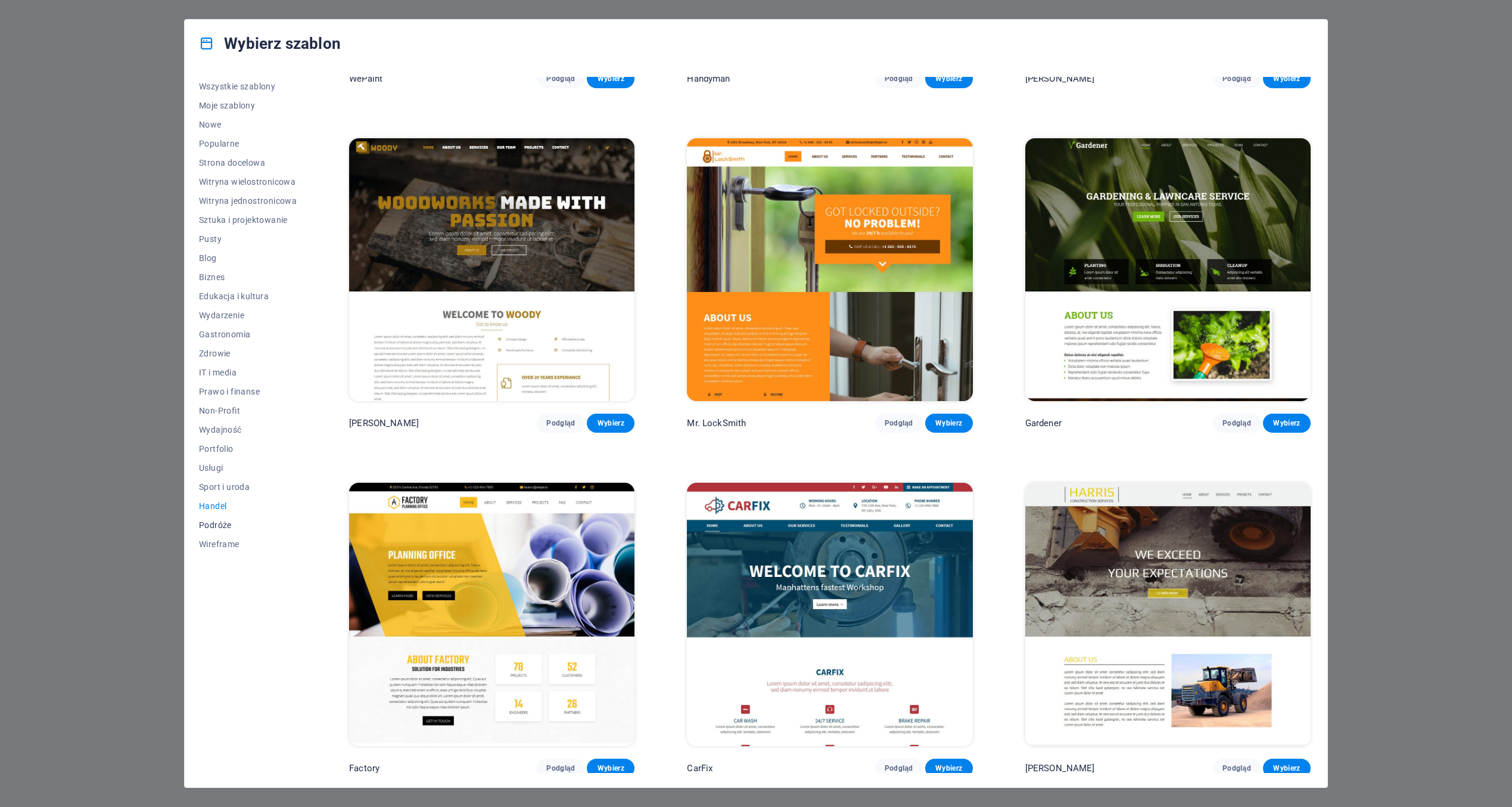
click at [227, 523] on span "Podróże" at bounding box center [247, 525] width 98 height 10
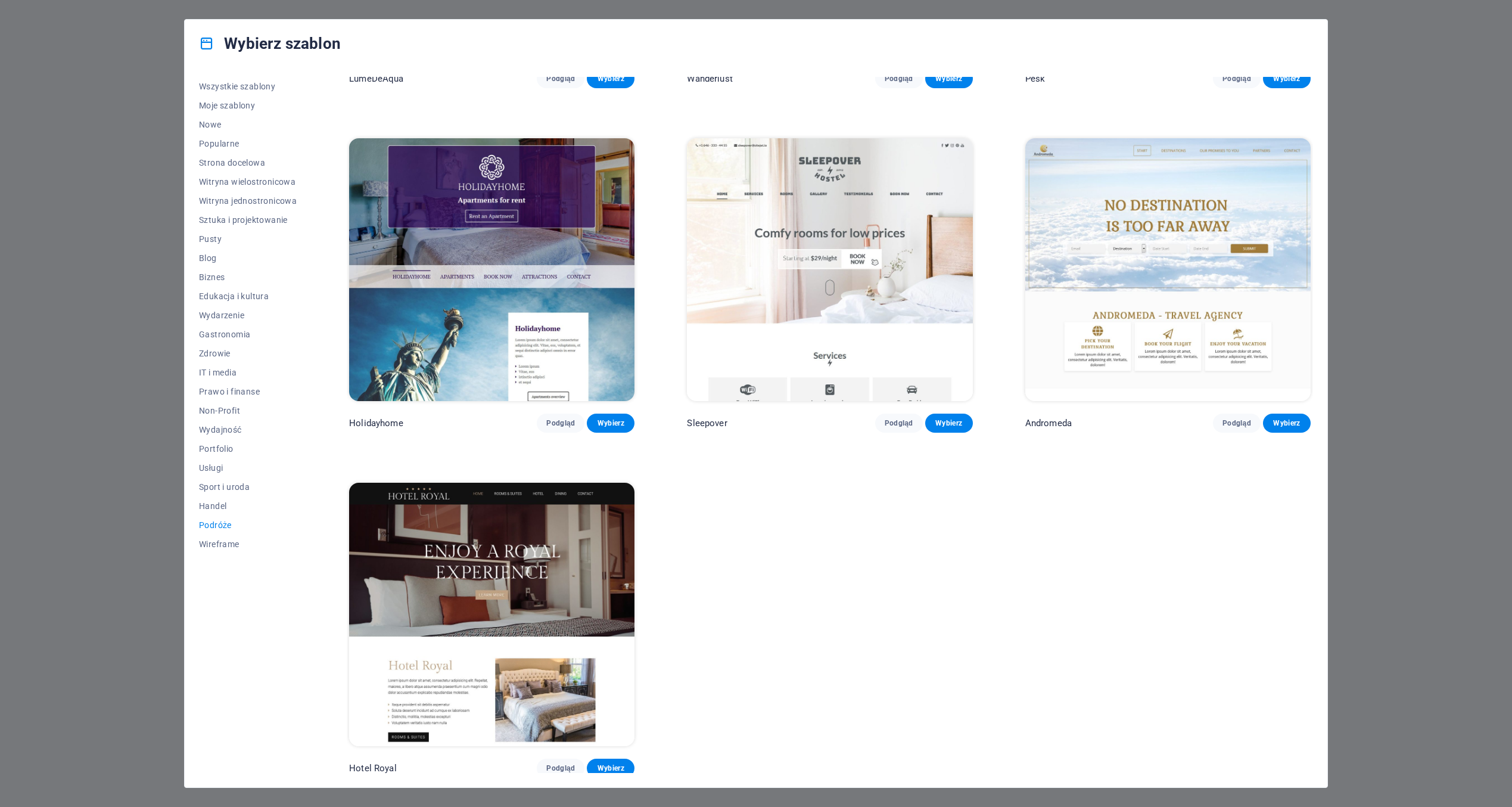
scroll to position [0, 0]
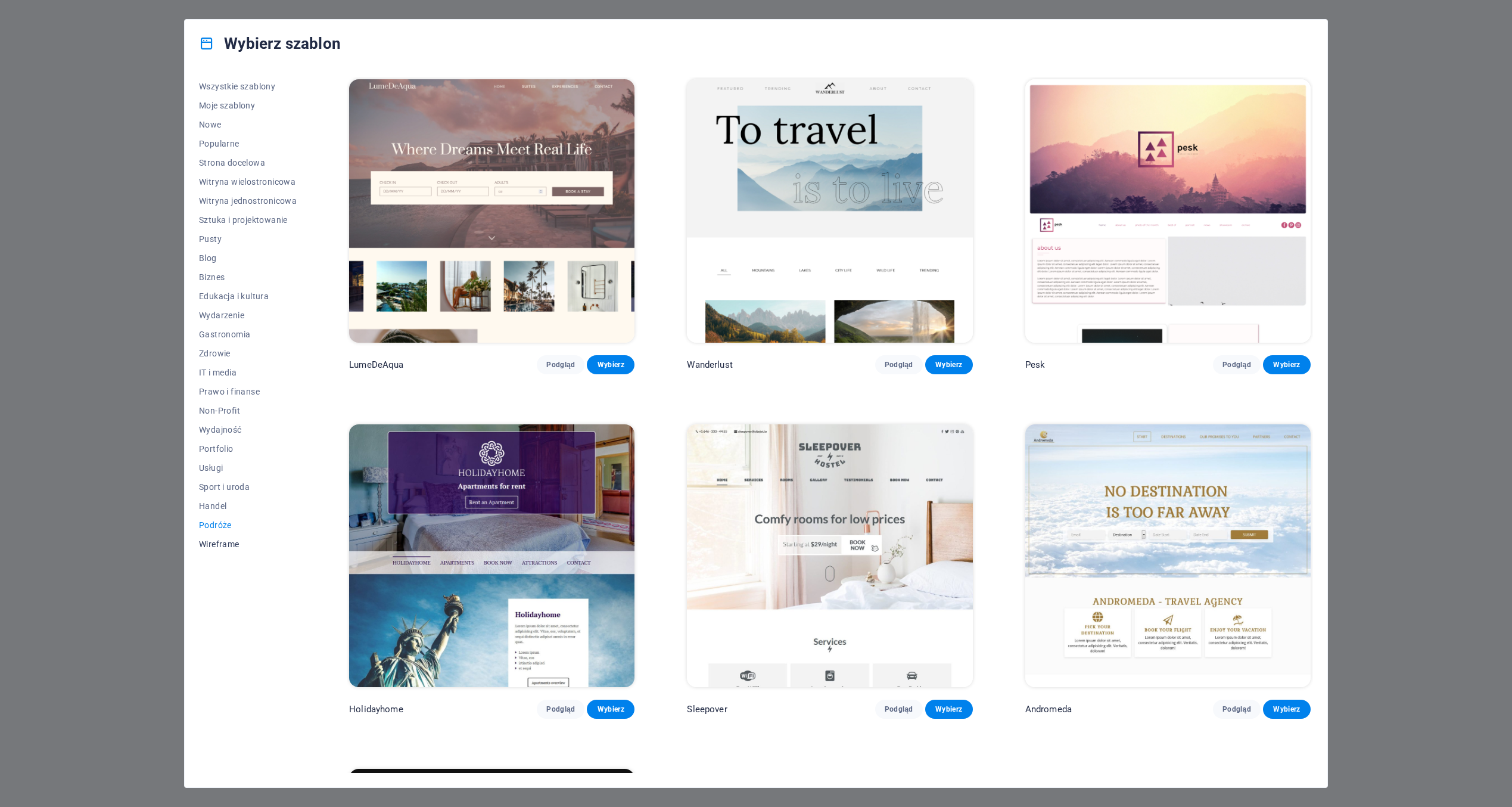
click at [227, 541] on span "Wireframe" at bounding box center [247, 544] width 98 height 10
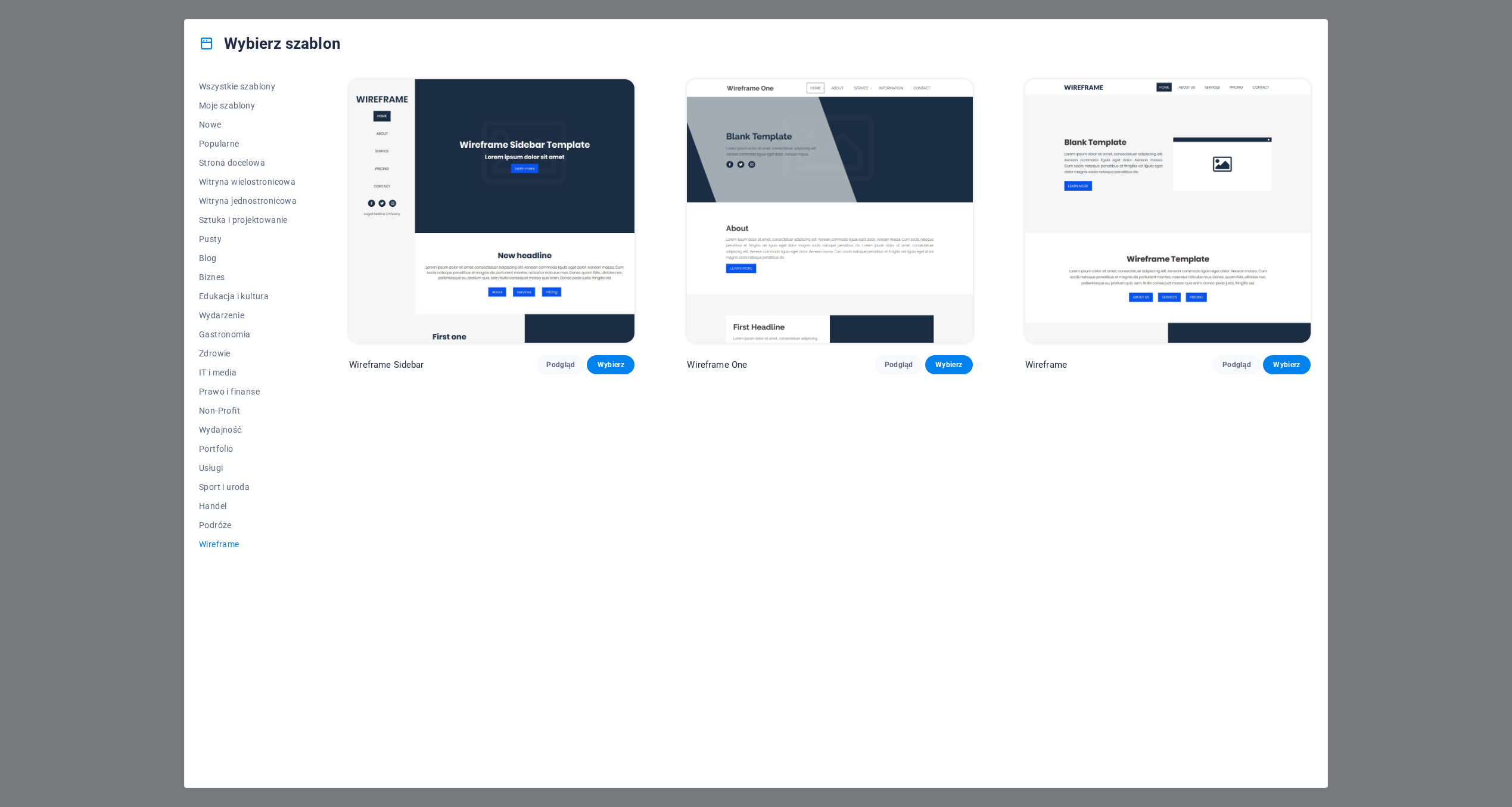
click at [1385, 301] on div "Wybierz szablon Wszystkie szablony Moje szablony Nowe Popularne Strona docelowa…" at bounding box center [756, 403] width 1512 height 807
click at [153, 96] on div "Wybierz szablon Wszystkie szablony Moje szablony Nowe Popularne Strona docelowa…" at bounding box center [756, 403] width 1512 height 807
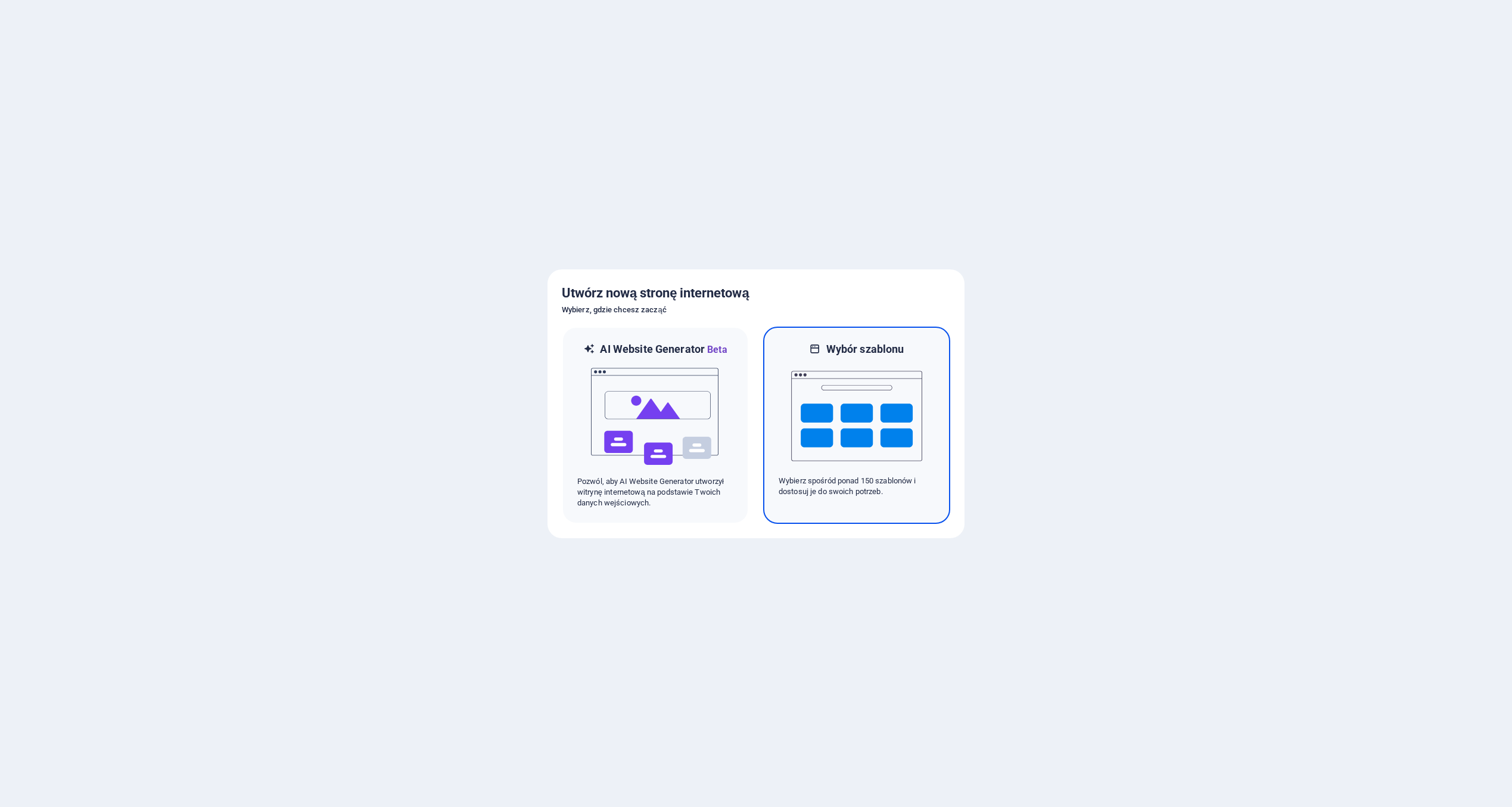
click at [817, 404] on img at bounding box center [857, 416] width 131 height 119
